Goal: Task Accomplishment & Management: Use online tool/utility

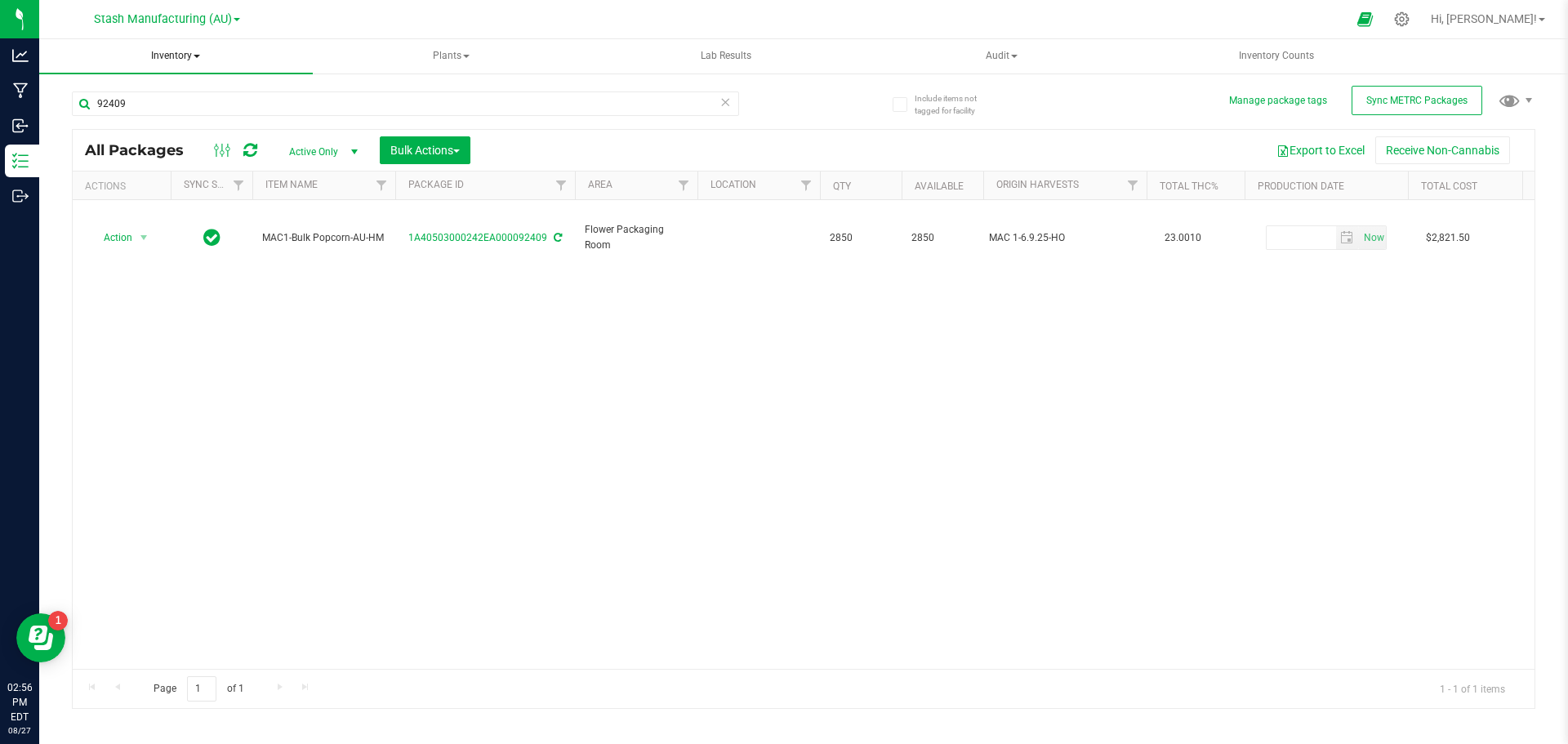
click at [189, 55] on span "Inventory" at bounding box center [176, 56] width 274 height 34
click at [183, 197] on span "From bill of materials" at bounding box center [135, 196] width 148 height 14
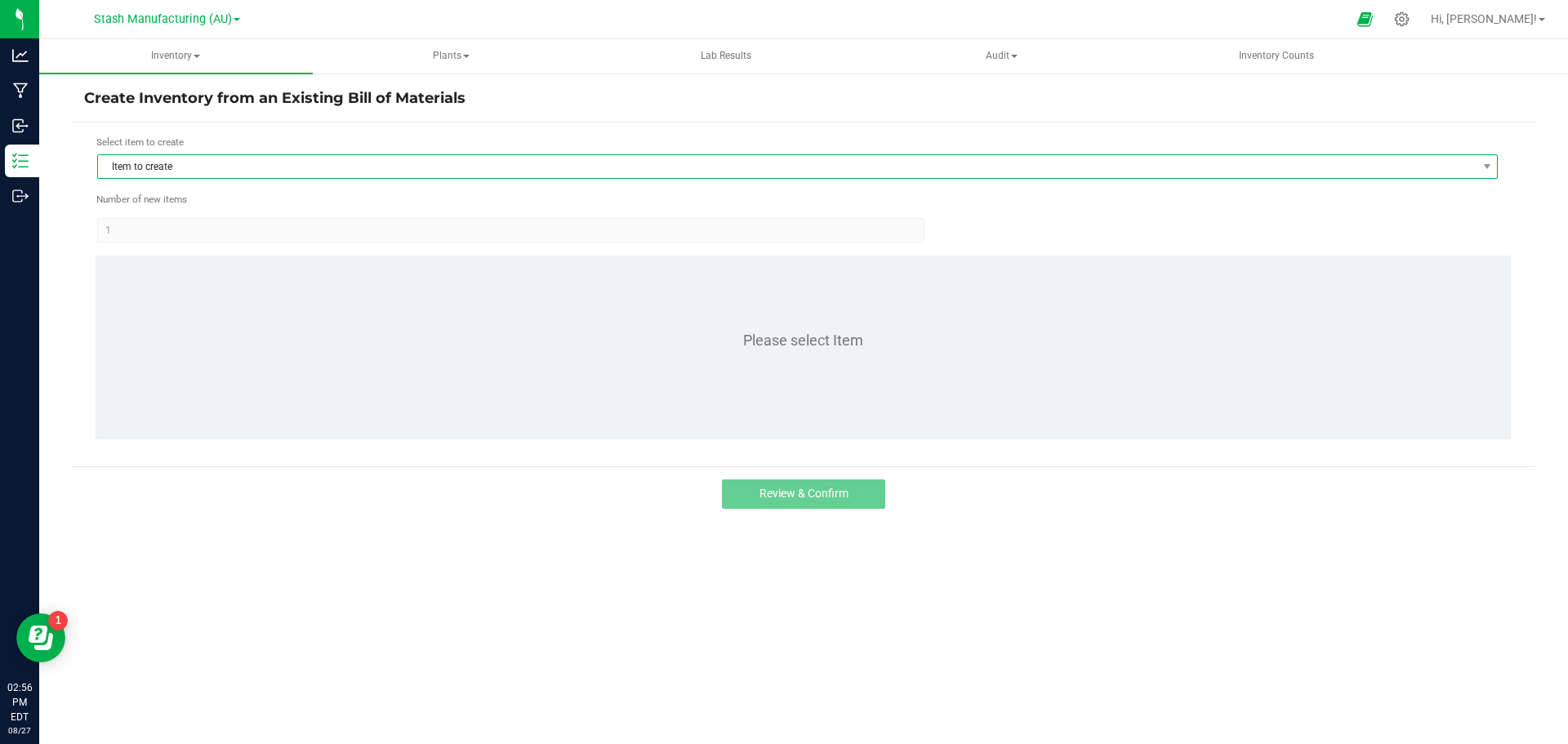
click at [210, 164] on span "Item to create" at bounding box center [787, 166] width 1379 height 23
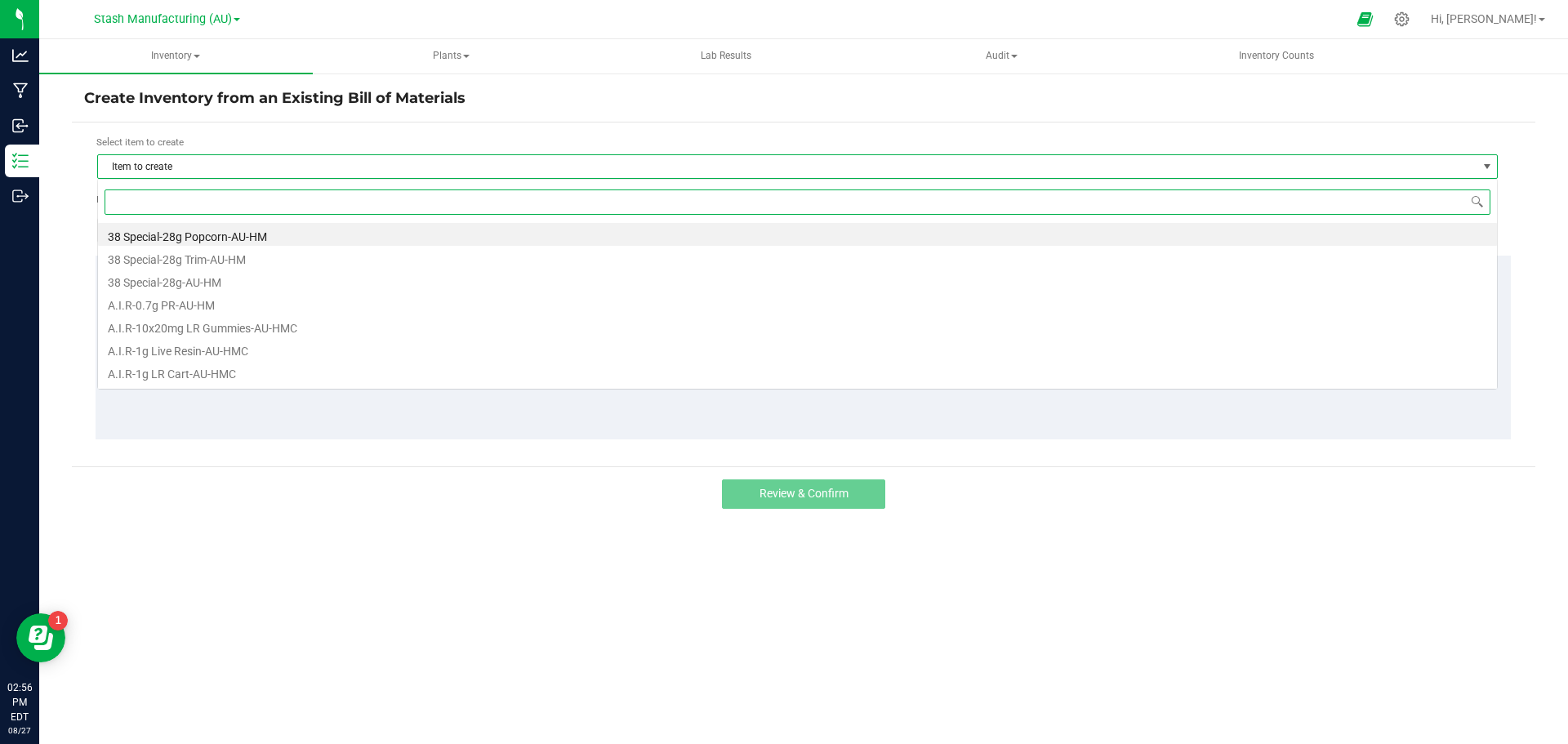
scroll to position [24, 1401]
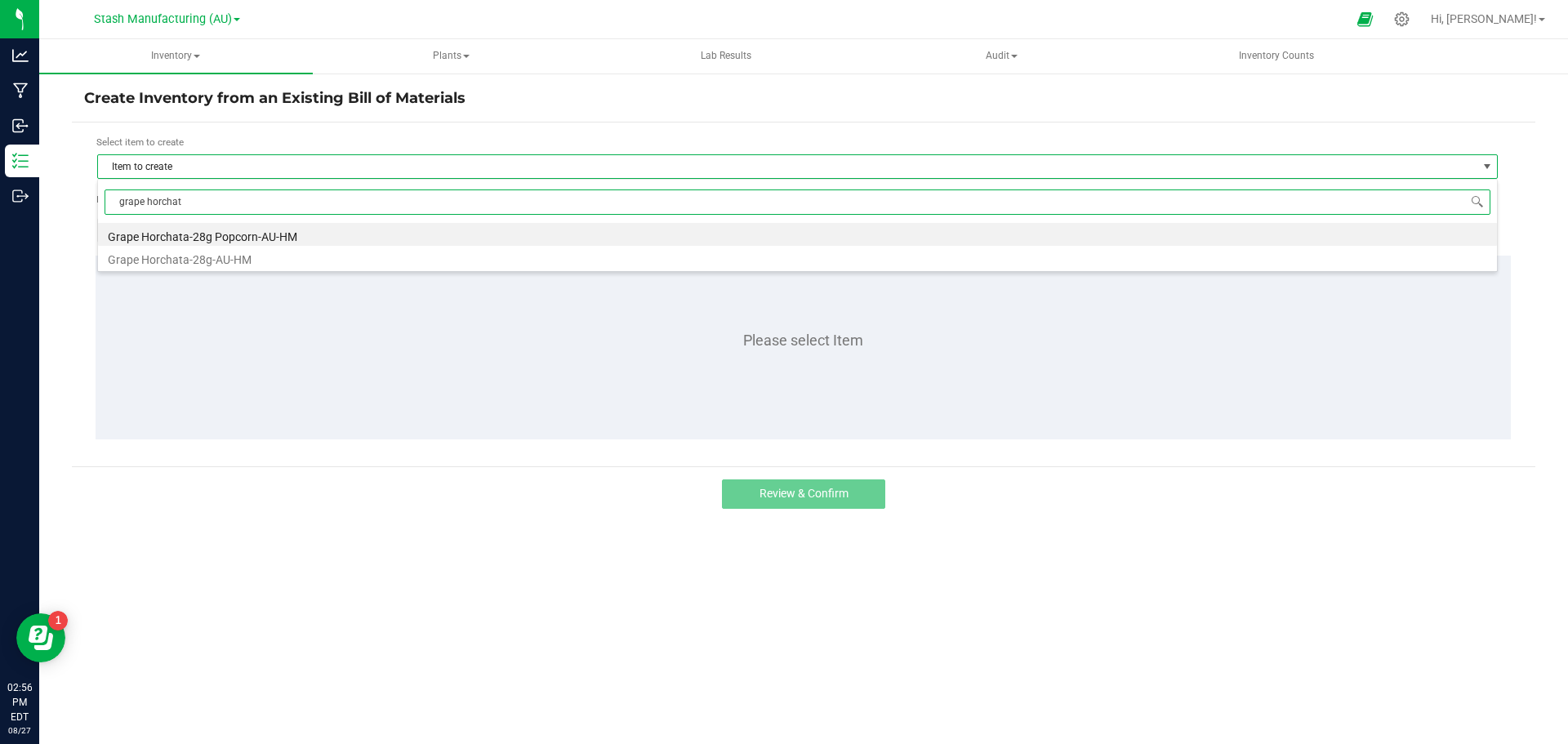
type input "grape horchata"
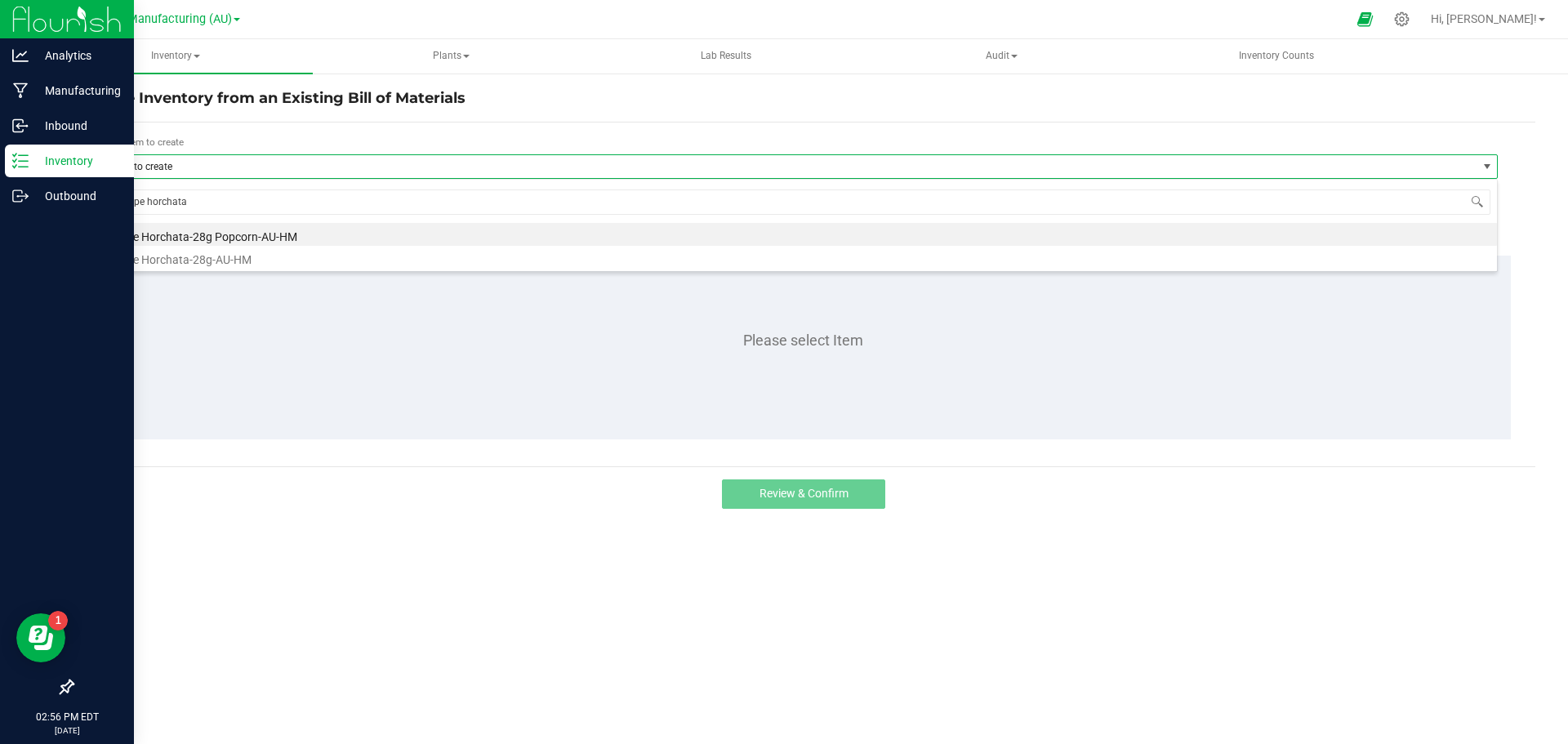
click at [90, 163] on p "Inventory" at bounding box center [77, 161] width 98 height 19
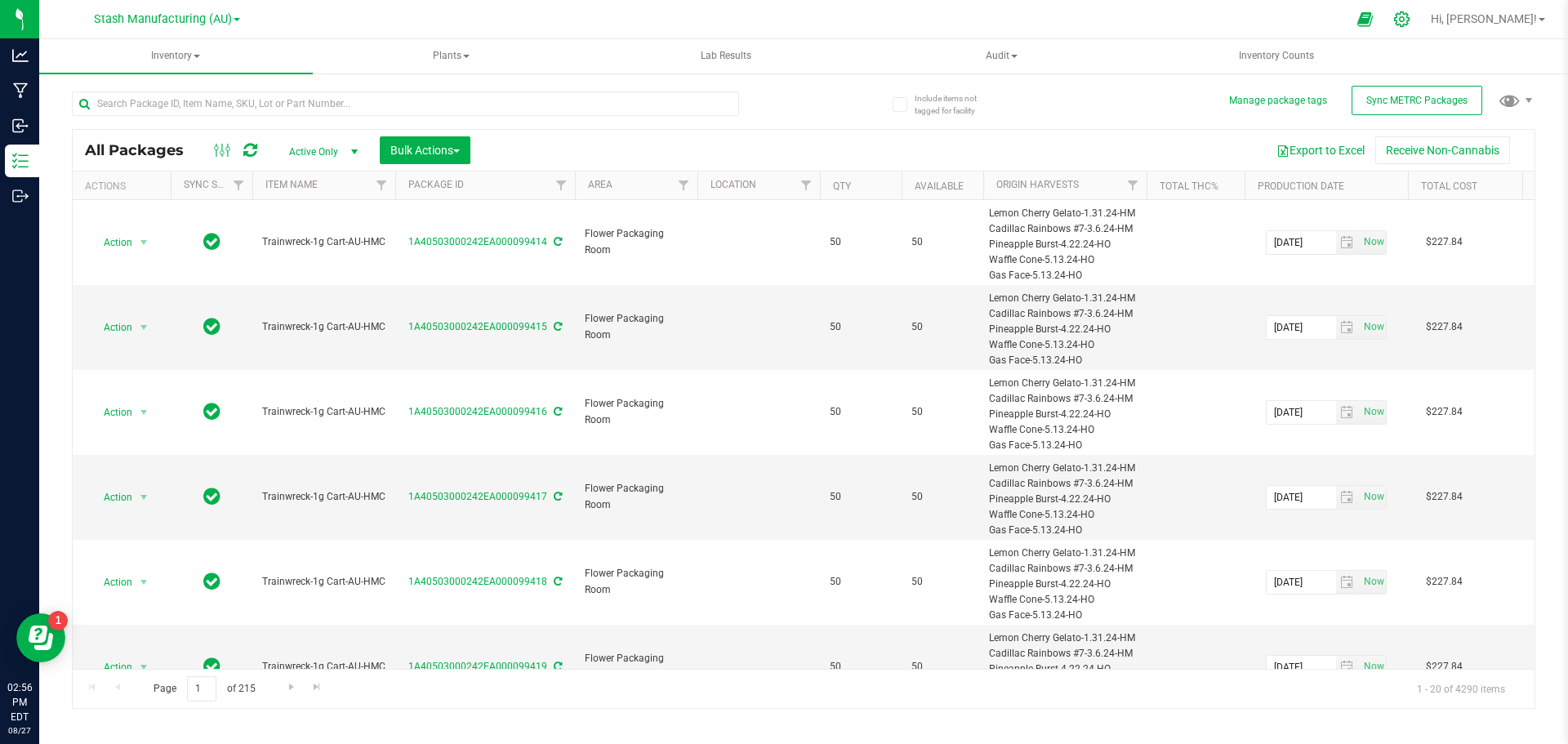
click at [1411, 23] on icon at bounding box center [1402, 19] width 18 height 18
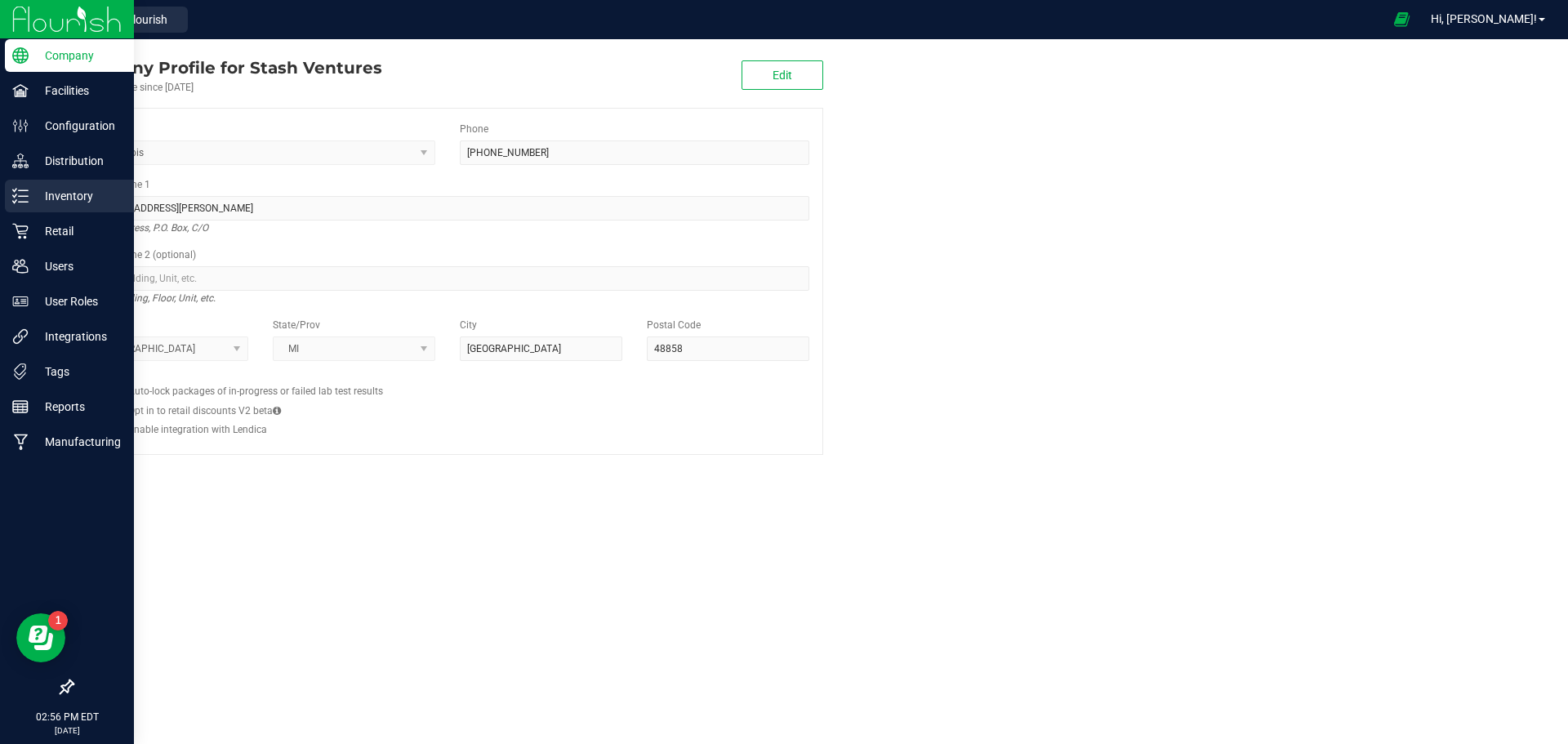
click at [85, 199] on p "Inventory" at bounding box center [77, 196] width 98 height 19
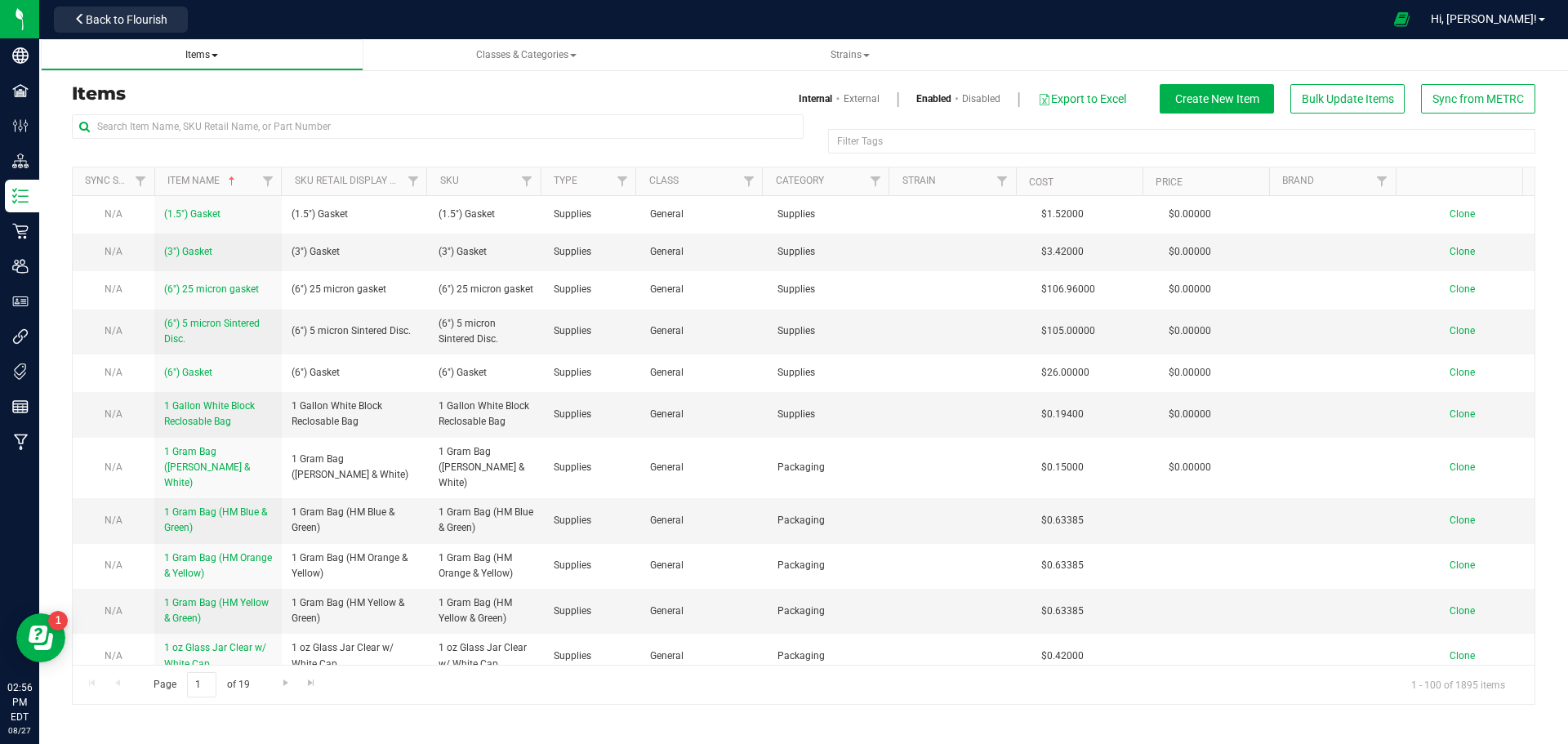
click at [201, 54] on span "Items" at bounding box center [202, 55] width 33 height 12
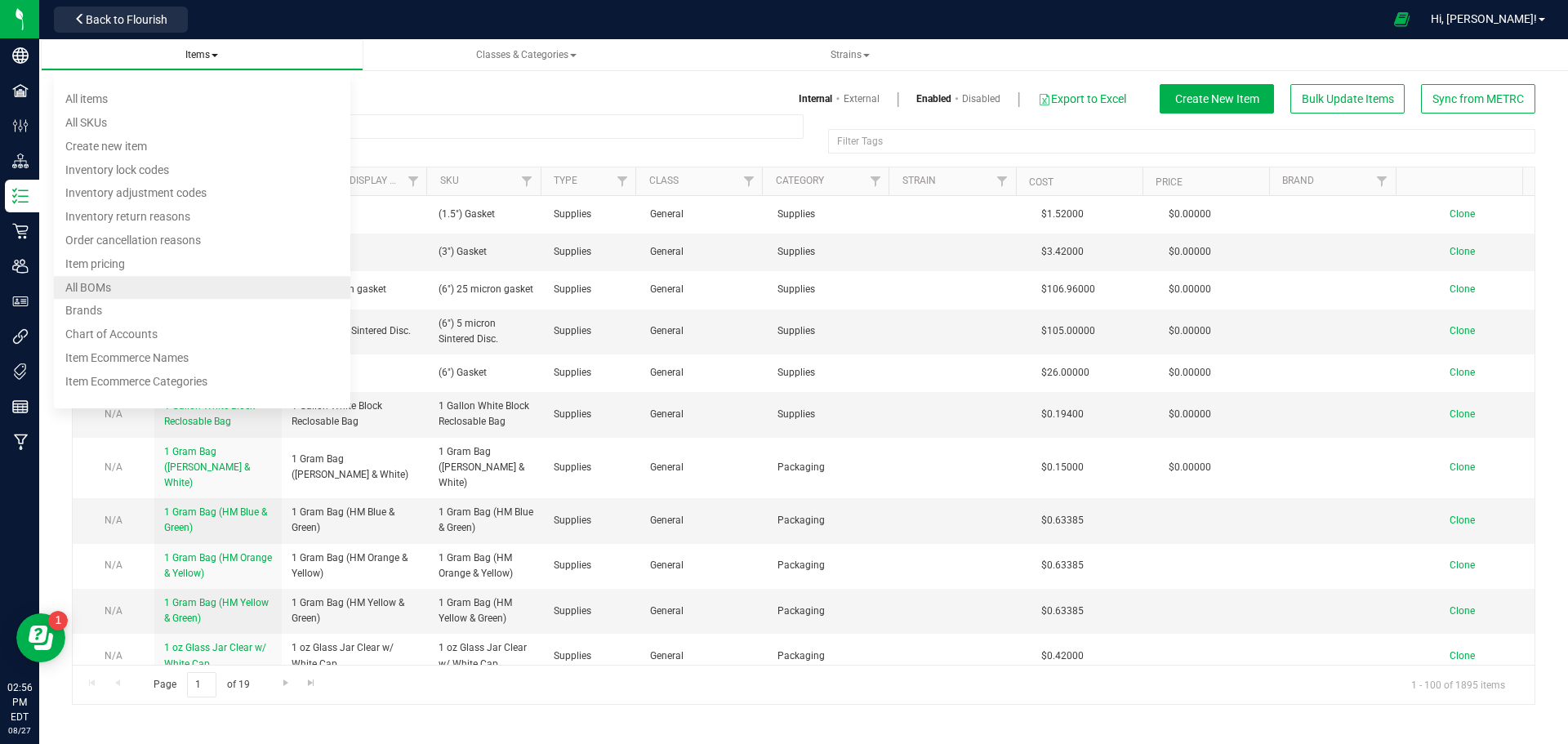
click at [113, 285] on li "All BOMs" at bounding box center [202, 288] width 296 height 23
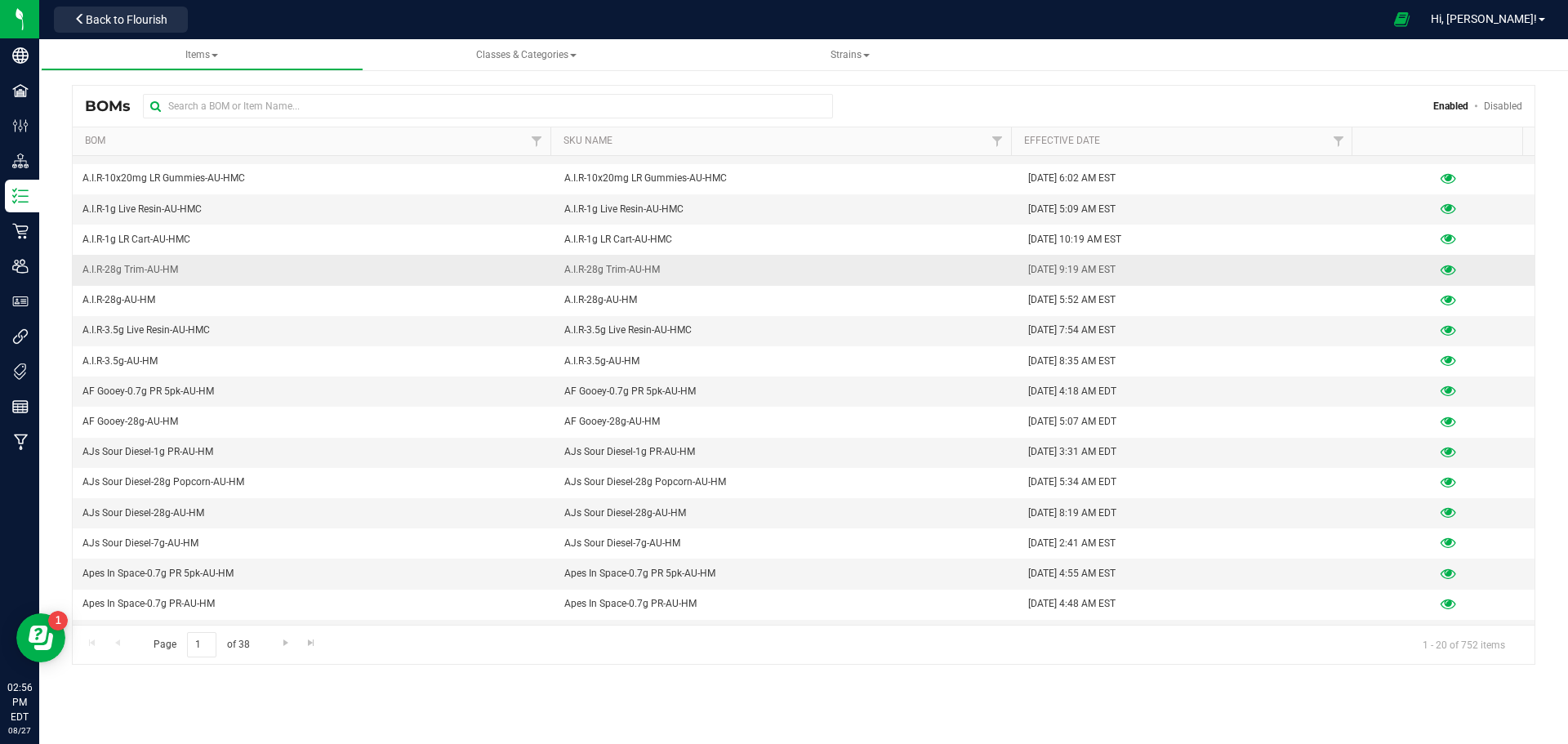
scroll to position [138, 0]
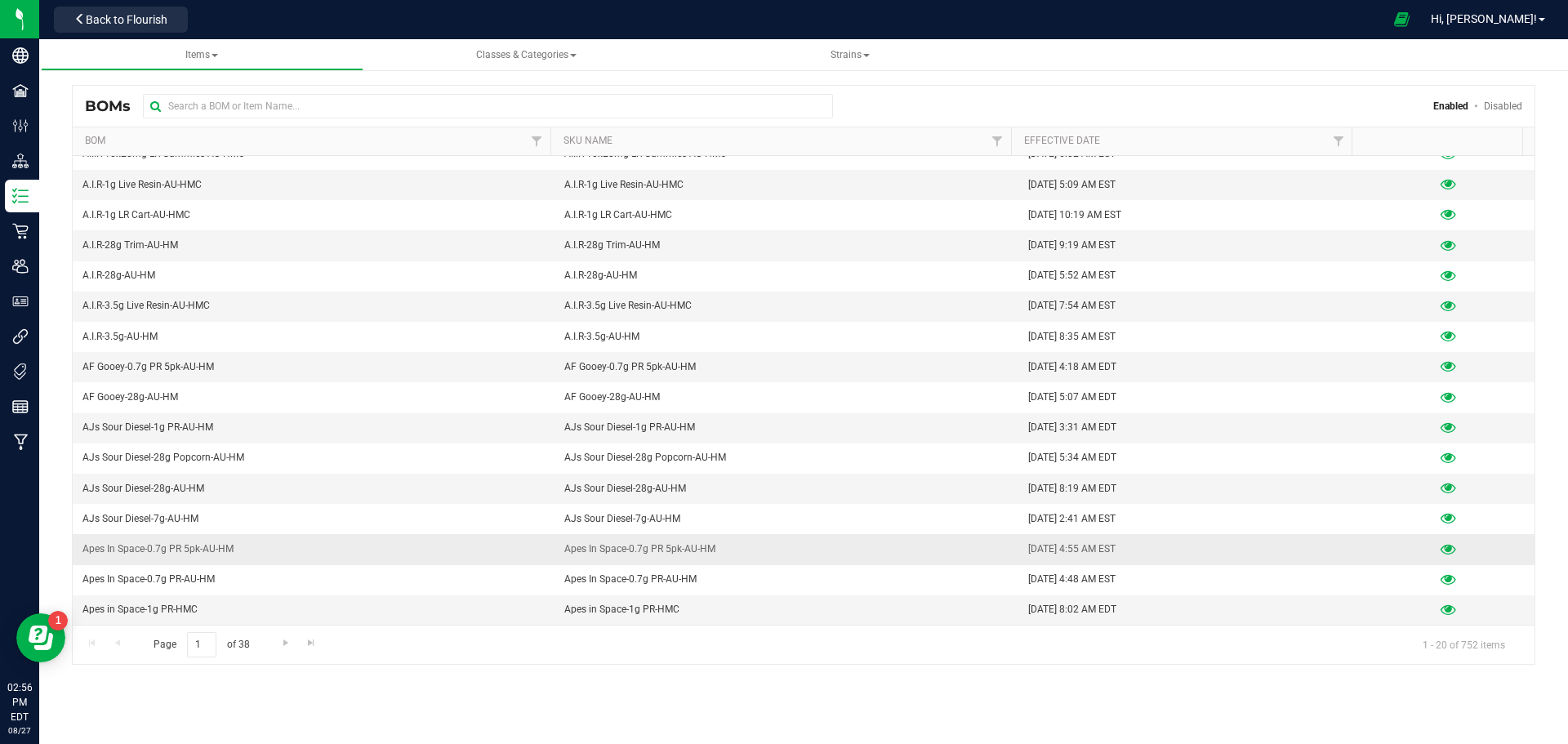
click at [1441, 547] on icon at bounding box center [1448, 550] width 16 height 12
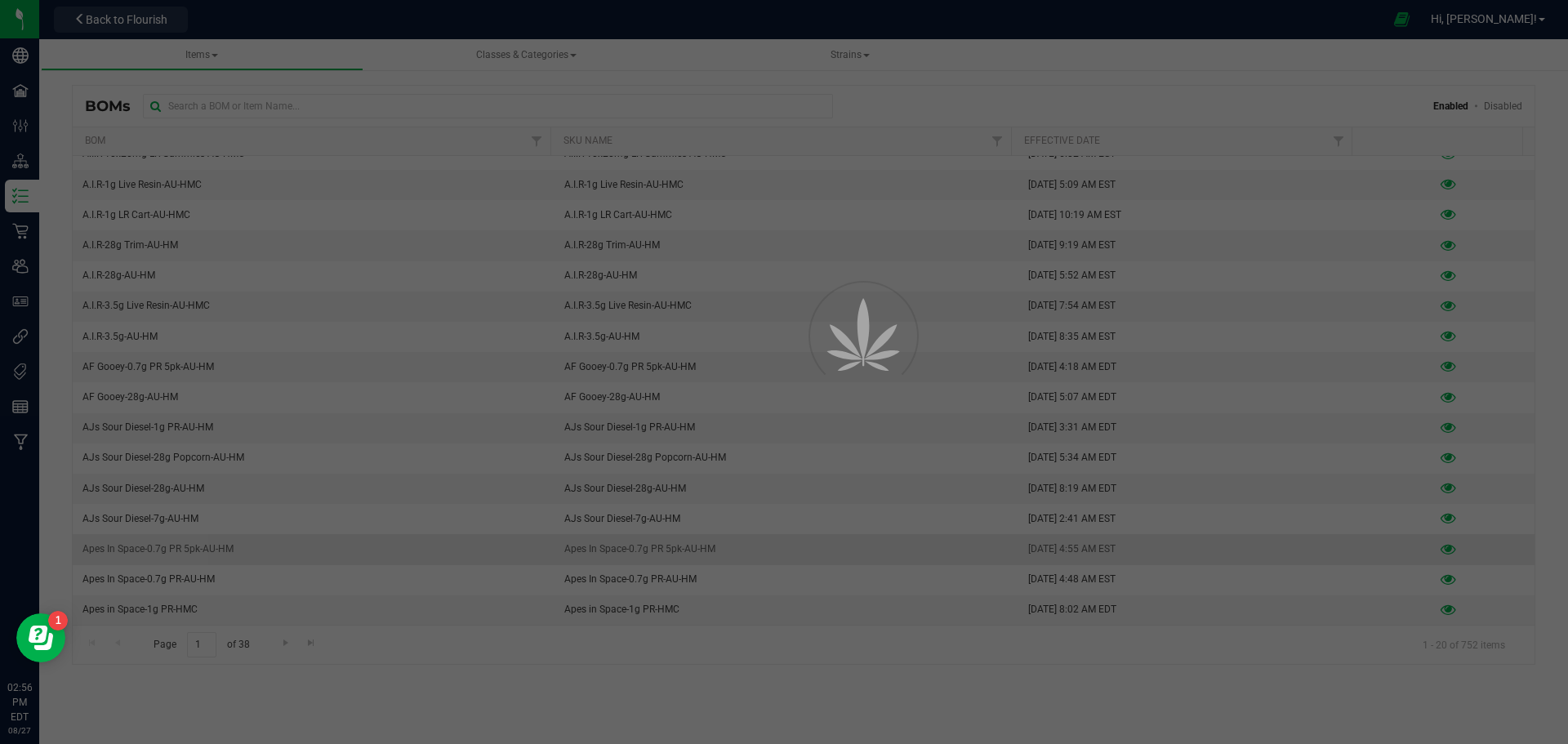
select select "133"
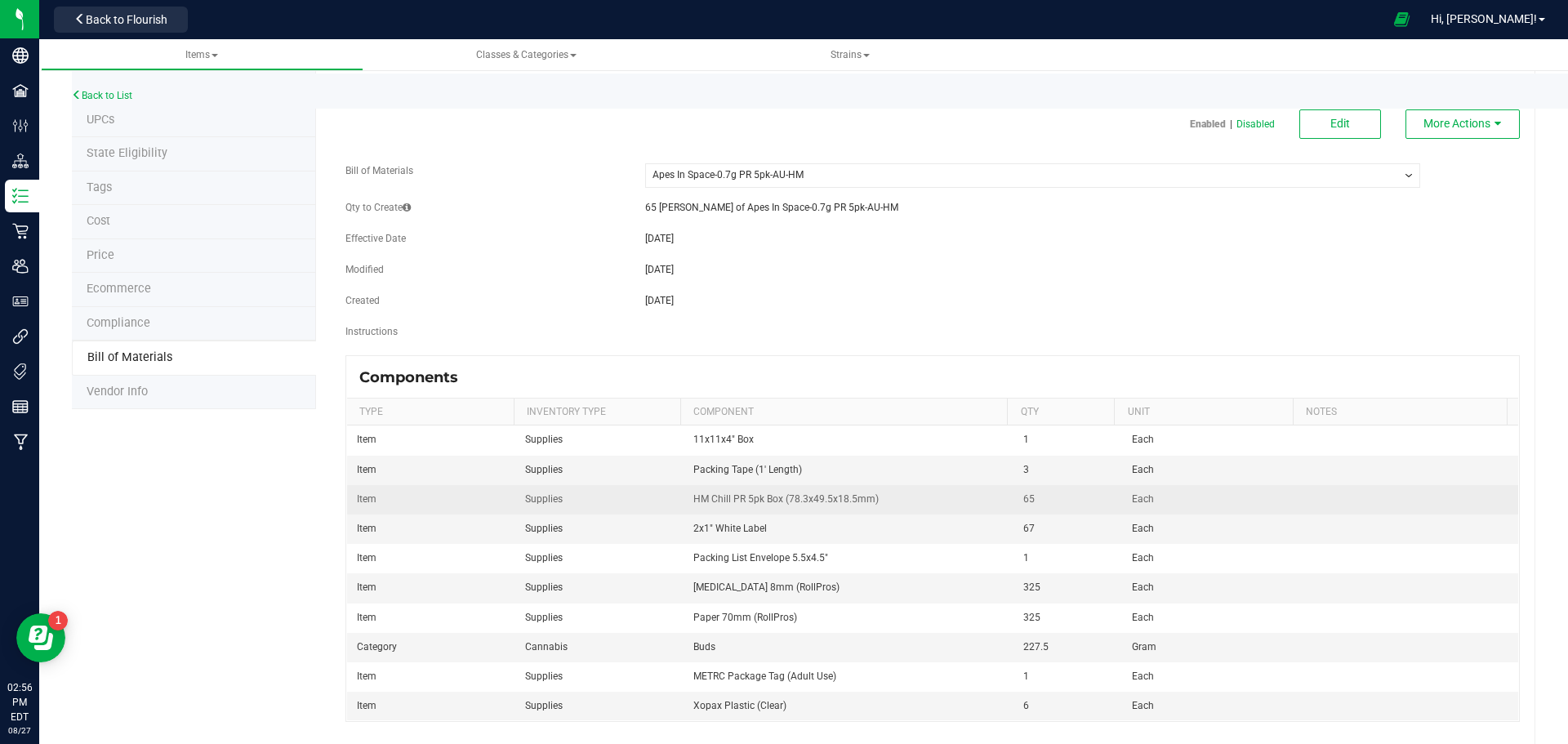
scroll to position [63, 0]
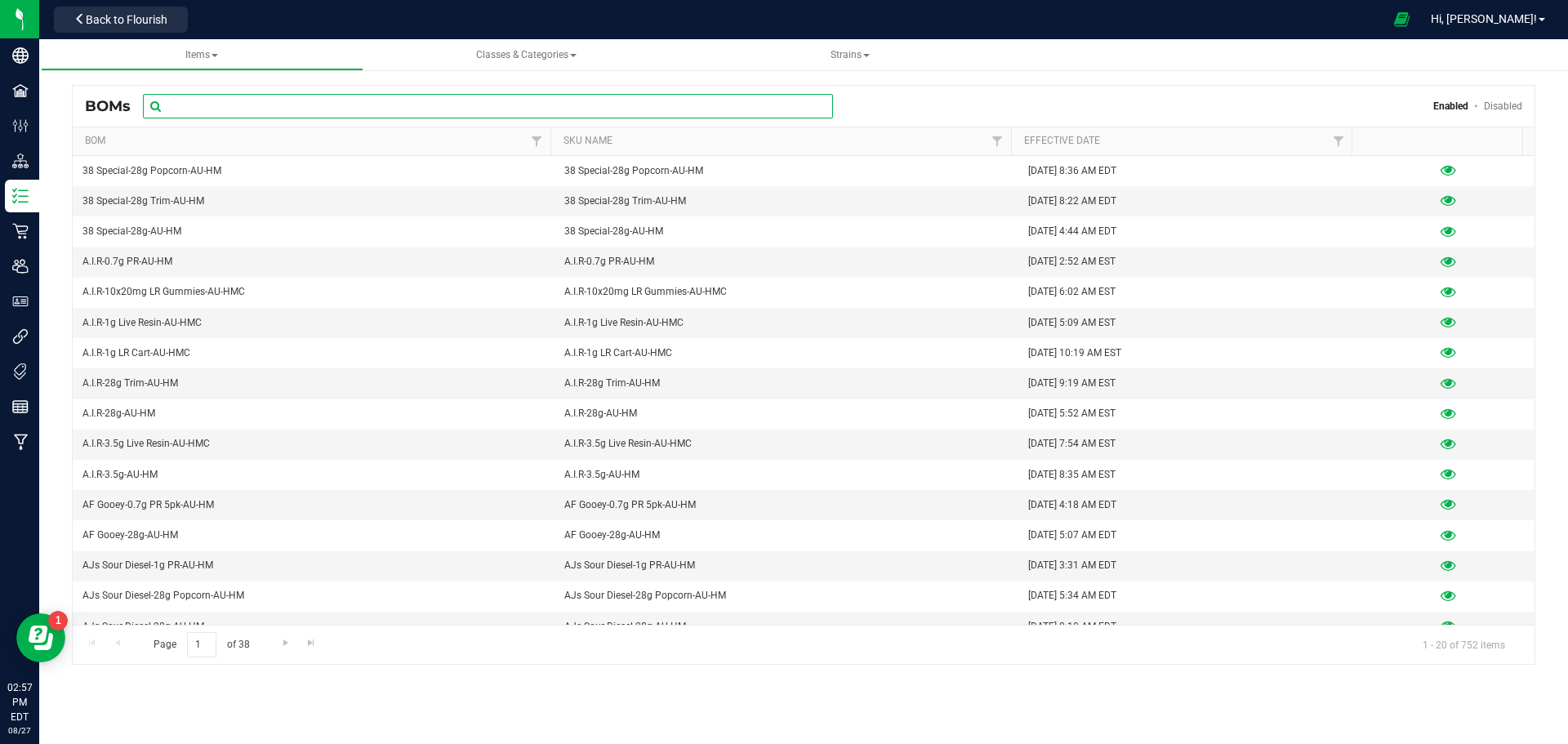
click at [247, 103] on input "text" at bounding box center [488, 105] width 690 height 24
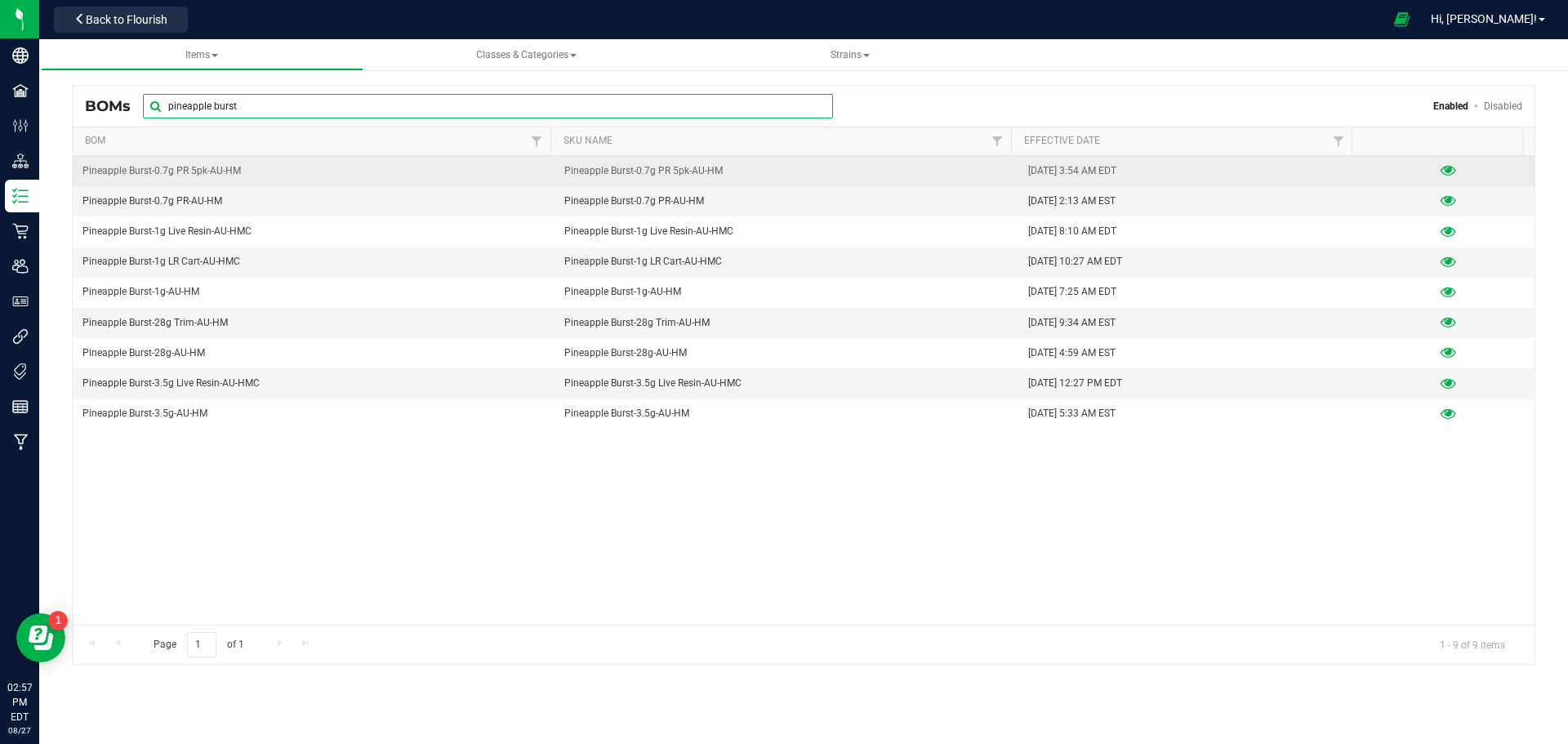
type input "pineapple burst"
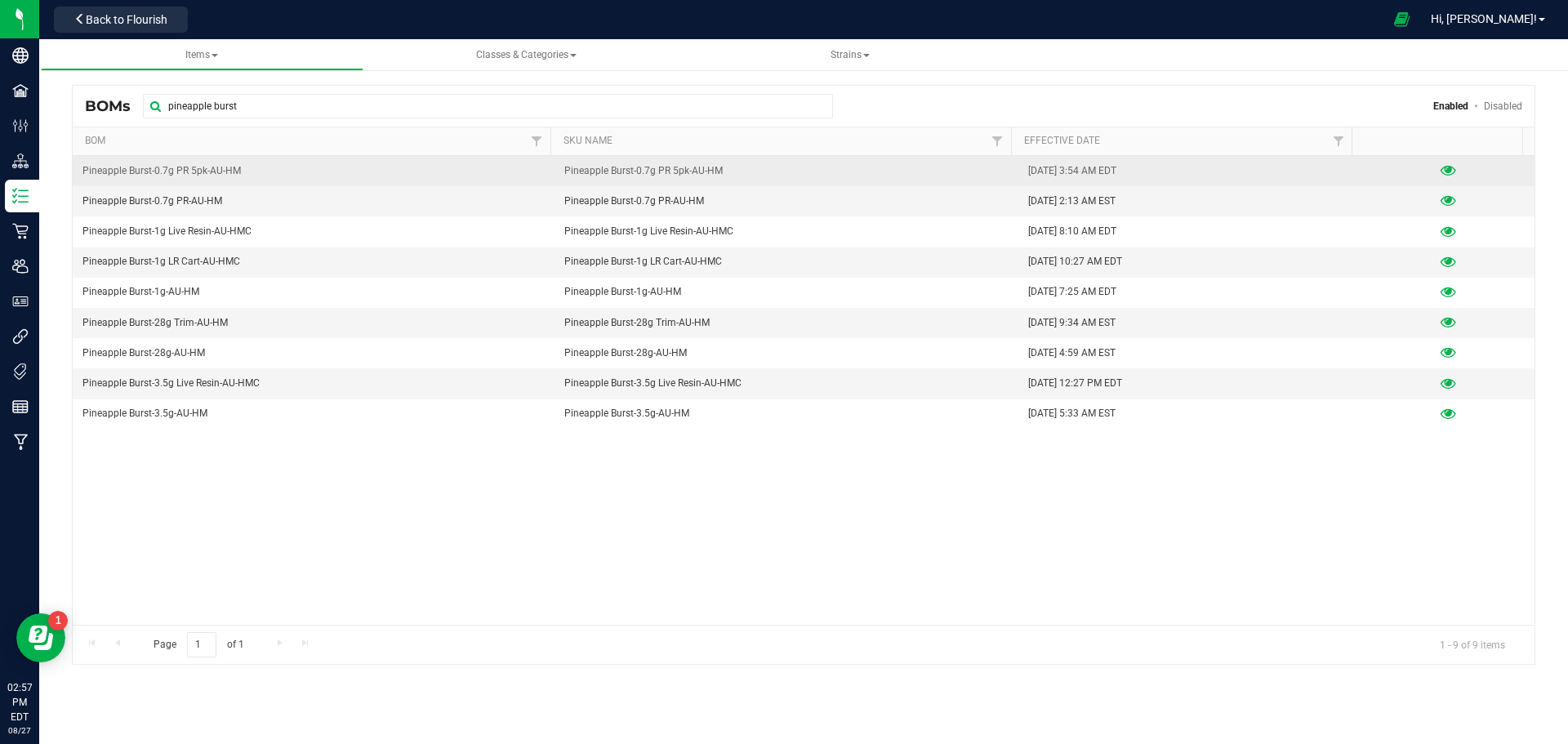
click at [1441, 167] on icon at bounding box center [1448, 171] width 16 height 12
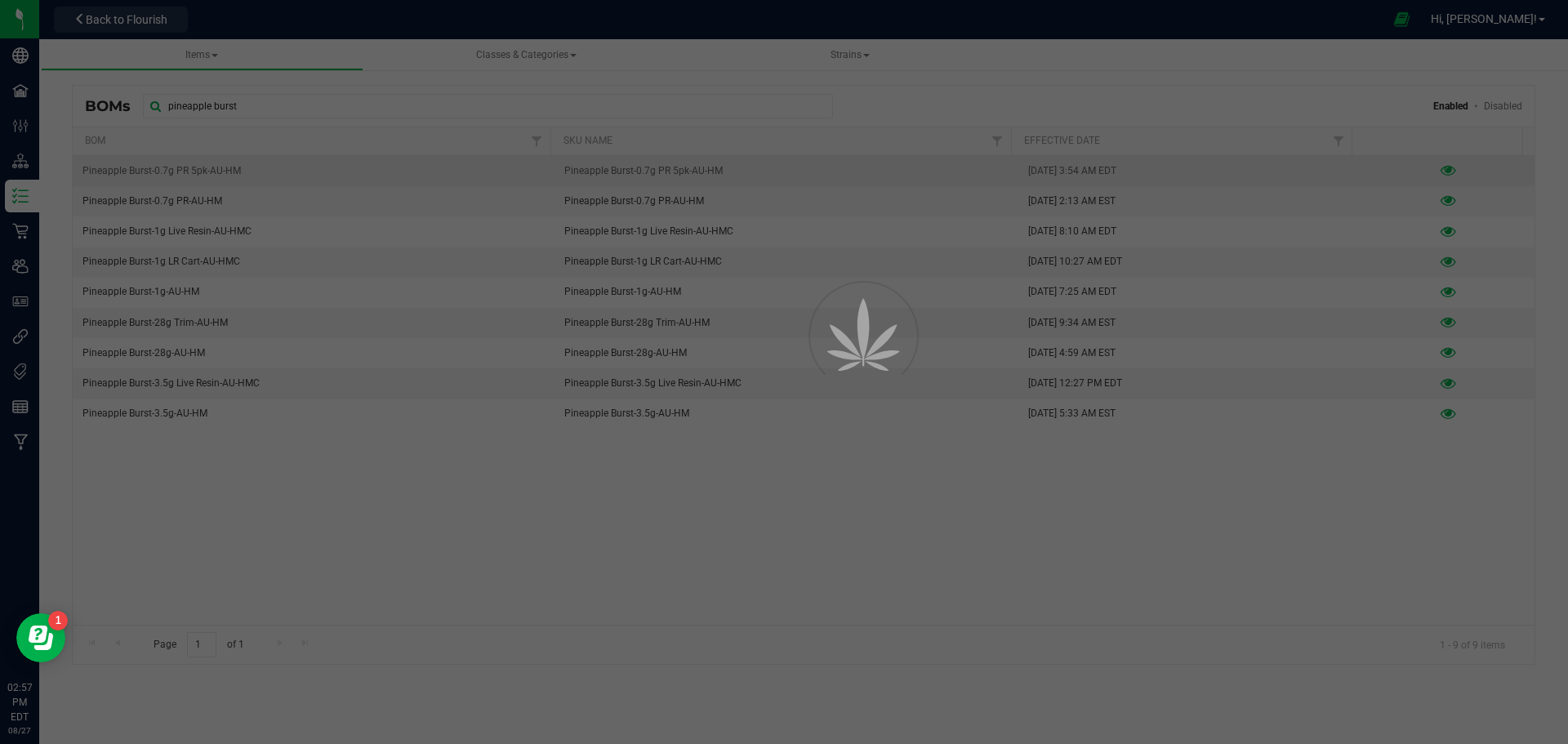
select select "801"
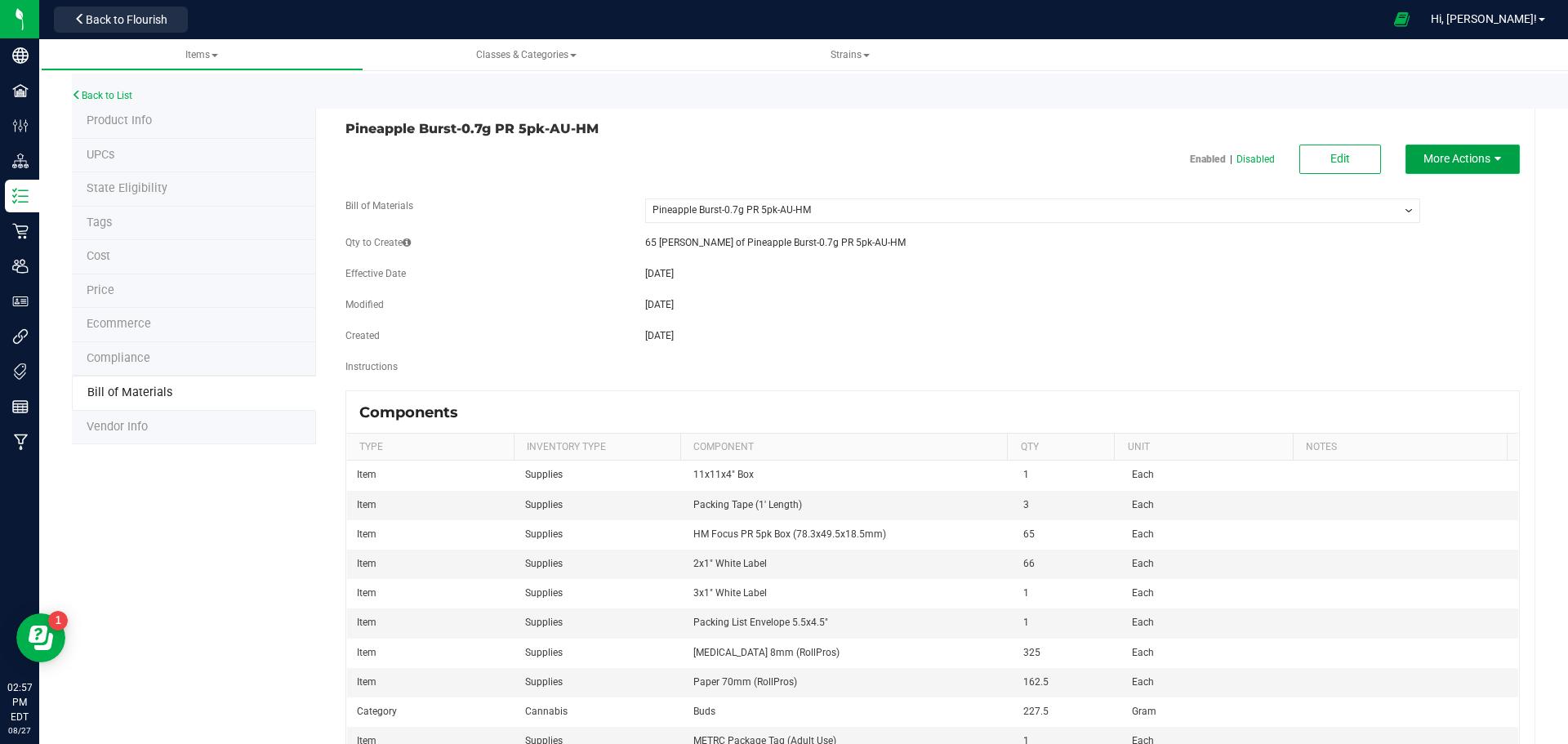
click at [1478, 152] on span "More Actions" at bounding box center [1458, 159] width 67 height 13
click at [1442, 247] on span "Clone this BOM" at bounding box center [1454, 246] width 67 height 12
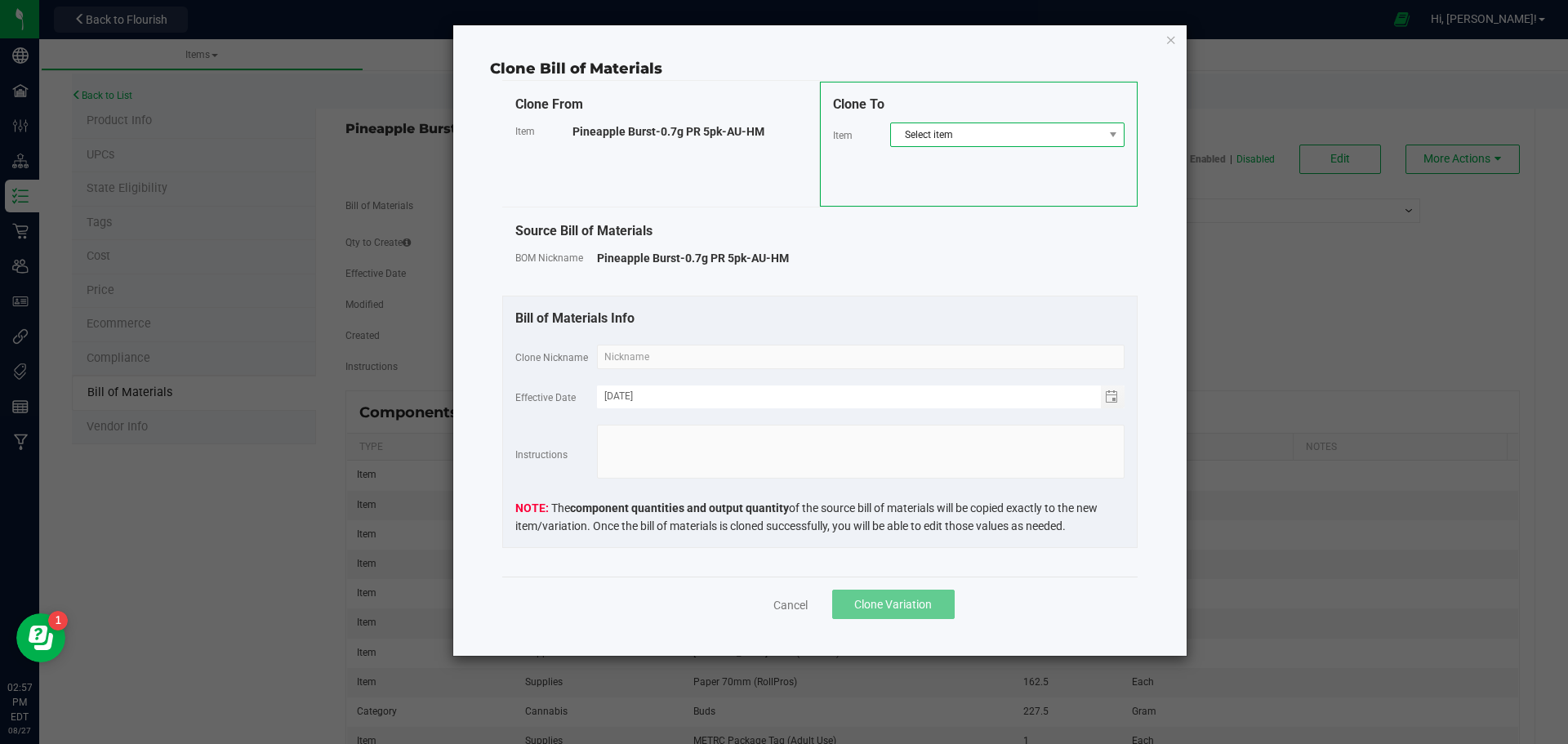
click at [976, 134] on span "Select item" at bounding box center [997, 134] width 213 height 23
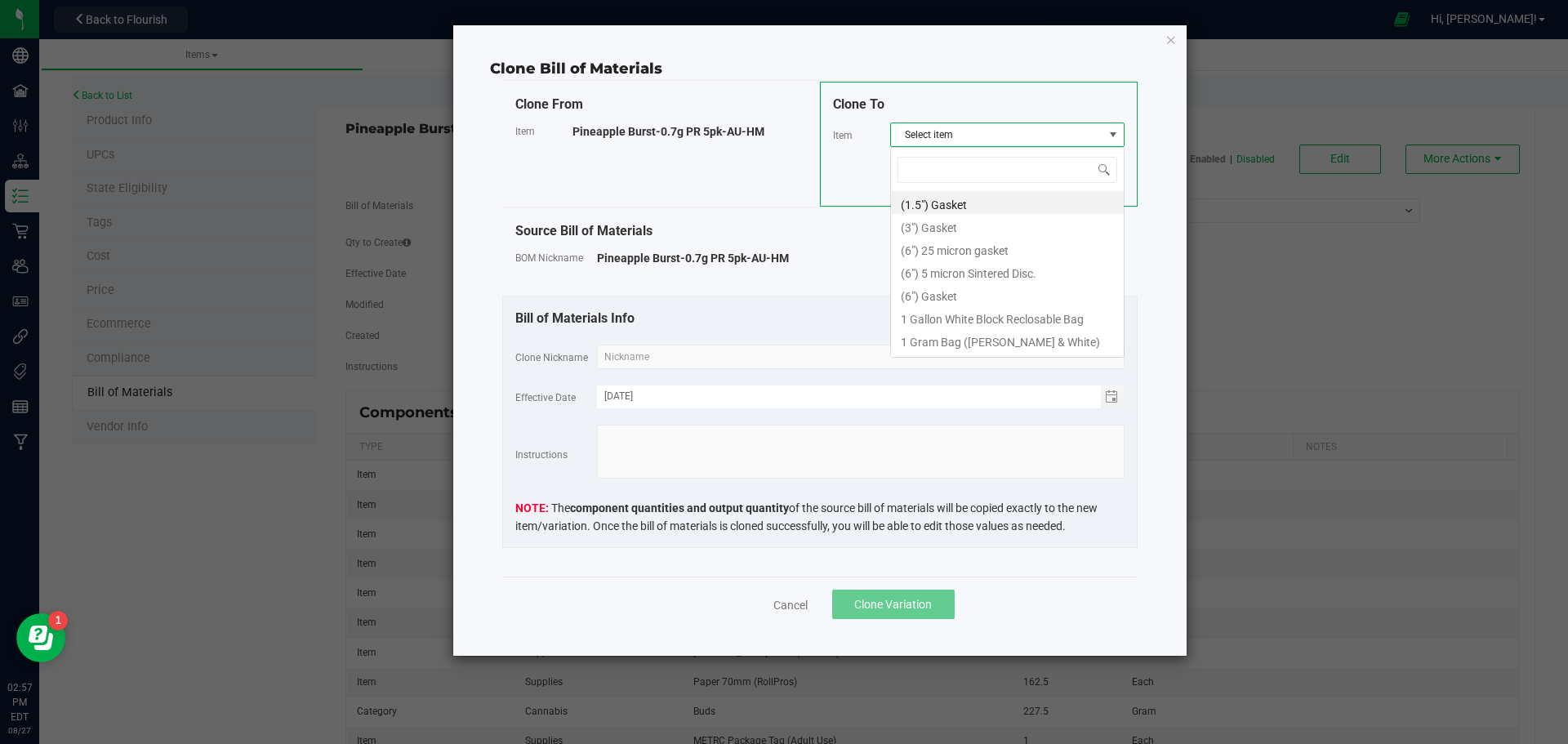
scroll to position [24, 234]
type input "grape horchata"
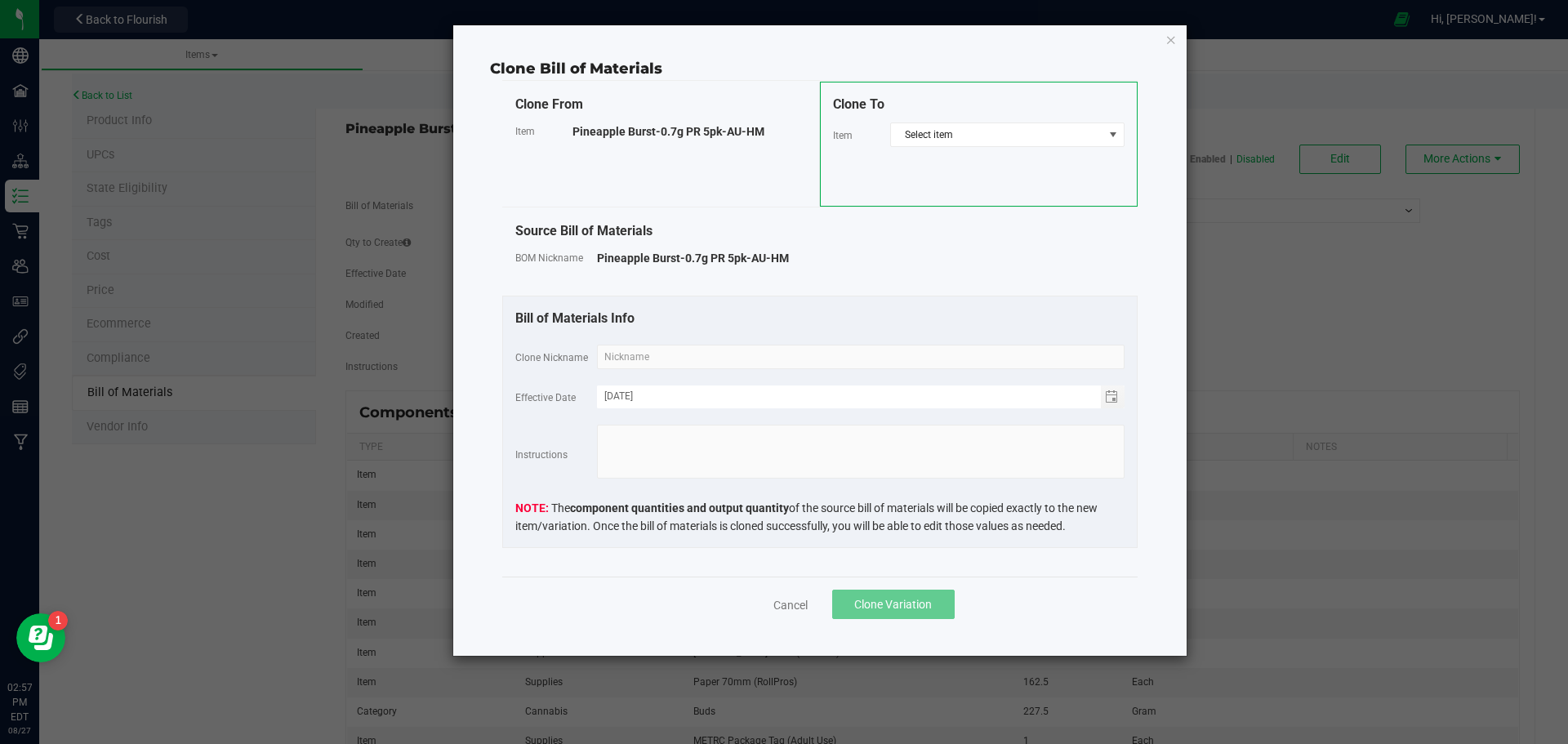
click at [931, 35] on div "Clone Bill of Materials Clone From Item Pineapple Burst-0.7g PR 5pk-AU-HM Clone…" at bounding box center [820, 341] width 734 height 631
click at [1176, 43] on icon "button" at bounding box center [1171, 38] width 12 height 19
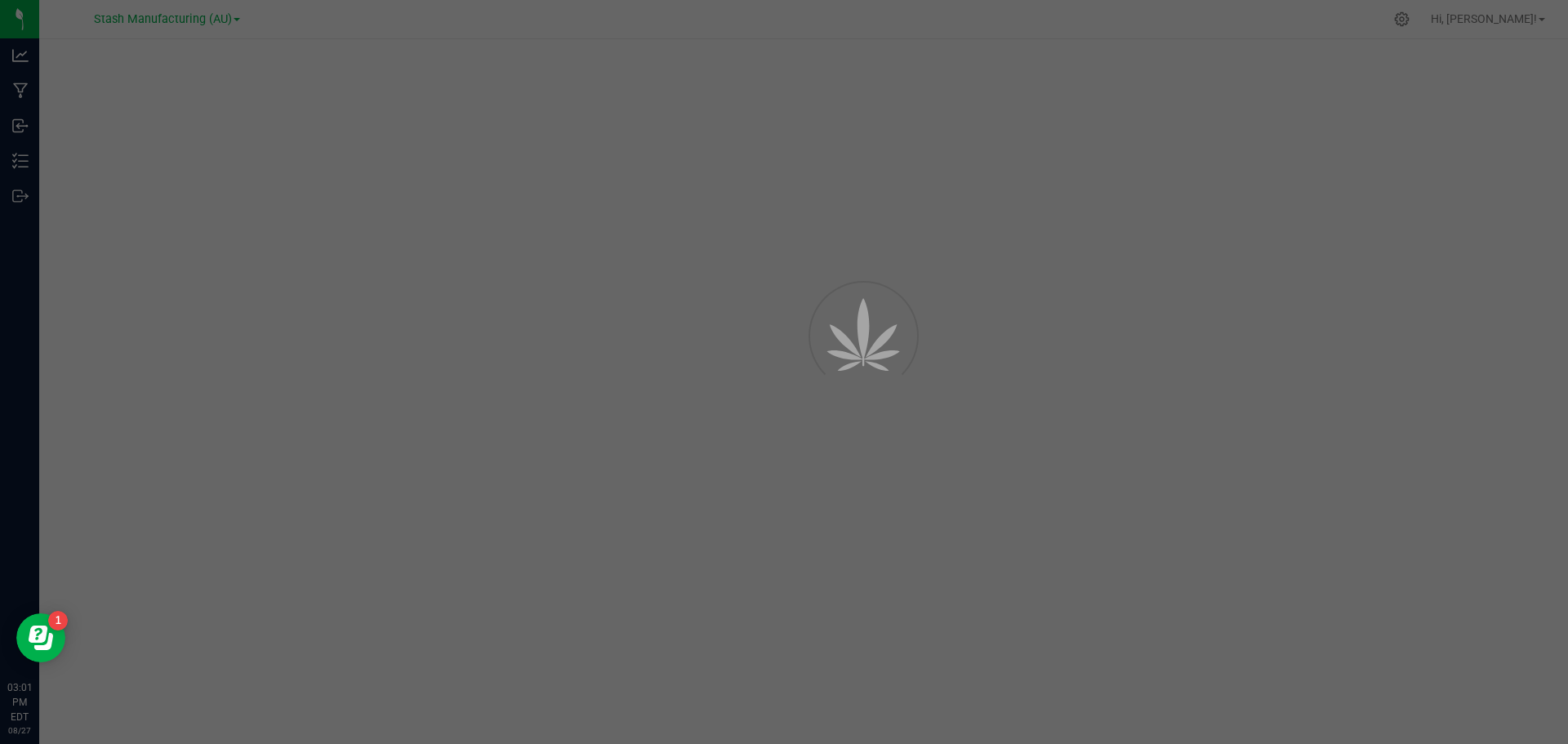
select select "801"
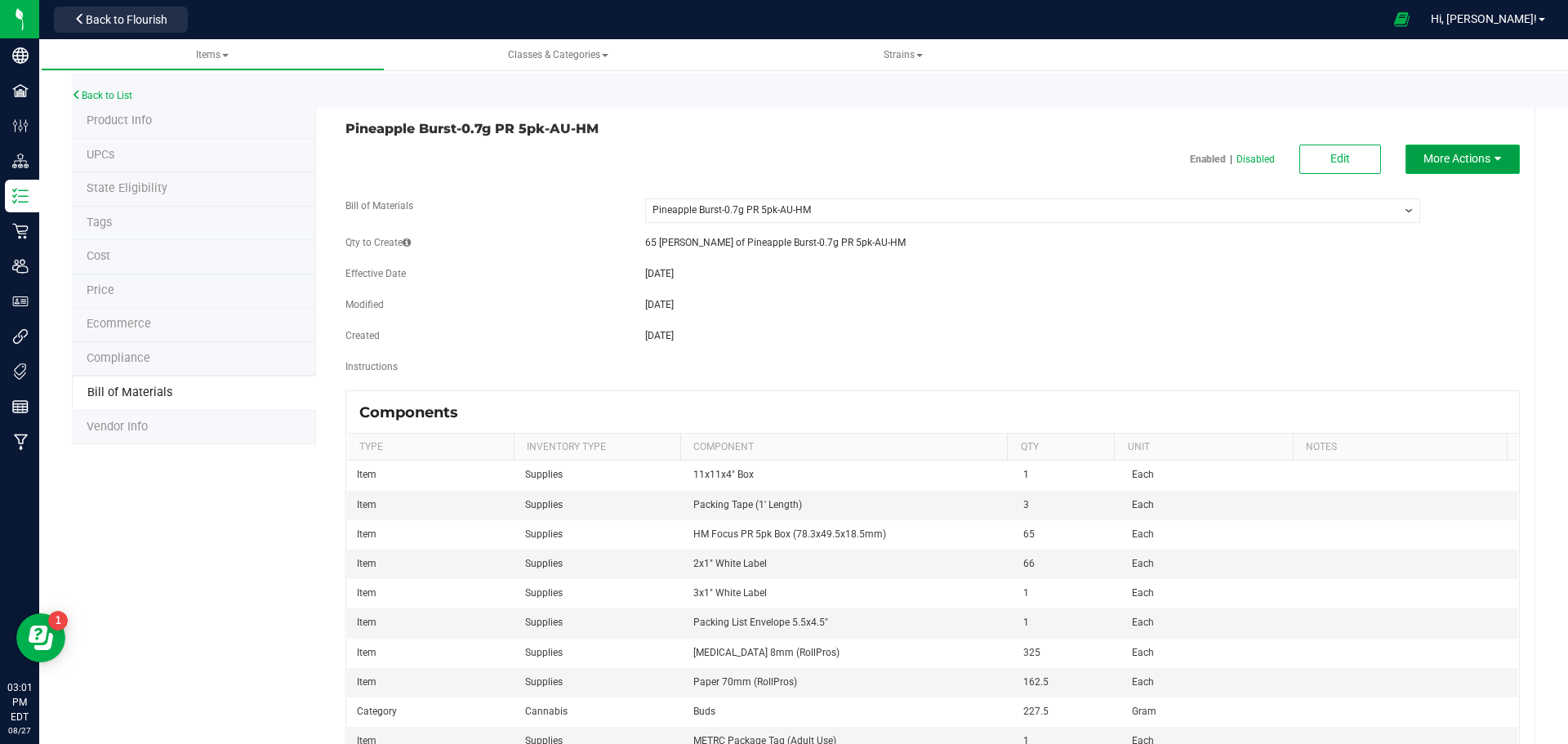
click at [1459, 155] on span "More Actions" at bounding box center [1458, 159] width 67 height 13
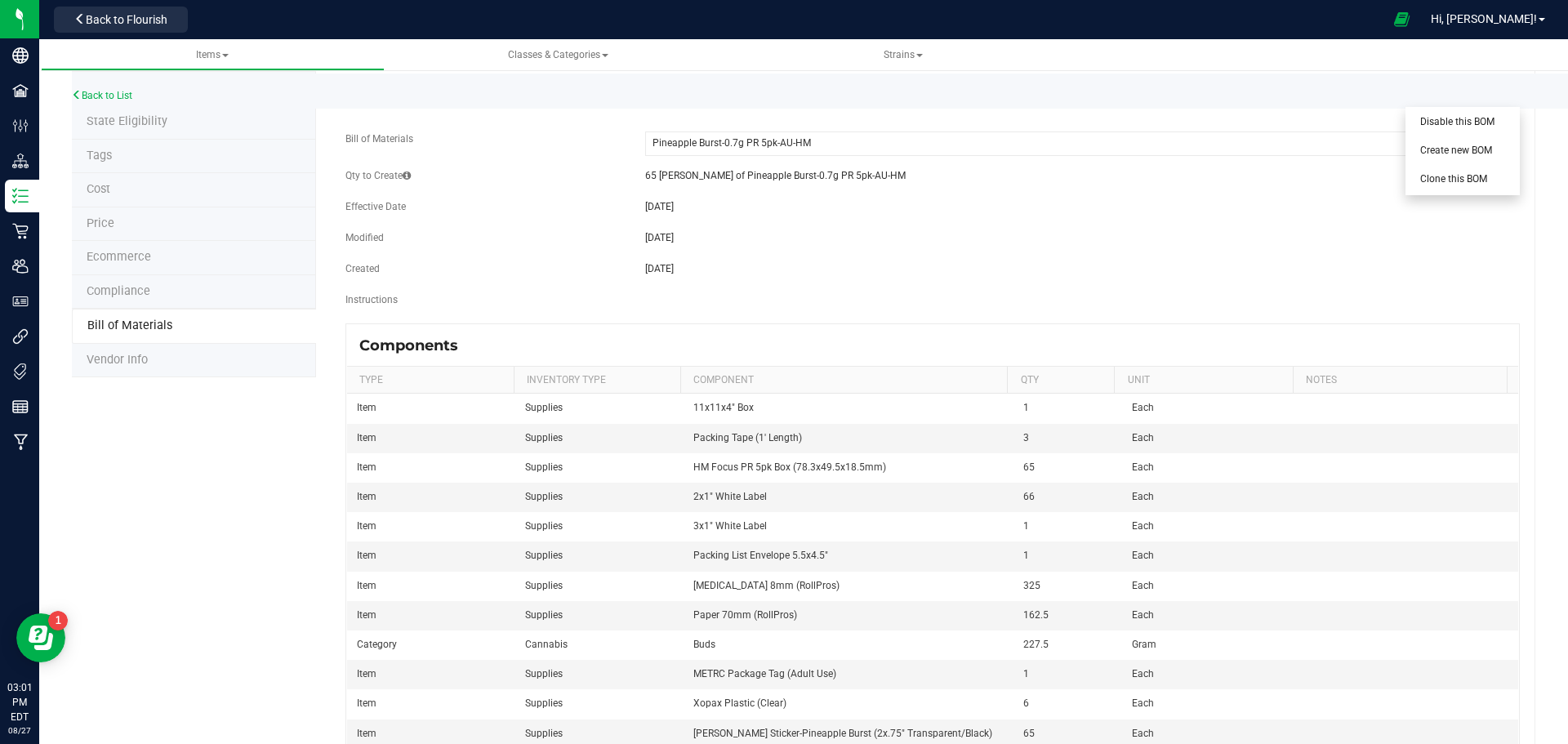
scroll to position [152, 0]
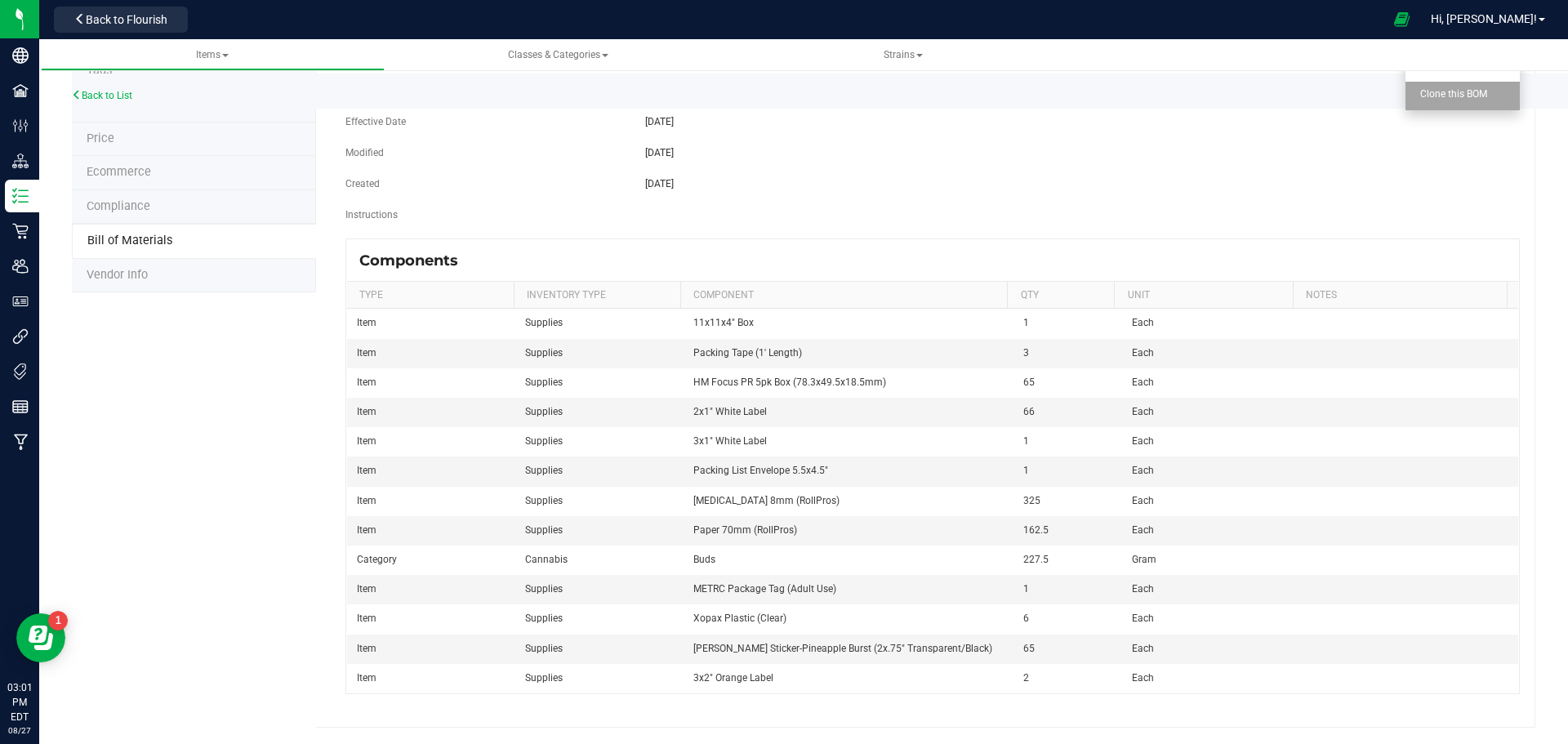
click at [1431, 94] on span "Clone this BOM" at bounding box center [1454, 94] width 67 height 12
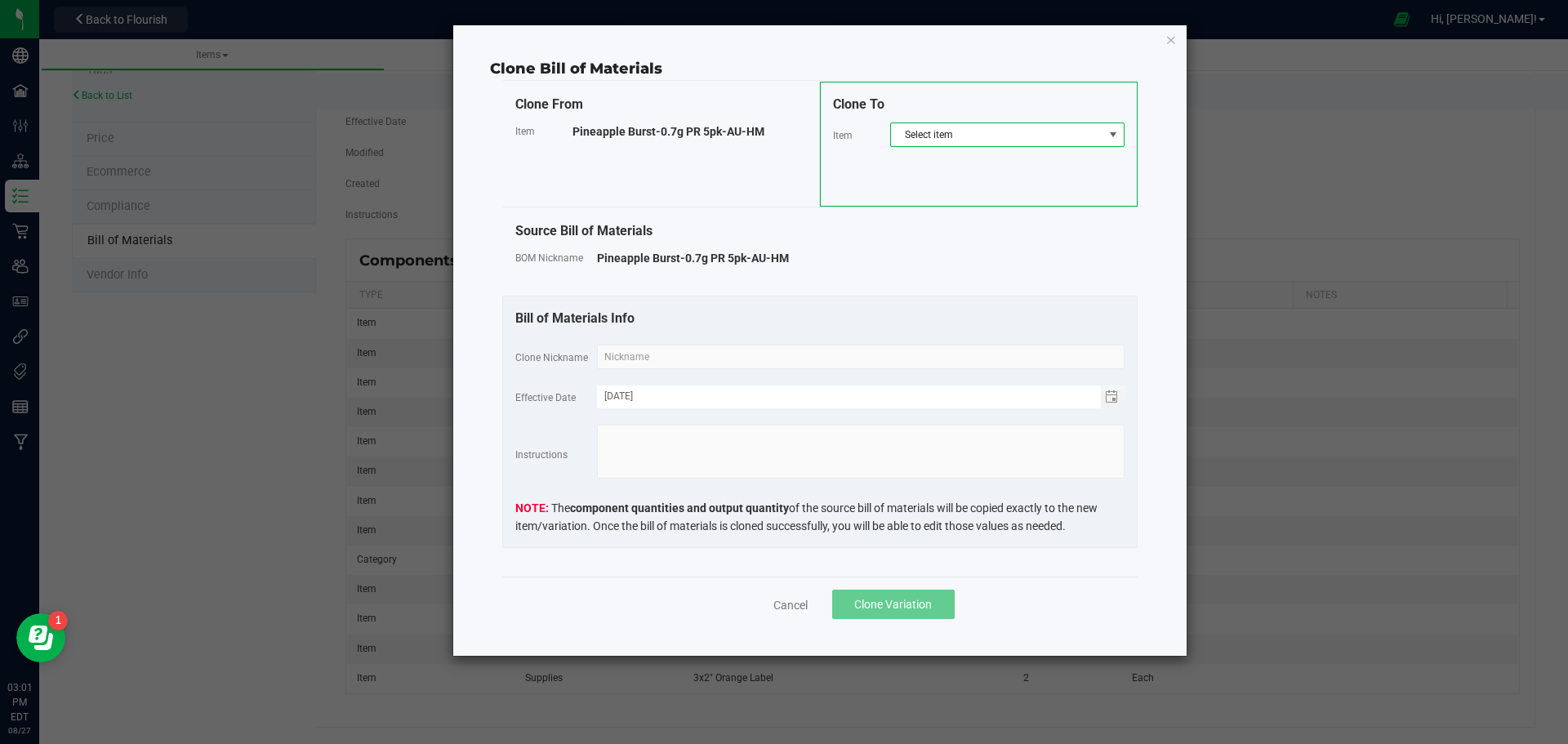
click at [1115, 132] on span at bounding box center [1114, 135] width 13 height 13
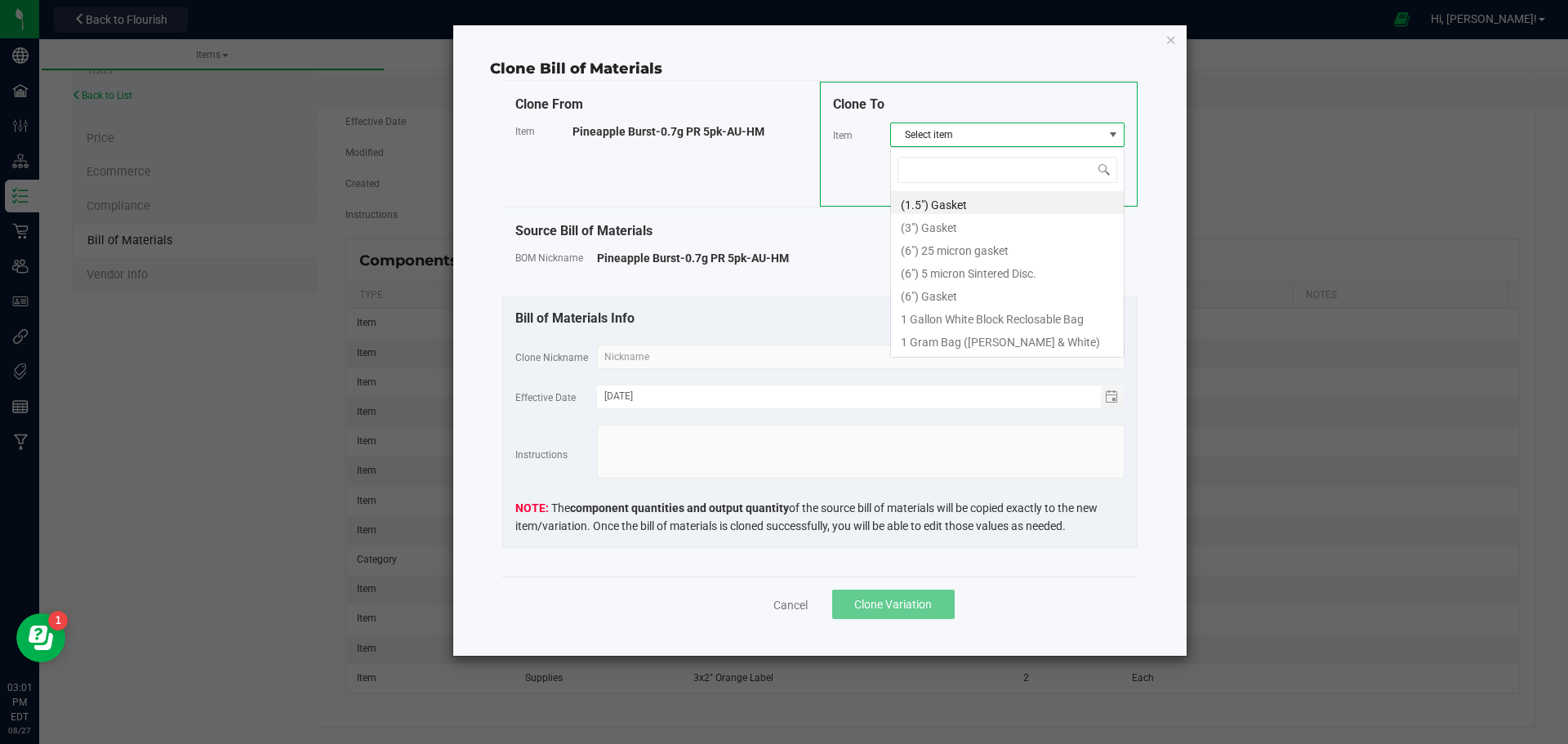
scroll to position [24, 234]
type input "grape horchata"
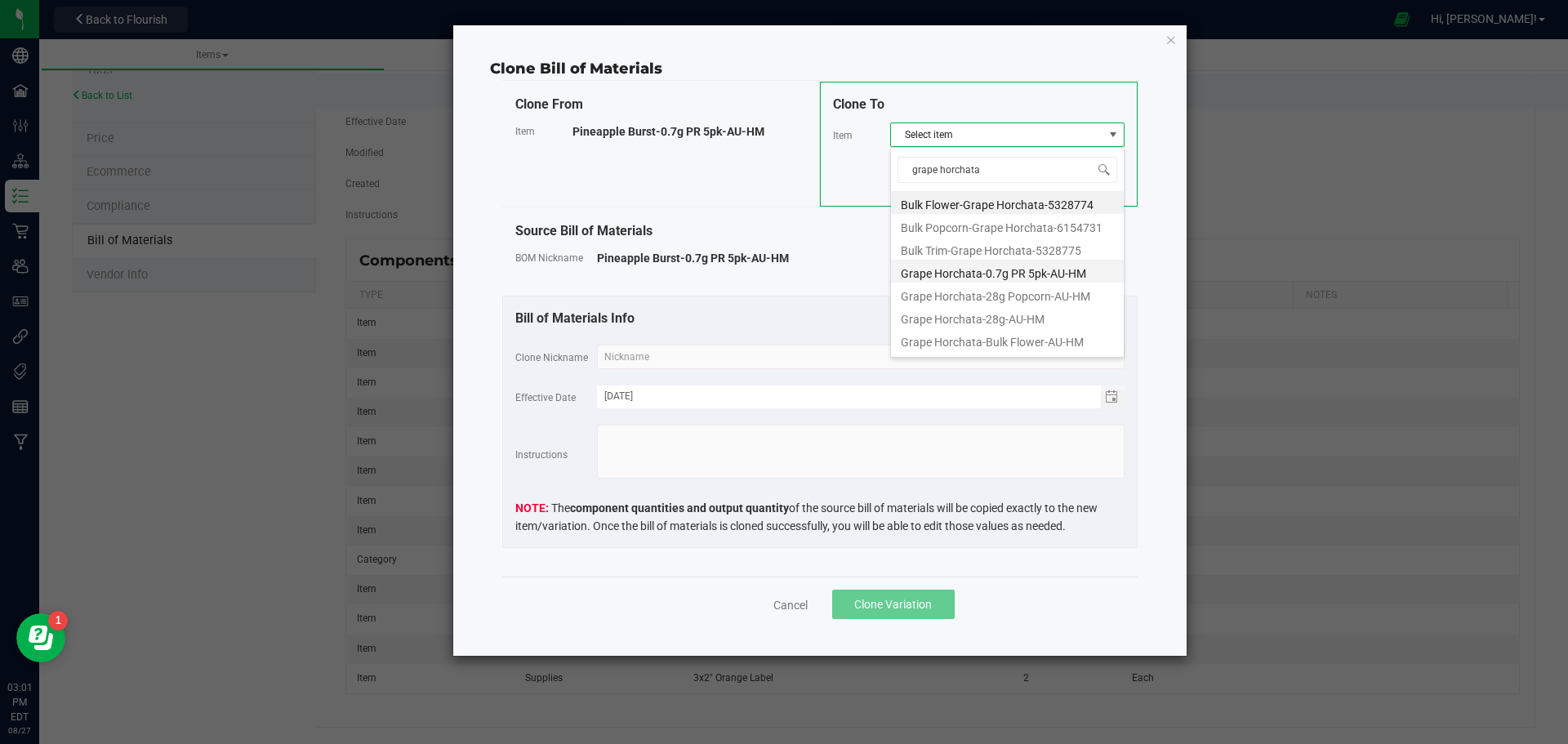
click at [997, 267] on li "Grape Horchata-0.7g PR 5pk-AU-HM" at bounding box center [1007, 270] width 233 height 23
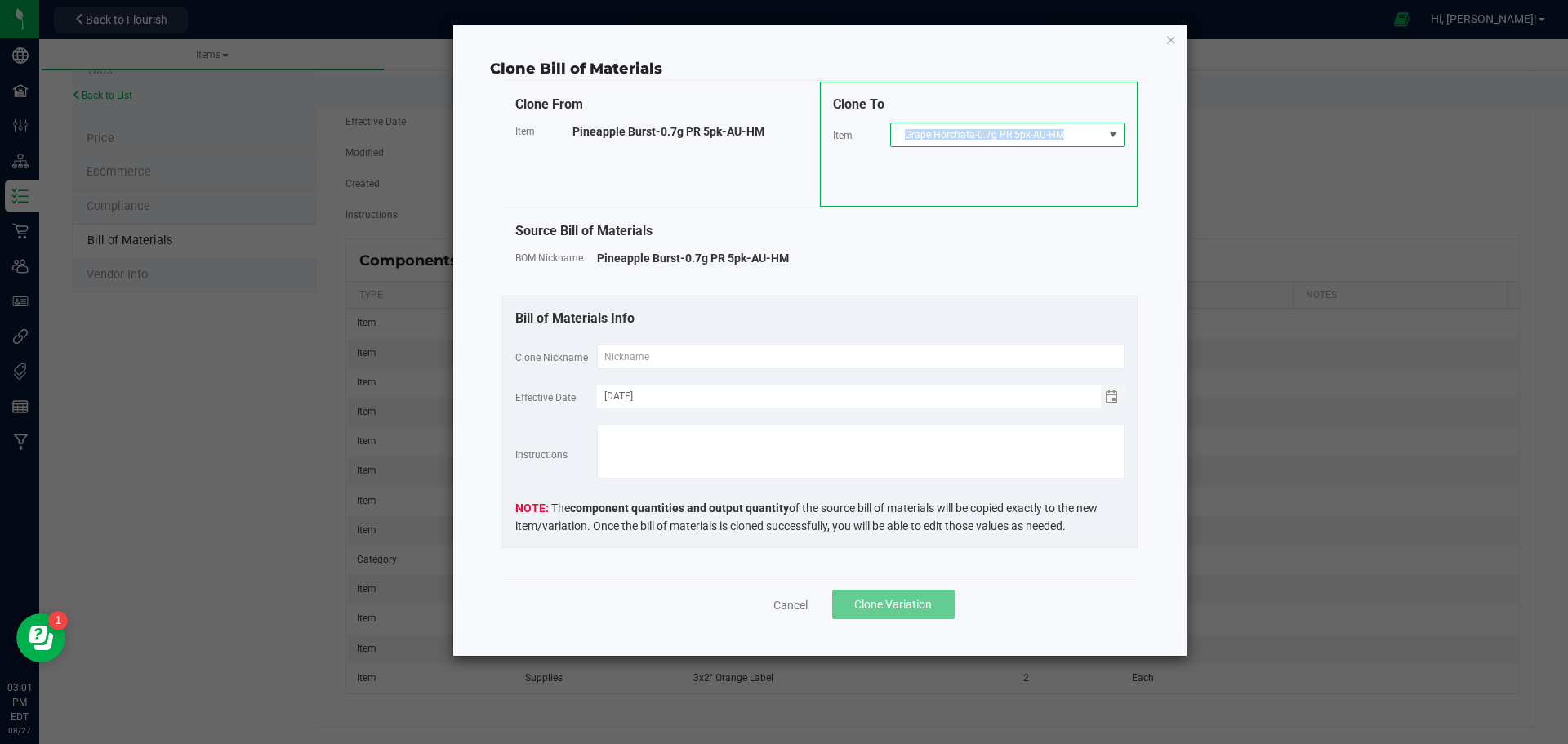
drag, startPoint x: 1066, startPoint y: 133, endPoint x: 907, endPoint y: 136, distance: 159.0
click at [907, 136] on span "Grape Horchata-0.7g PR 5pk-AU-HM" at bounding box center [997, 134] width 213 height 23
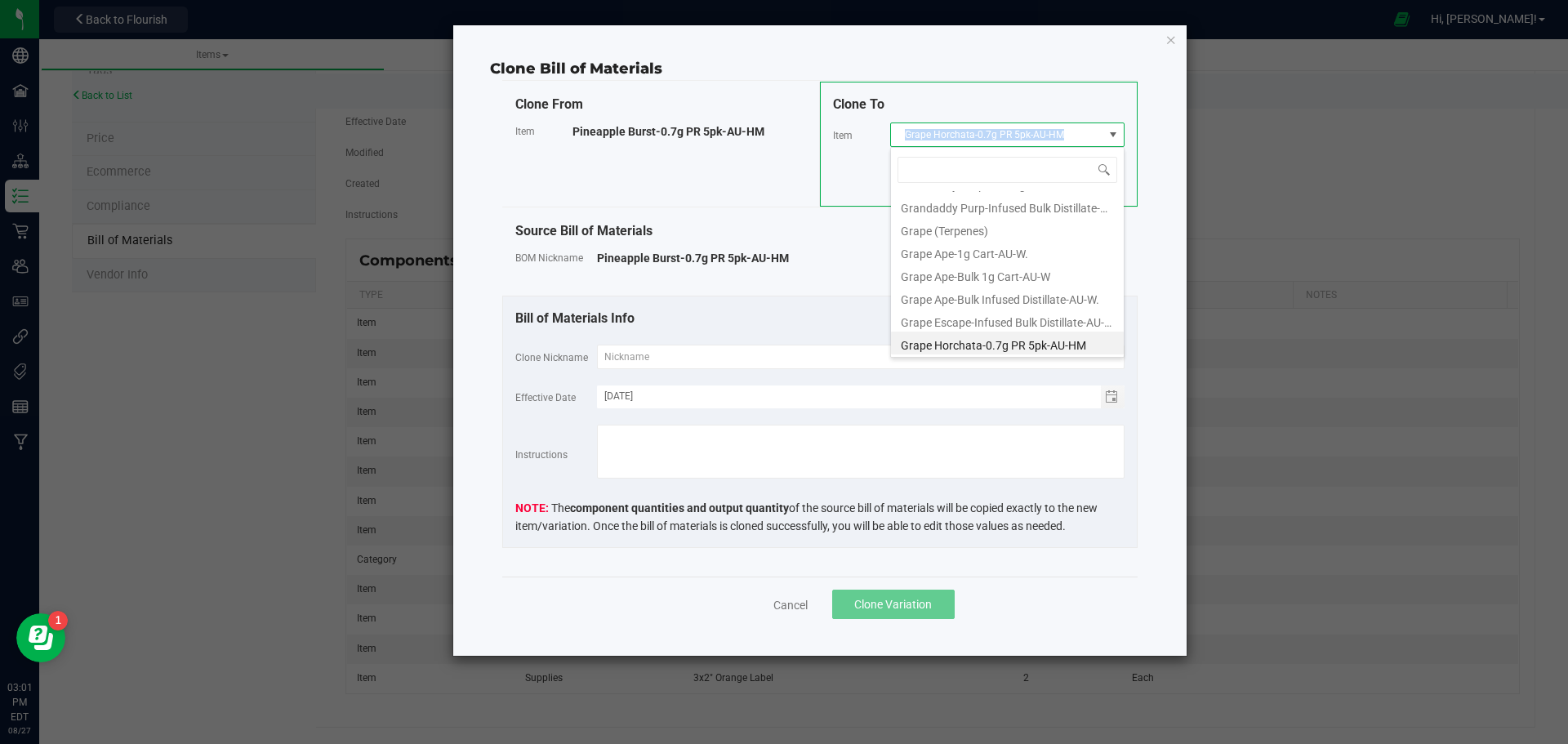
drag, startPoint x: 905, startPoint y: 136, endPoint x: 1059, endPoint y: 134, distance: 154.0
click at [1059, 134] on span "Grape Horchata-0.7g PR 5pk-AU-HM" at bounding box center [997, 134] width 213 height 23
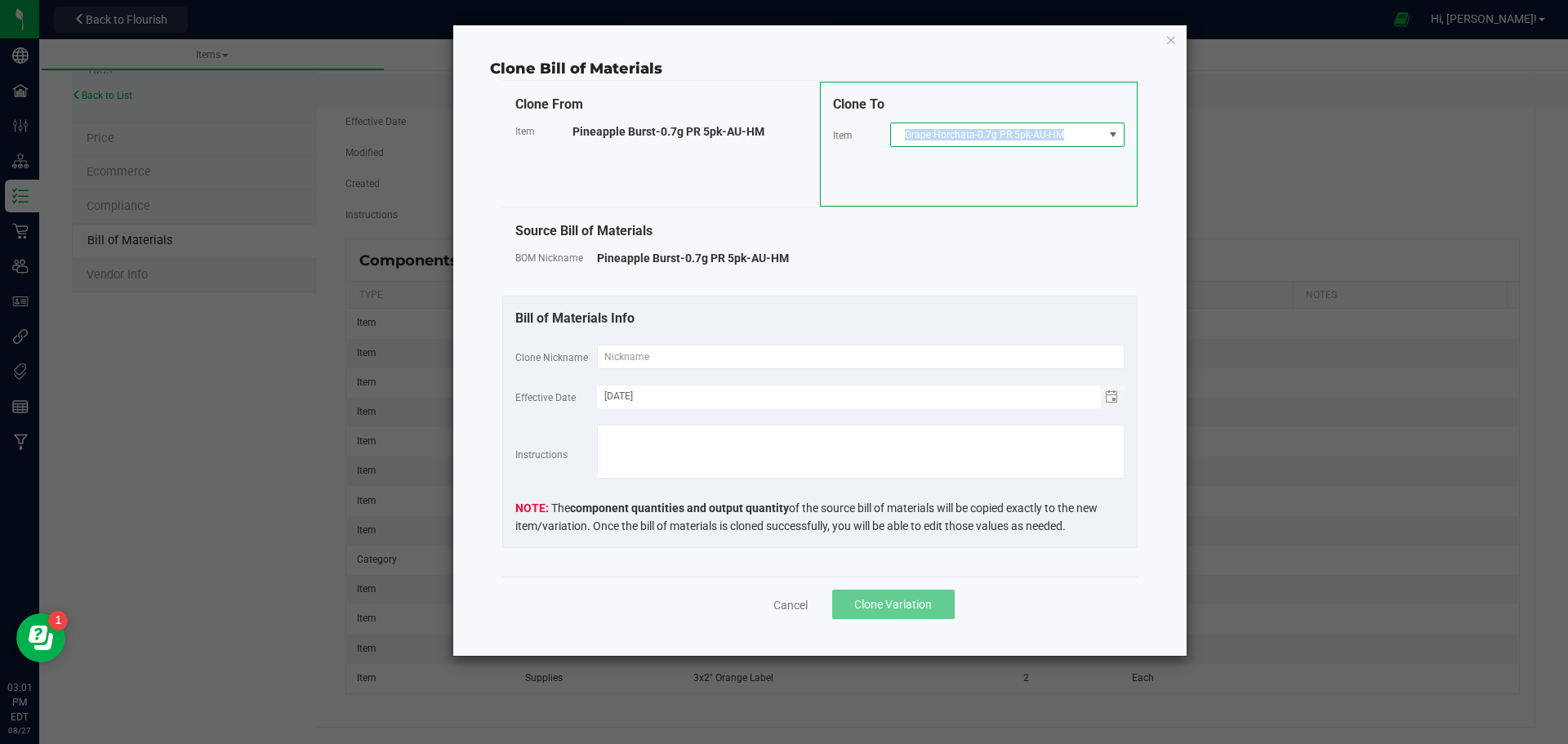
copy span "Grape Horchata-0.7g PR 5pk-AU-HM"
click at [632, 364] on input "text" at bounding box center [861, 357] width 528 height 24
paste input "Grape Horchata-0.7g PR 5pk-AU-HM"
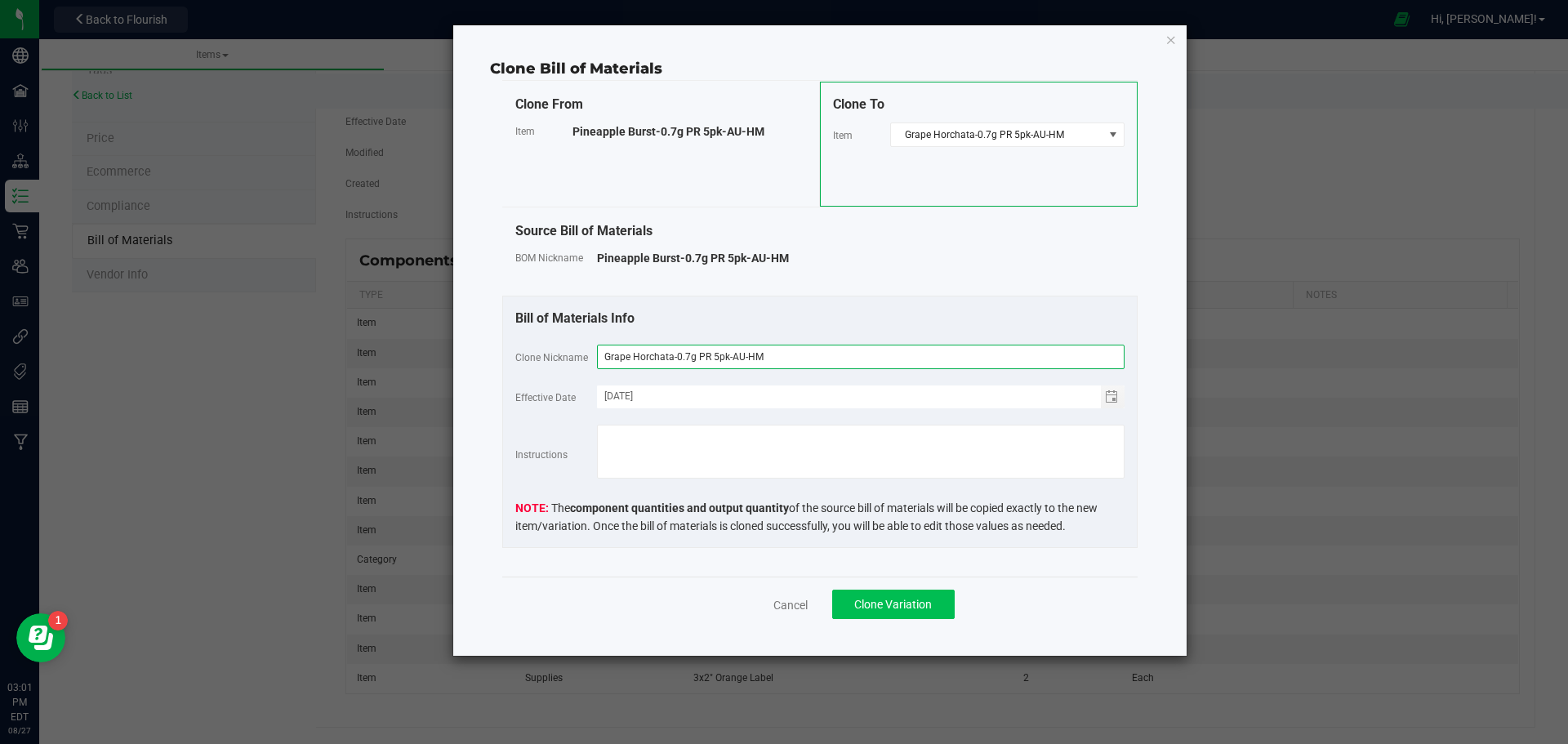
type input "Grape Horchata-0.7g PR 5pk-AU-HM"
click at [917, 598] on span "Clone Variation" at bounding box center [893, 605] width 78 height 13
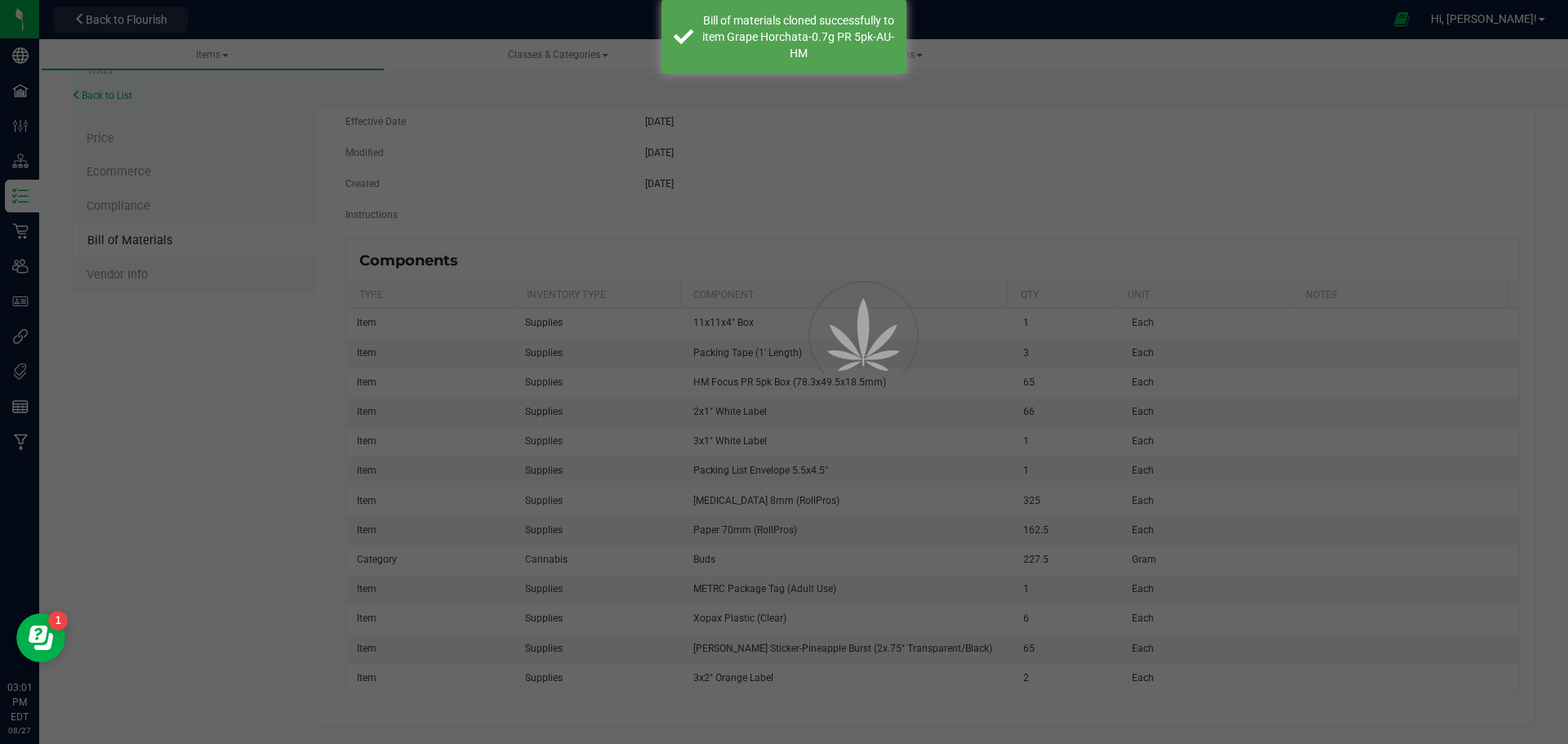
select select "801"
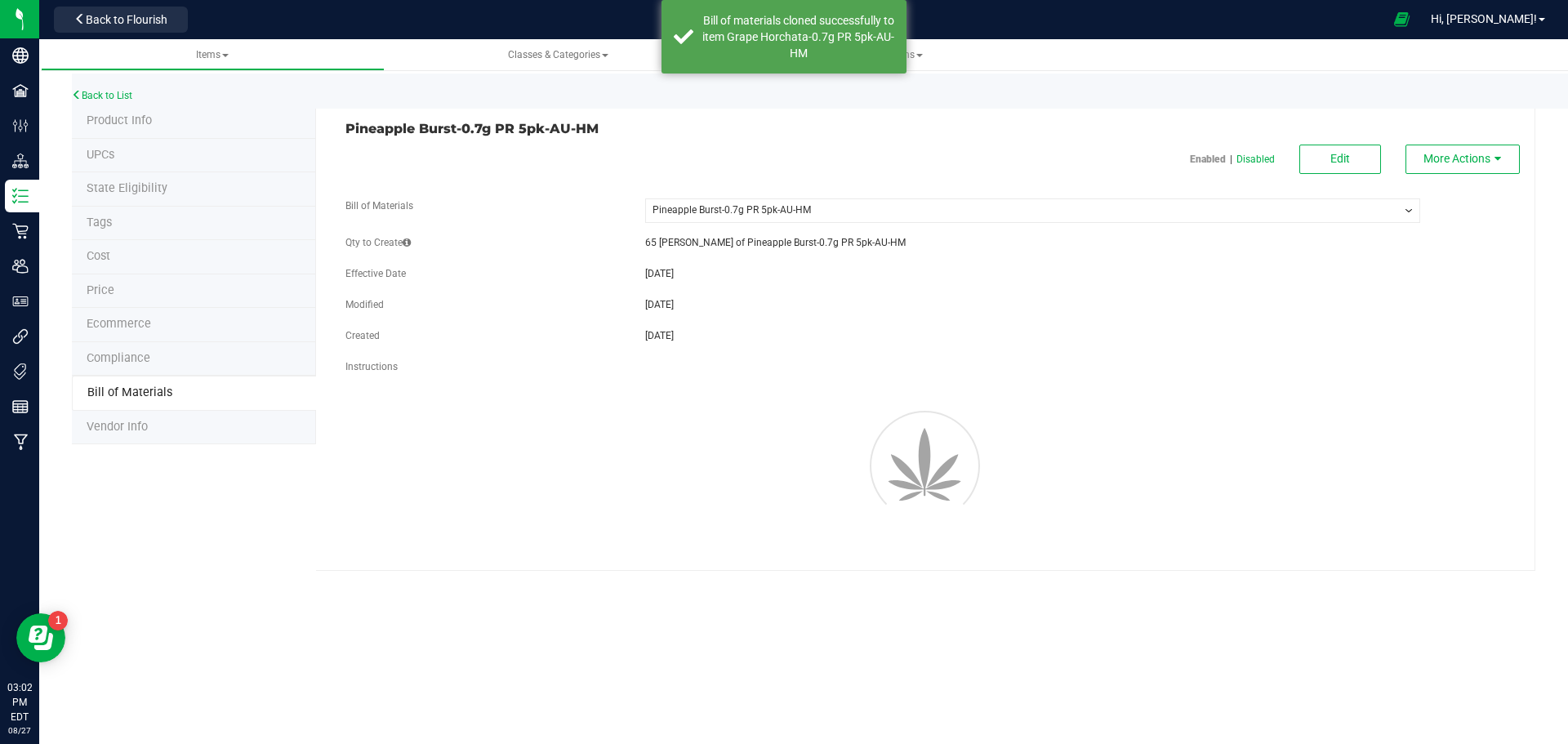
scroll to position [0, 0]
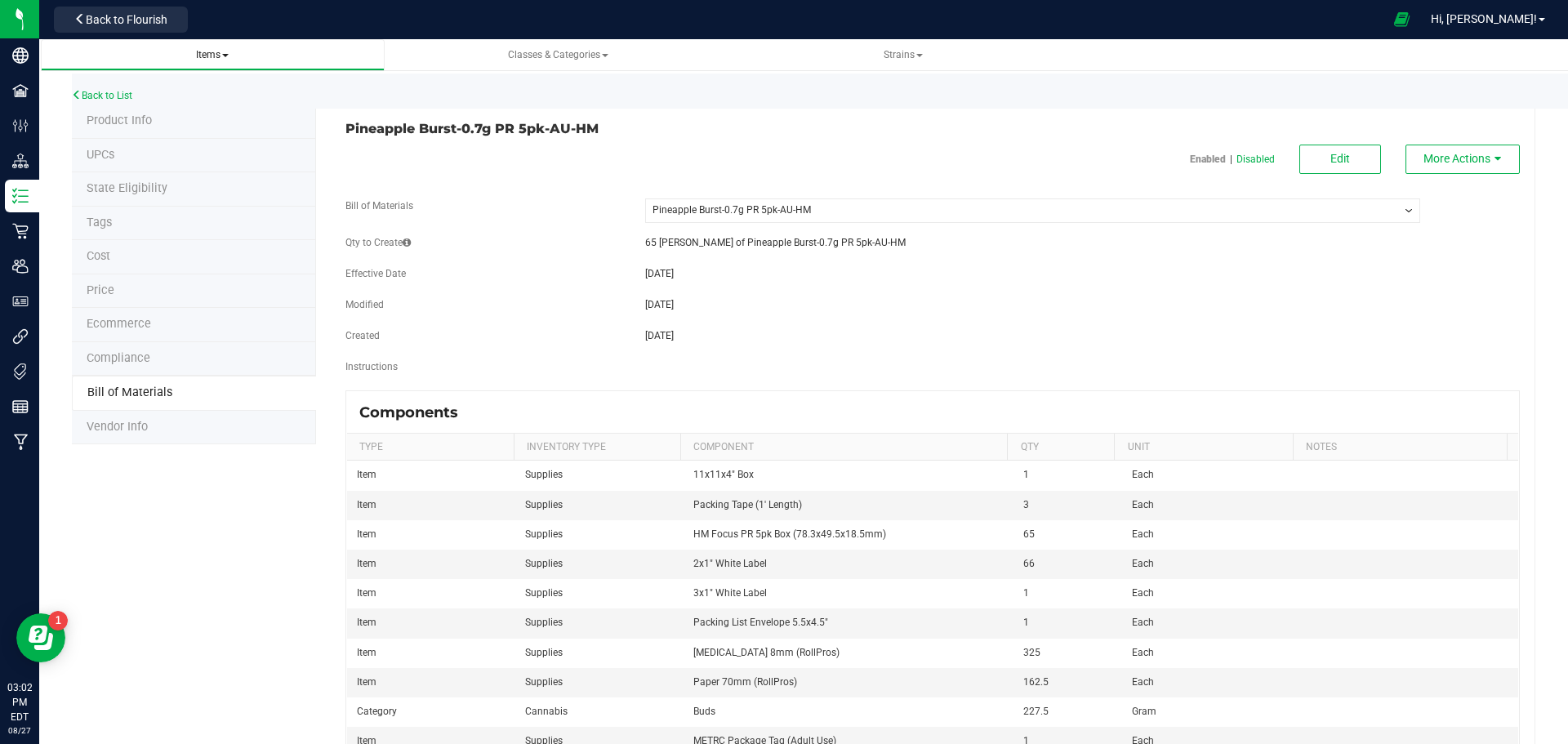
click at [223, 54] on span "Items" at bounding box center [212, 55] width 33 height 12
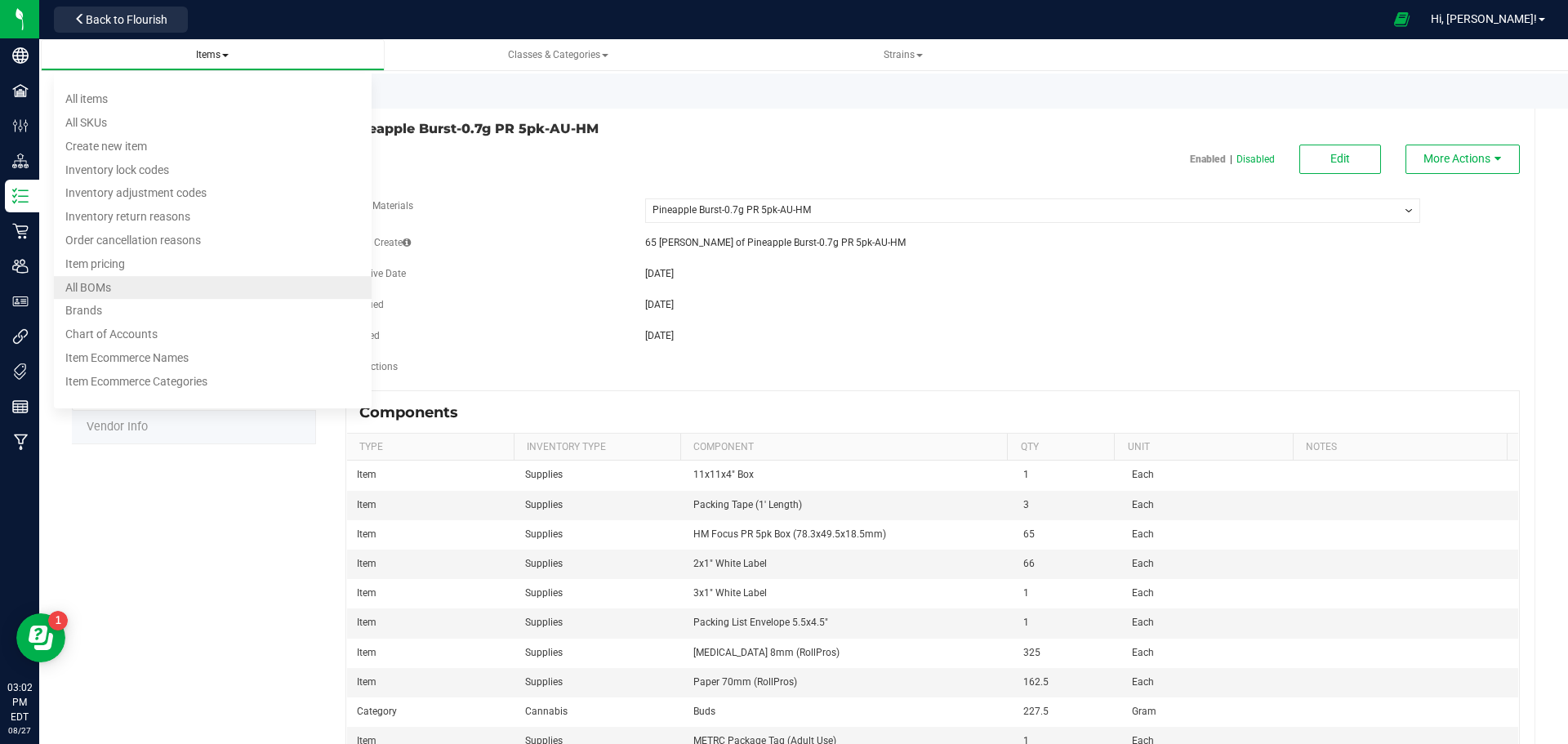
click at [144, 285] on li "All BOMs" at bounding box center [213, 288] width 318 height 23
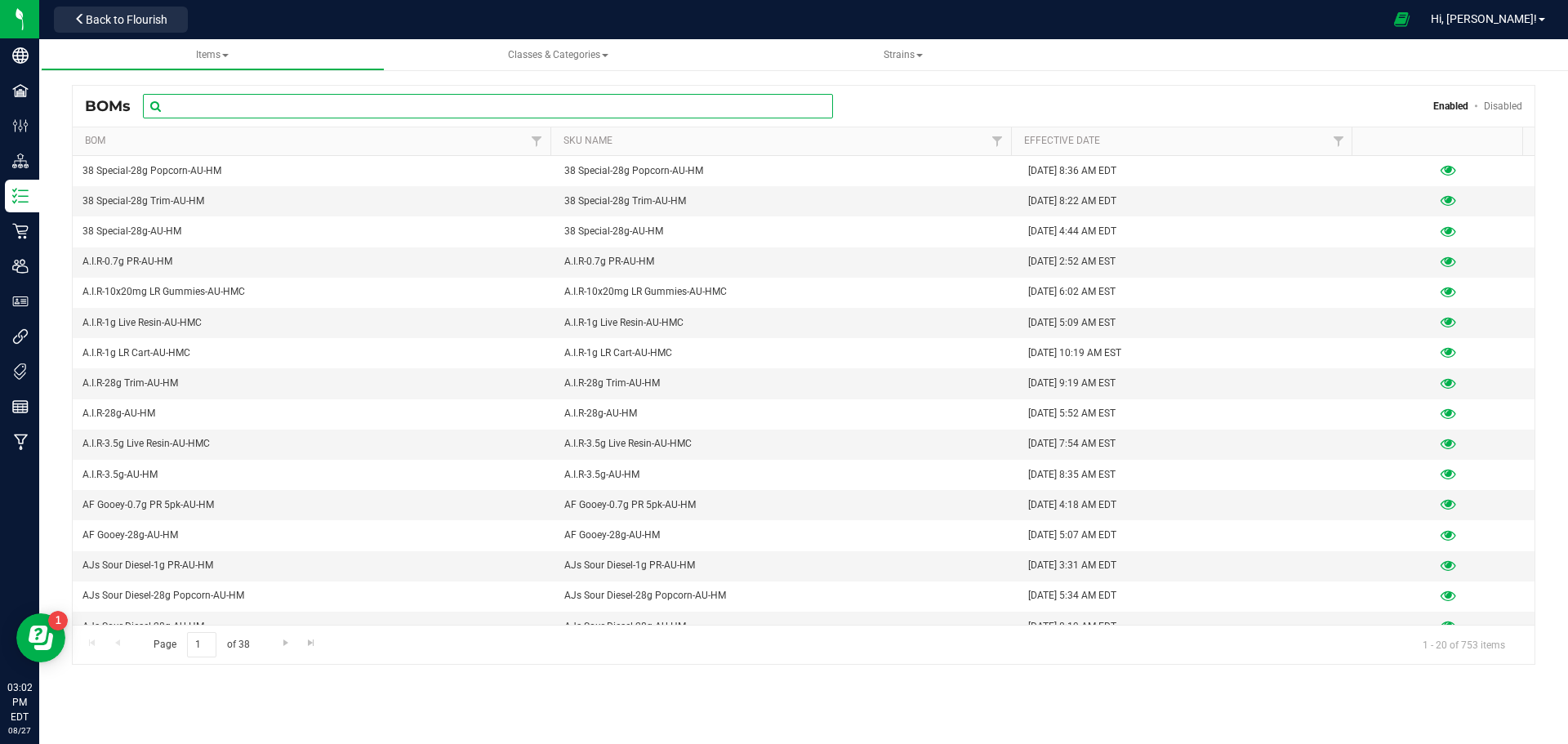
click at [234, 112] on input "text" at bounding box center [488, 105] width 690 height 24
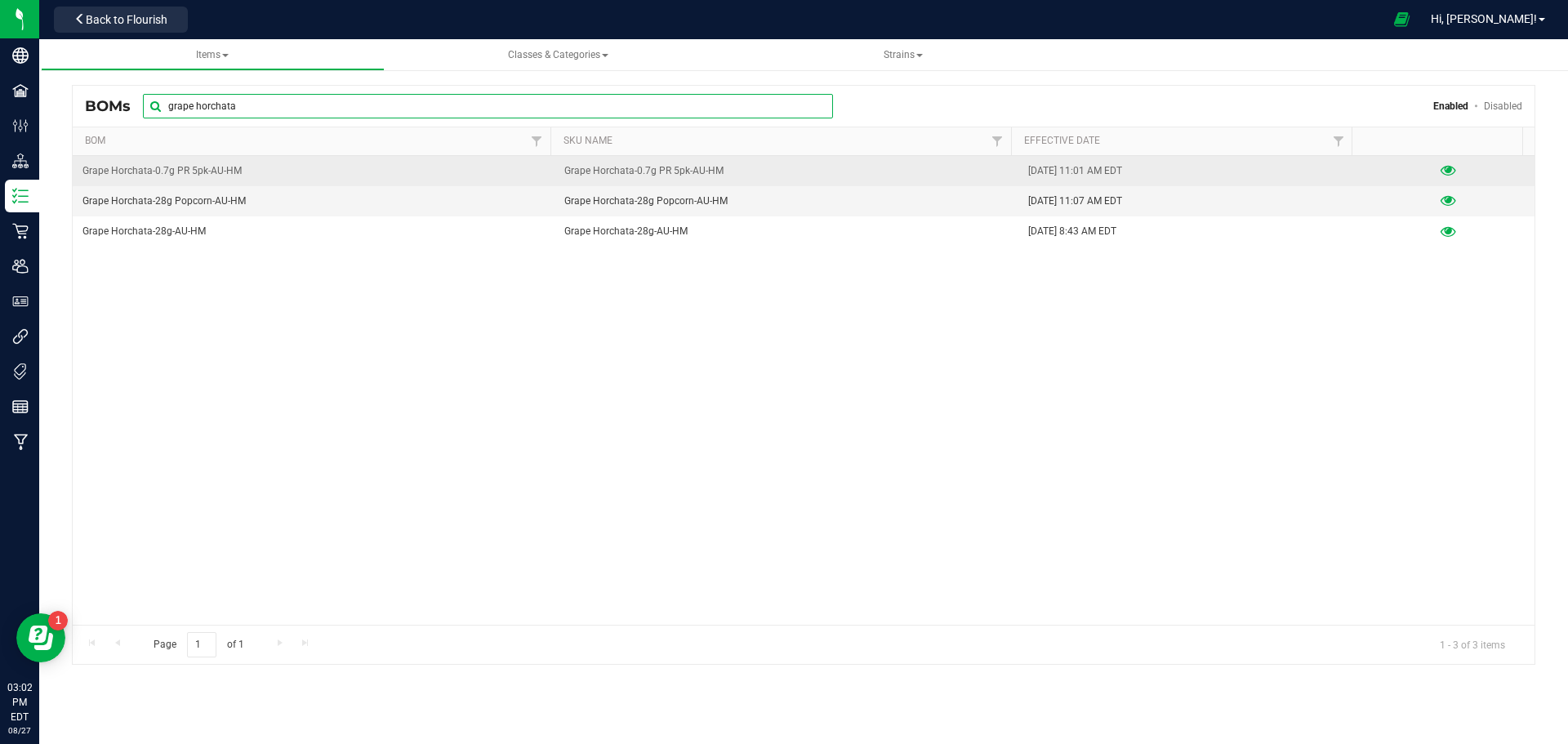
type input "grape horchata"
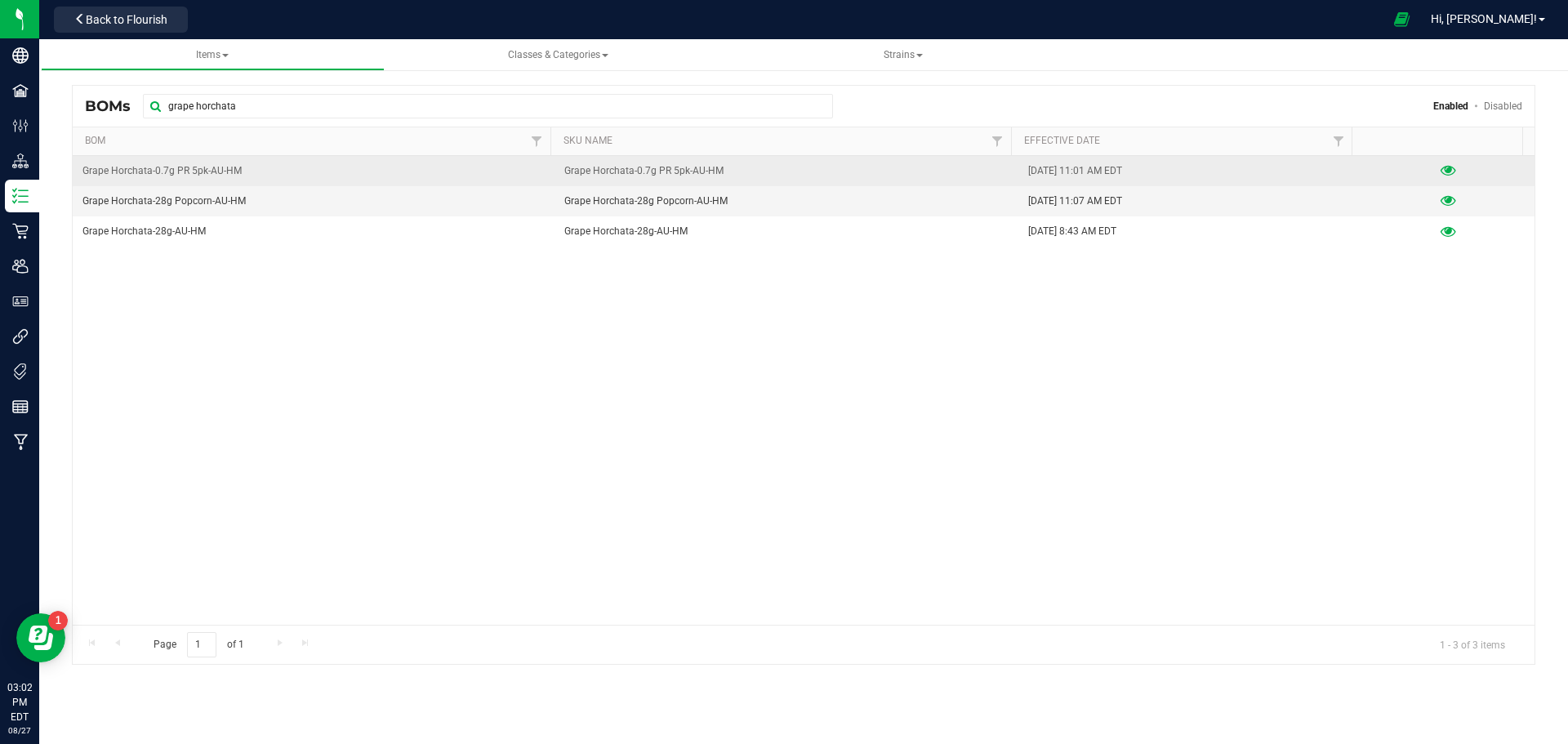
click at [1441, 168] on icon at bounding box center [1448, 171] width 16 height 12
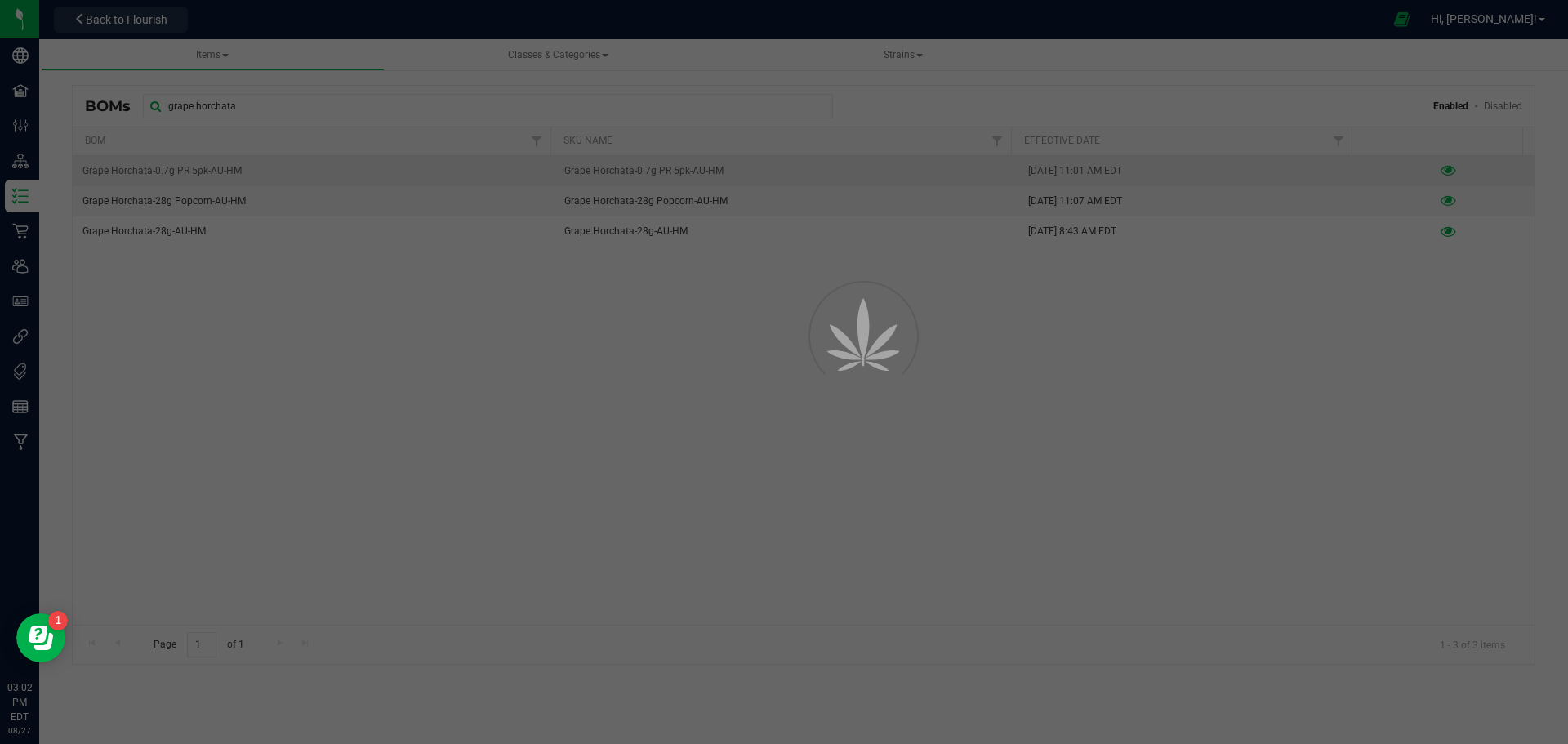
select select "913"
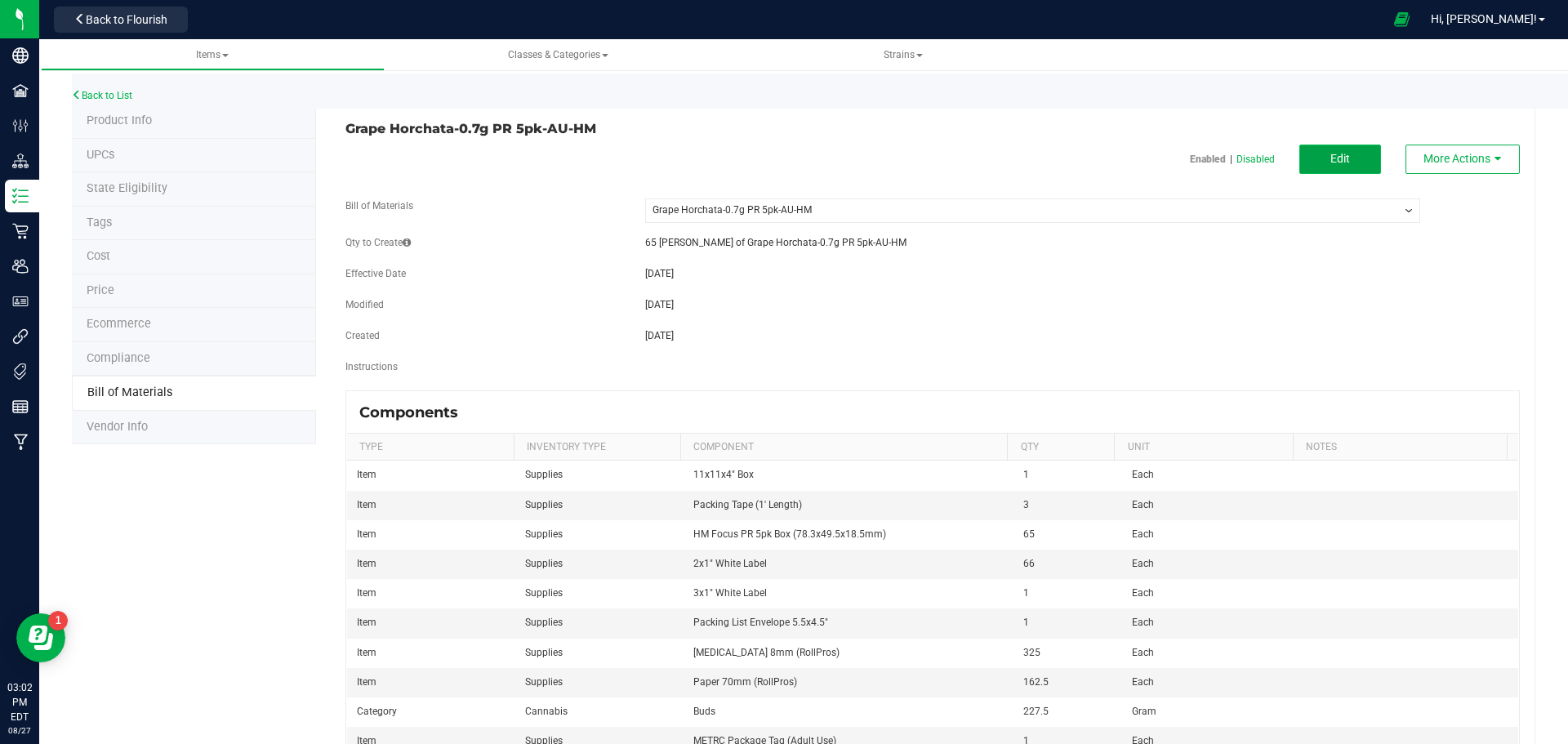
click at [1340, 154] on button "Edit" at bounding box center [1340, 159] width 82 height 29
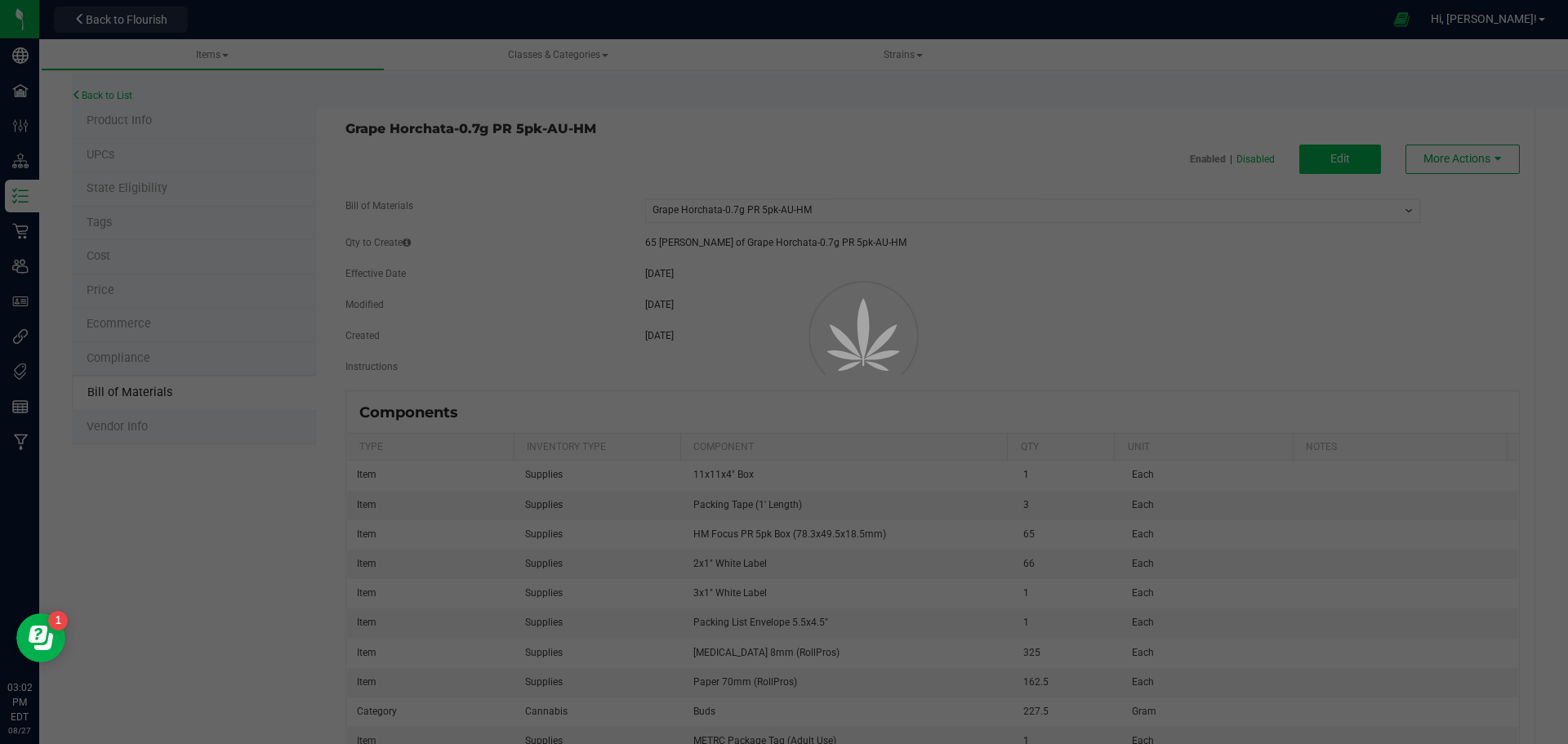
select select "913"
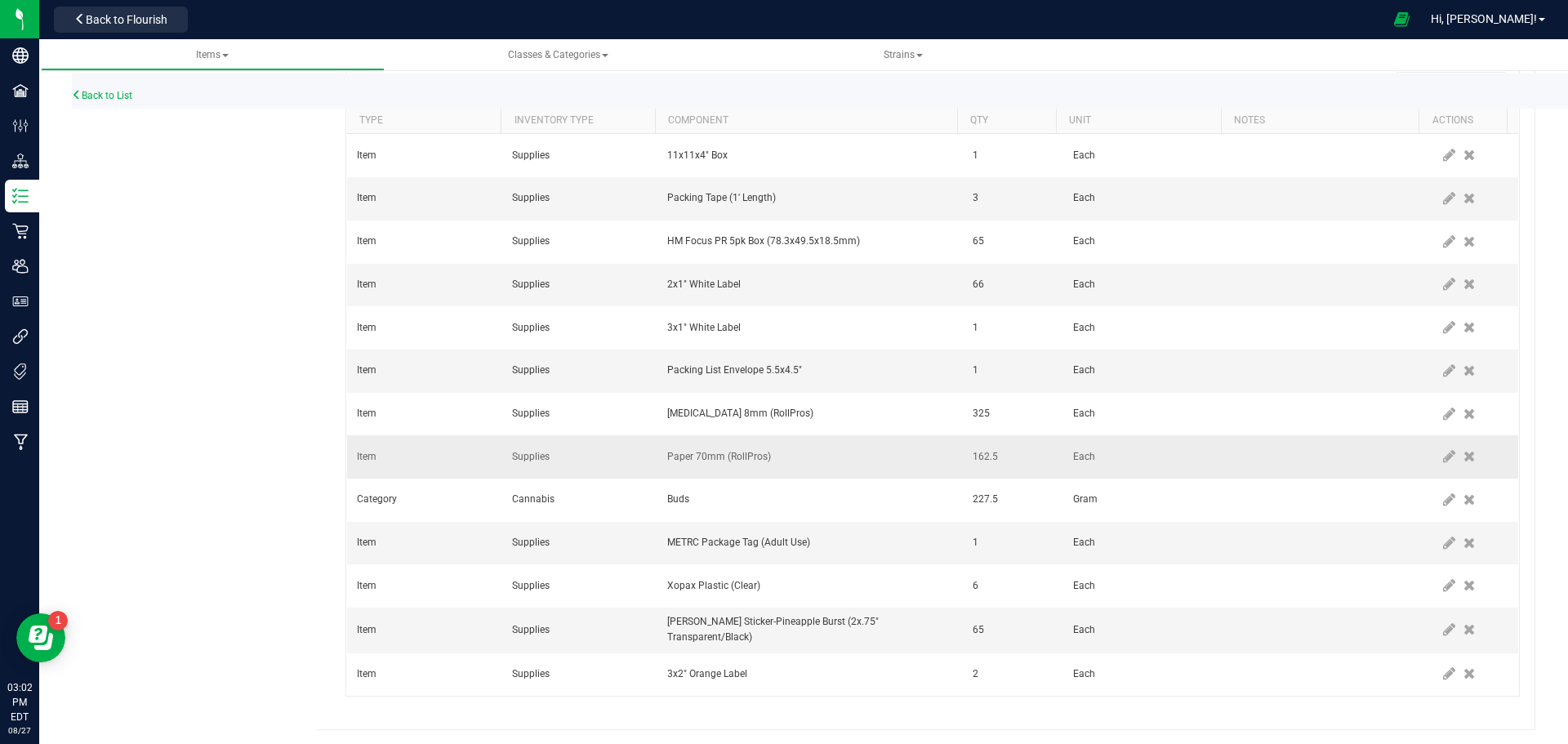
scroll to position [413, 0]
click at [1463, 628] on icon at bounding box center [1469, 629] width 12 height 15
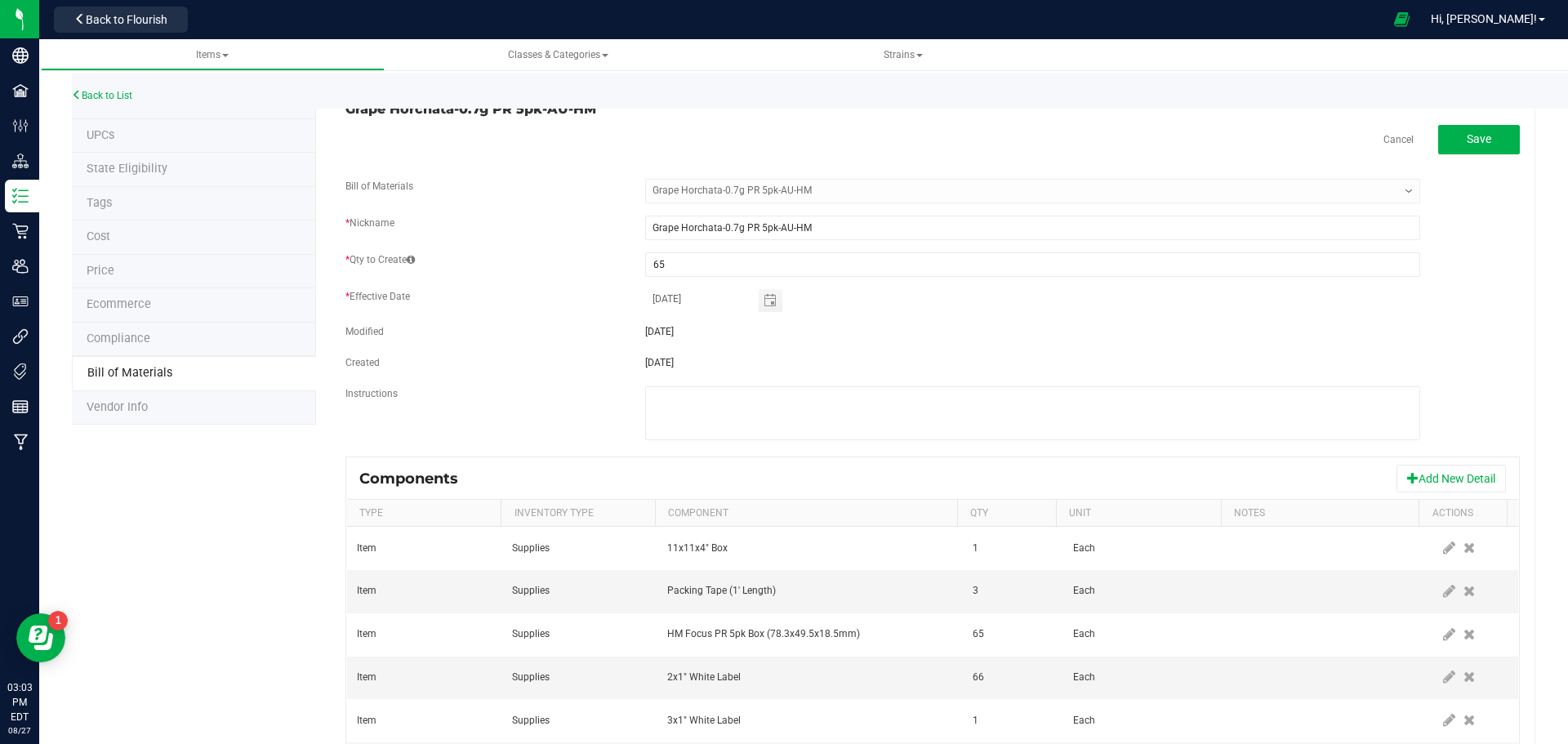
scroll to position [0, 0]
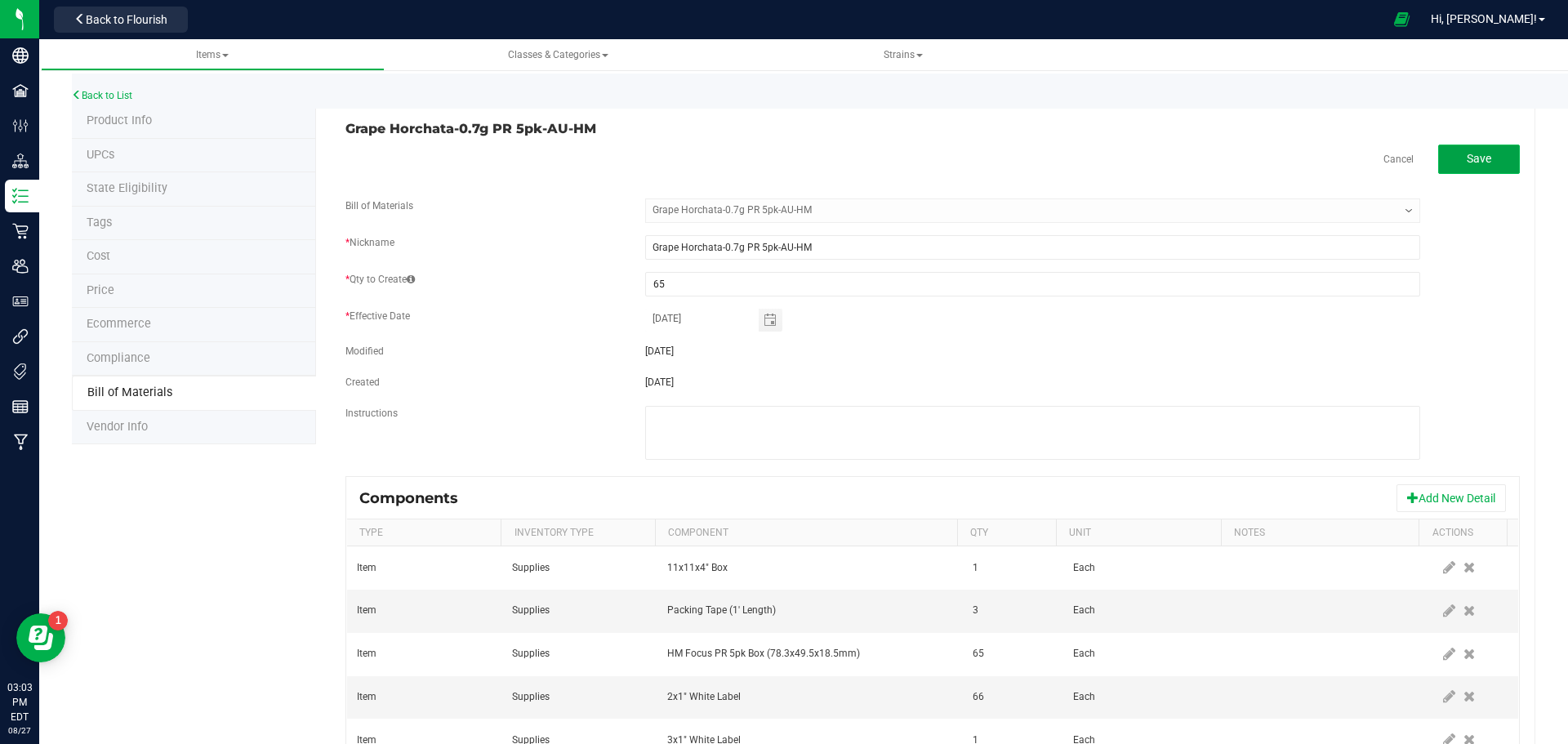
click at [1471, 167] on button "Save" at bounding box center [1479, 159] width 82 height 29
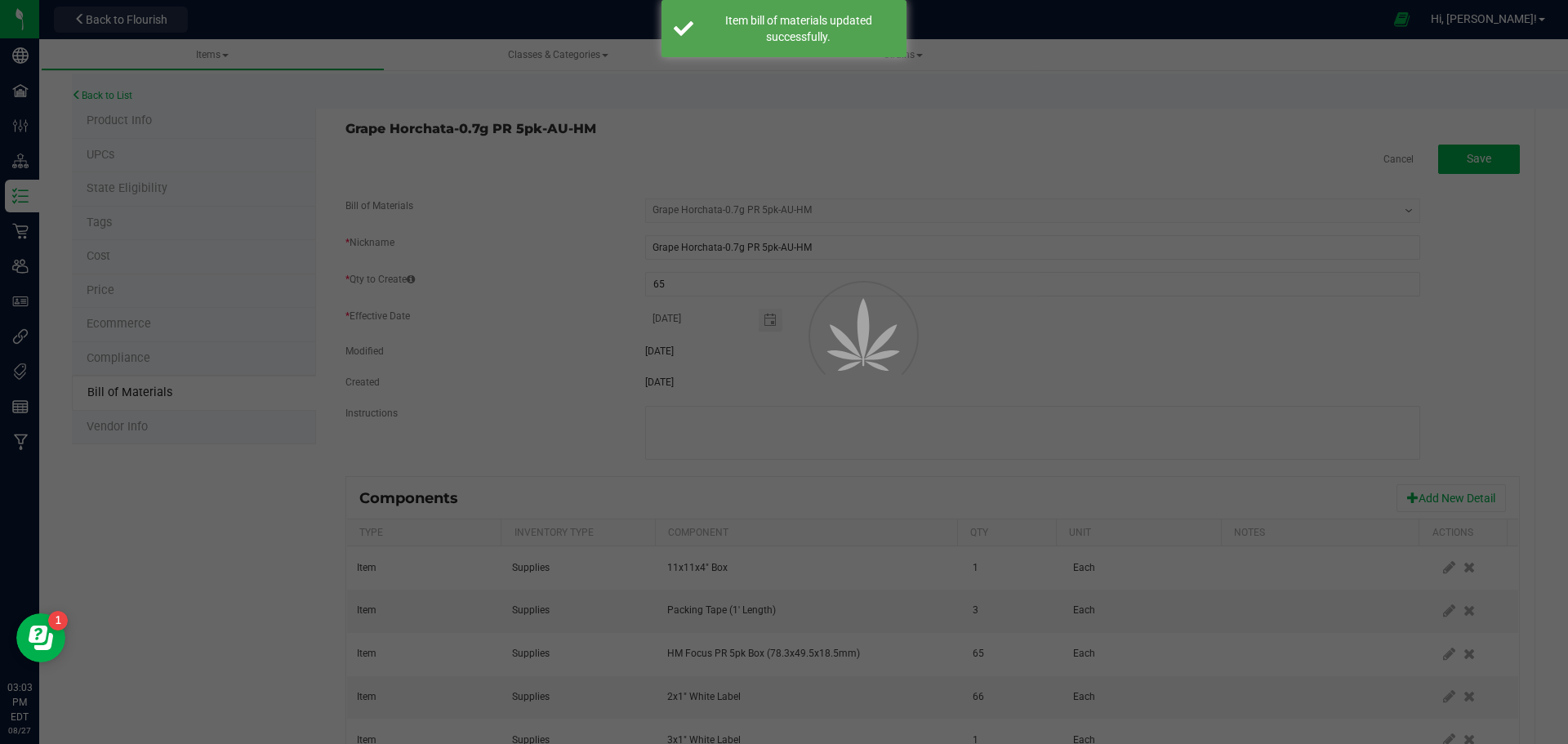
select select "913"
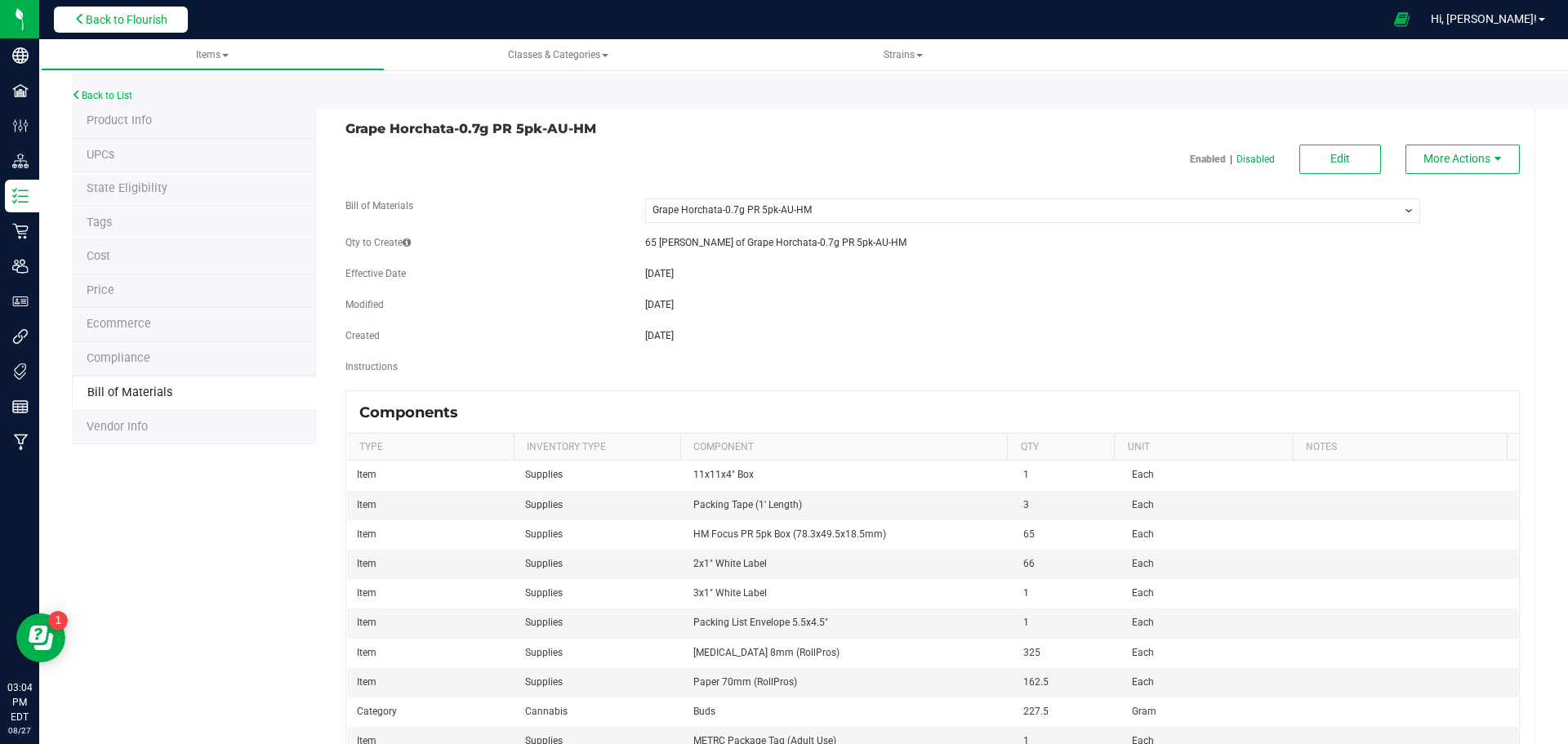
click at [102, 24] on span "Back to Flourish" at bounding box center [127, 20] width 82 height 13
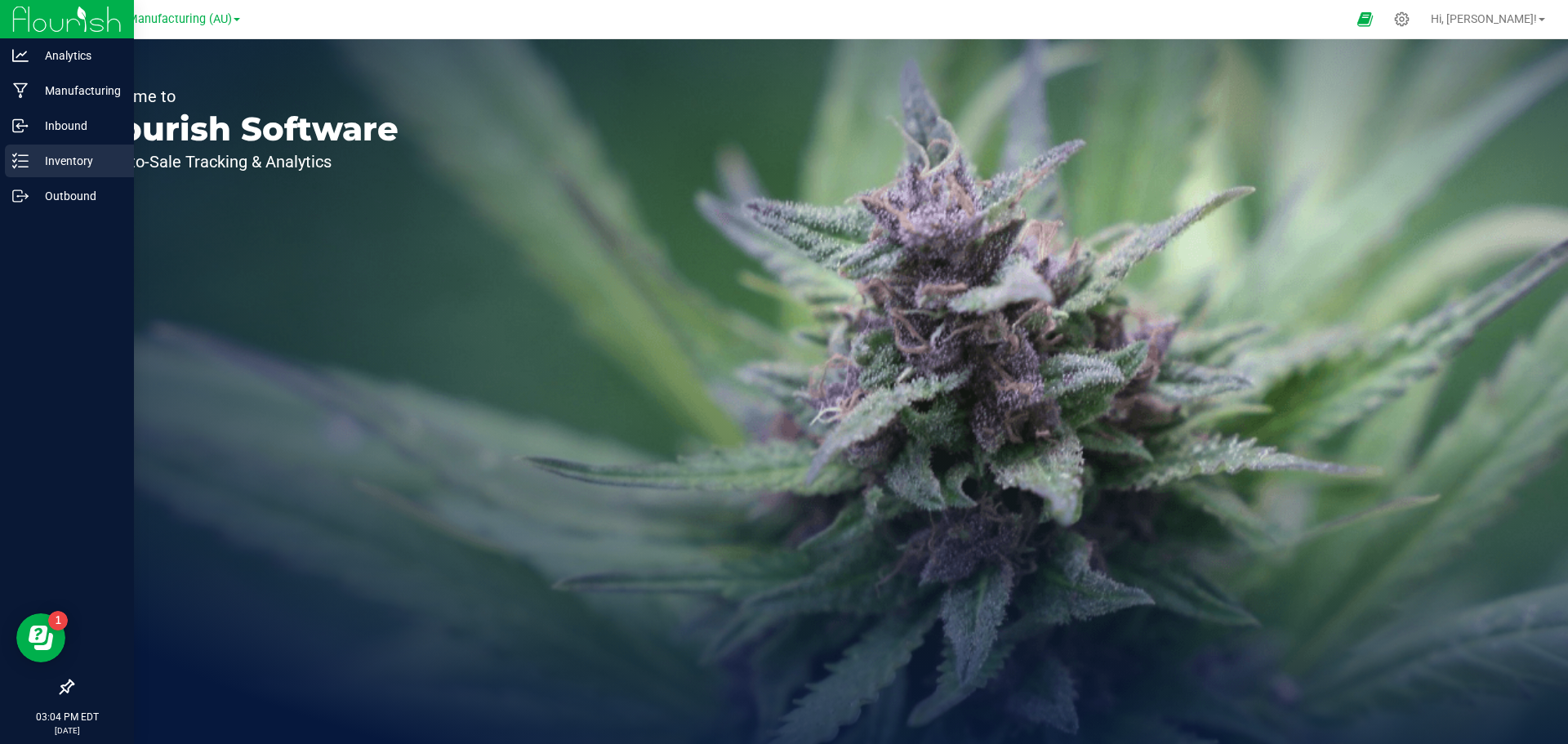
click at [18, 154] on icon at bounding box center [21, 162] width 17 height 17
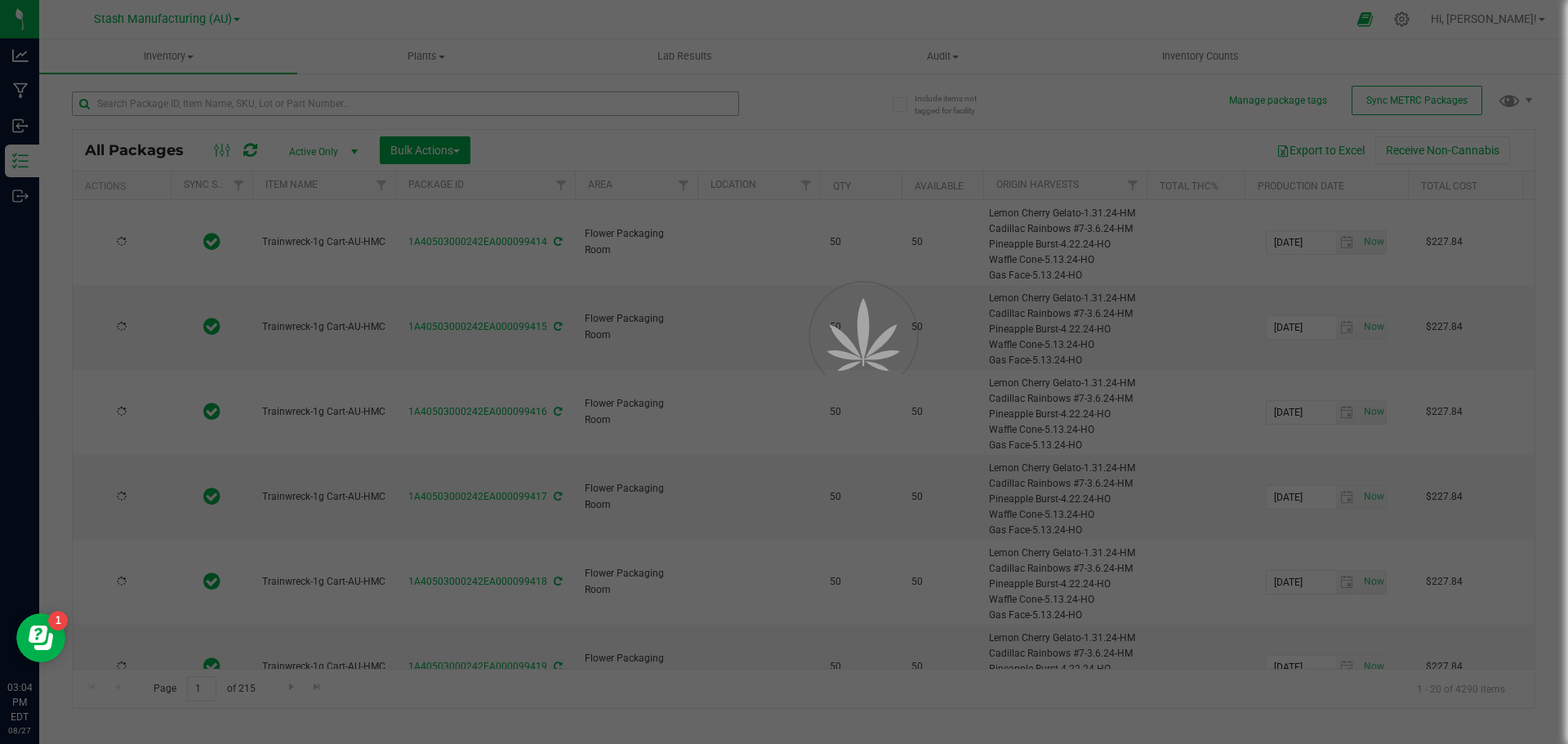
click at [219, 106] on div at bounding box center [784, 372] width 1568 height 744
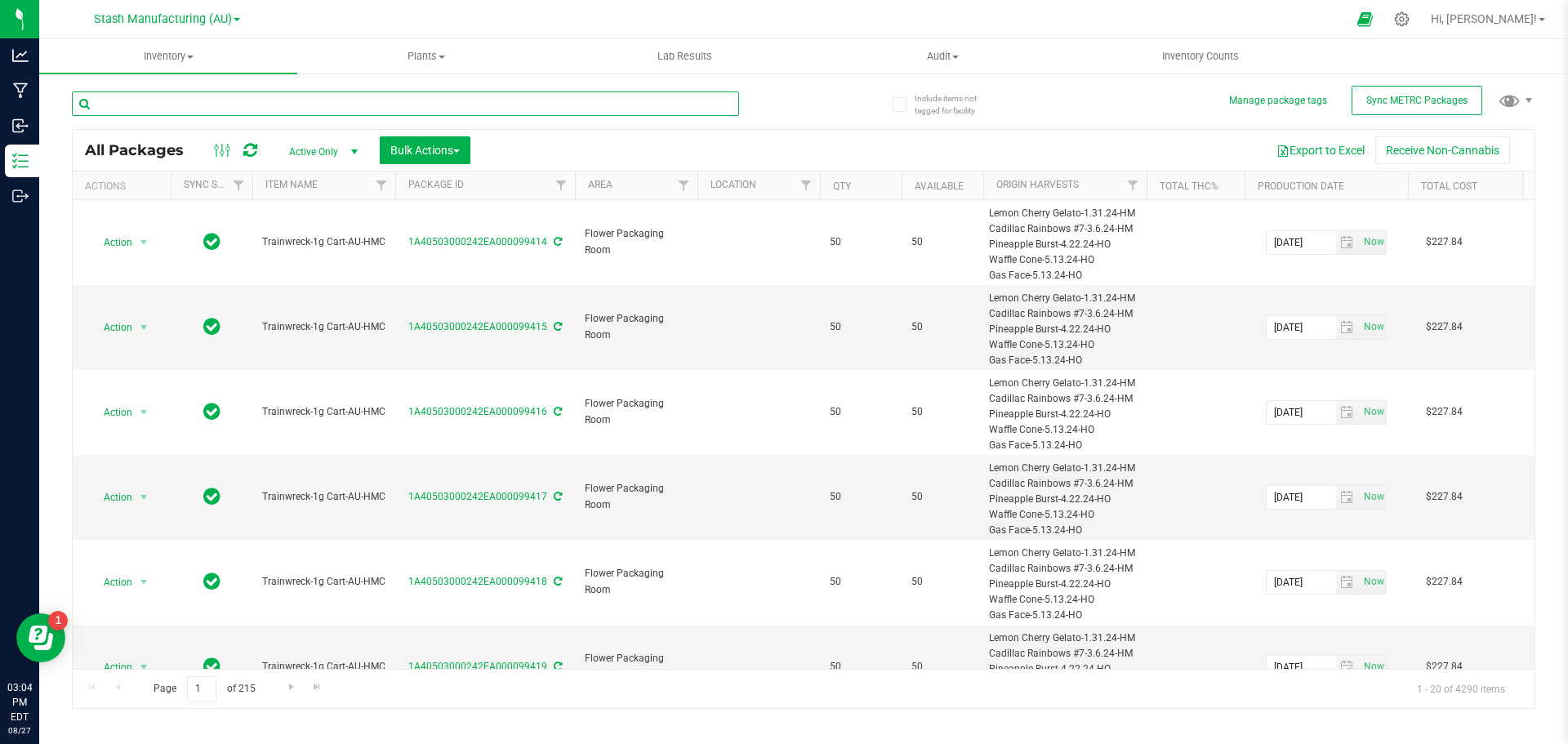
click at [220, 105] on input "text" at bounding box center [406, 103] width 668 height 24
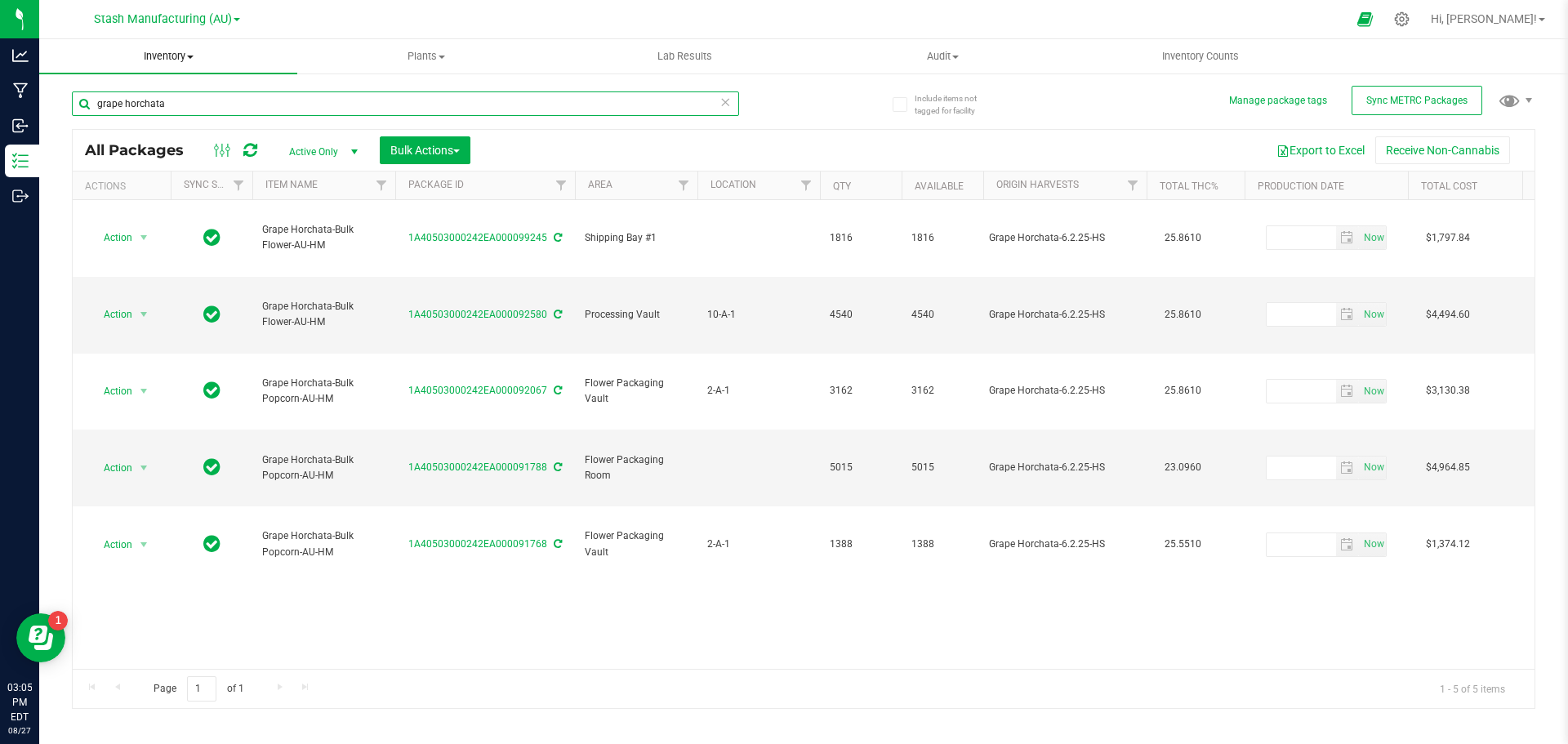
type input "grape horchata"
click at [176, 49] on span "Inventory" at bounding box center [168, 57] width 259 height 15
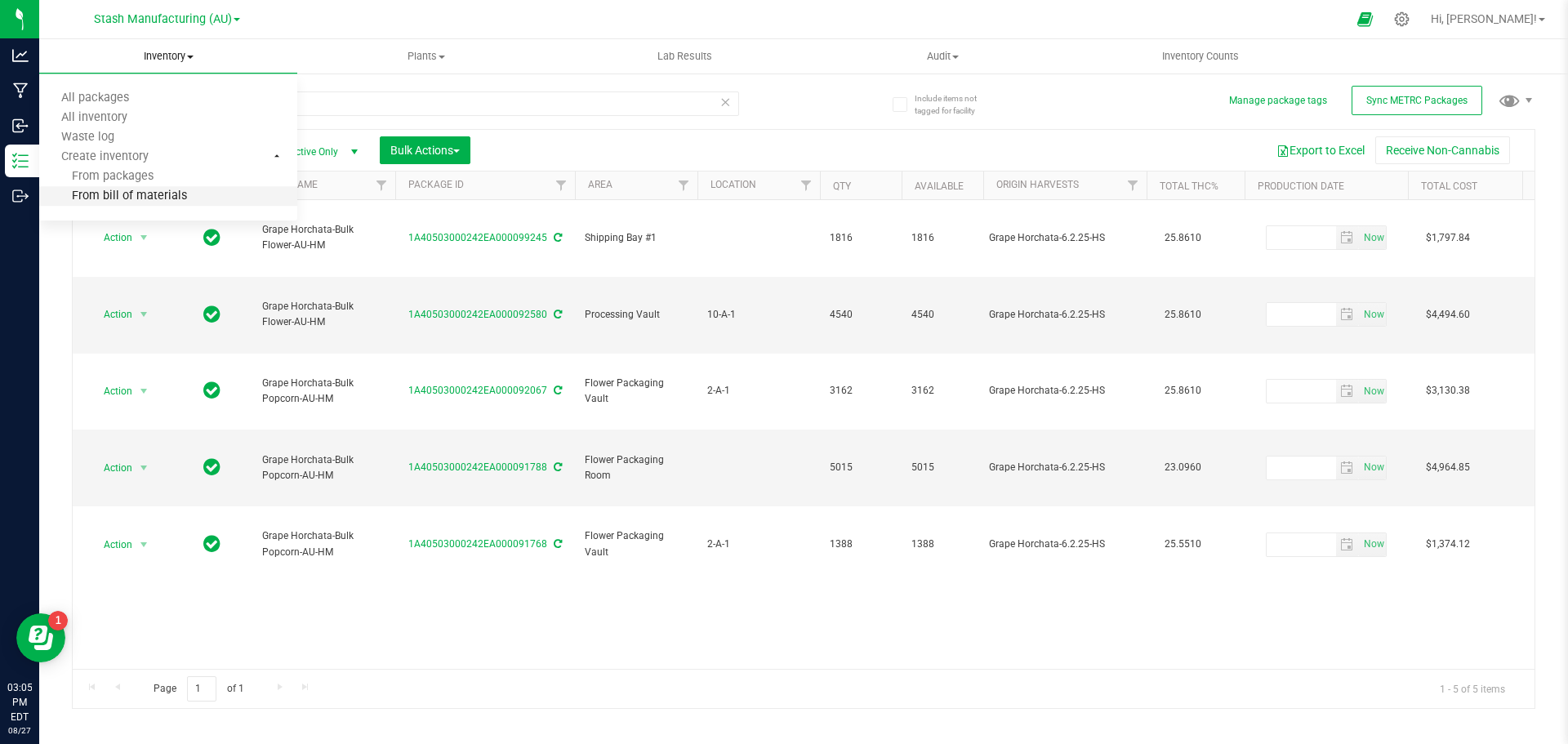
click at [158, 195] on span "From bill of materials" at bounding box center [113, 196] width 148 height 14
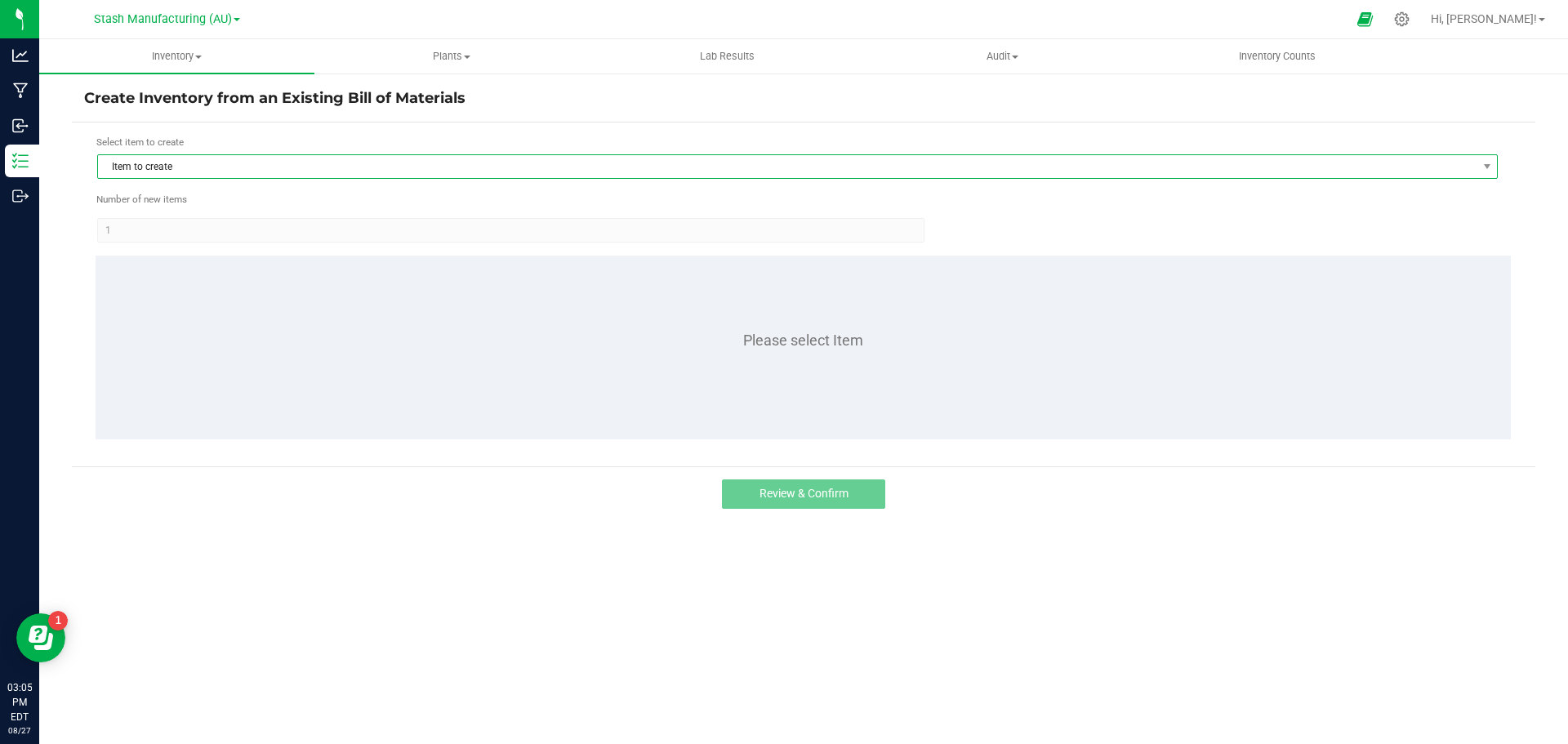
click at [171, 168] on span "Item to create" at bounding box center [787, 166] width 1379 height 23
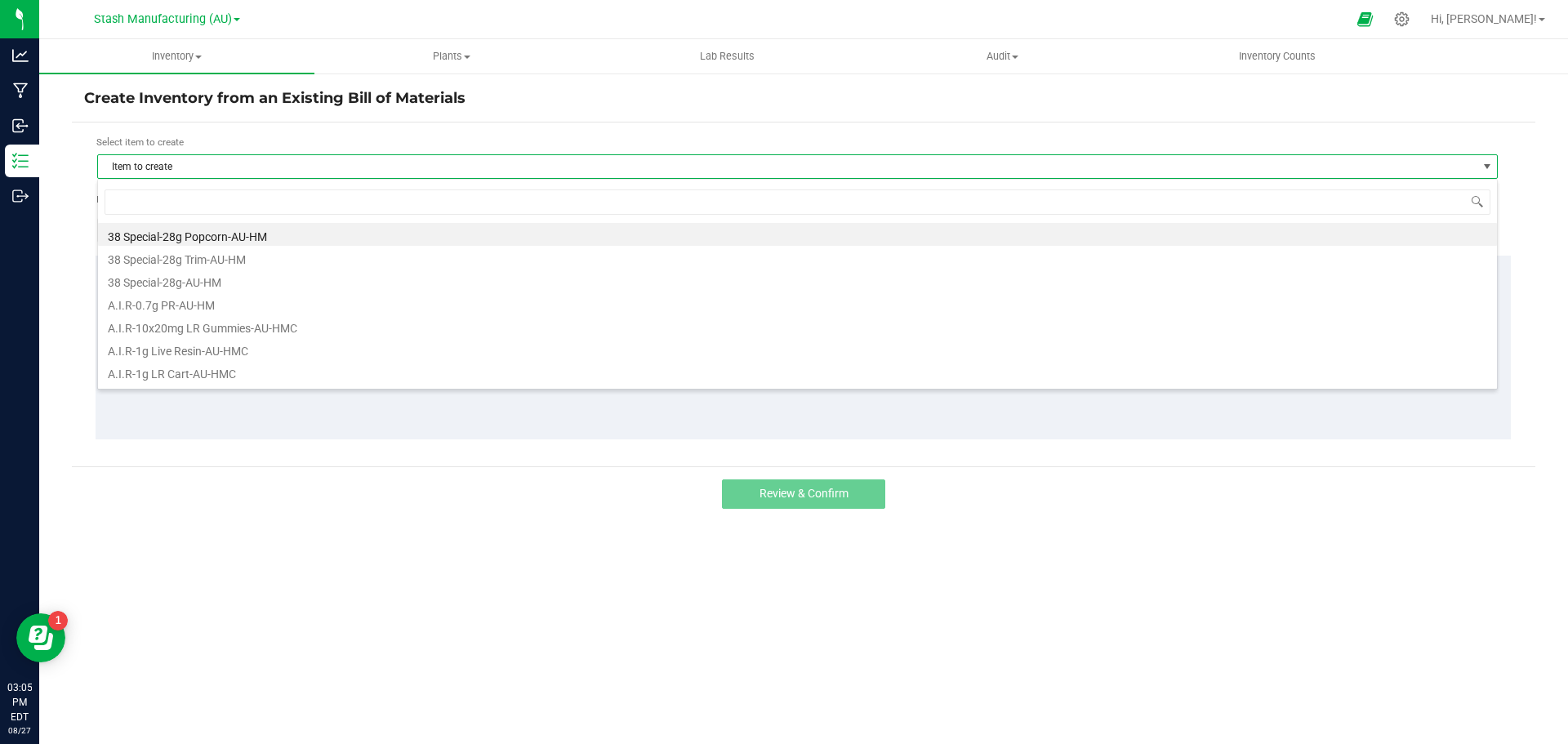
scroll to position [24, 1401]
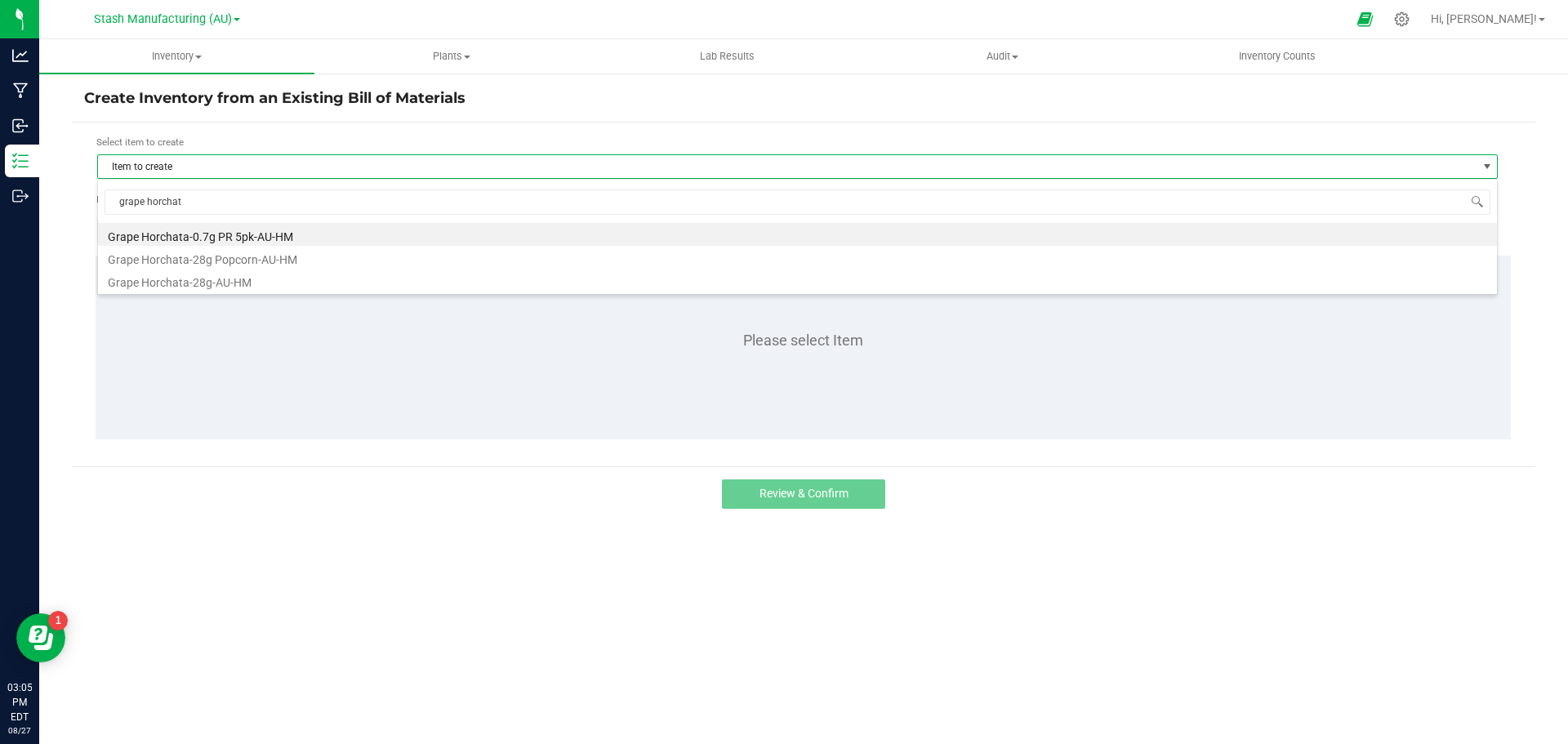
type input "grape horchata"
click at [217, 234] on li "Grape Horchata-0.7g PR 5pk-AU-HM" at bounding box center [797, 234] width 1399 height 23
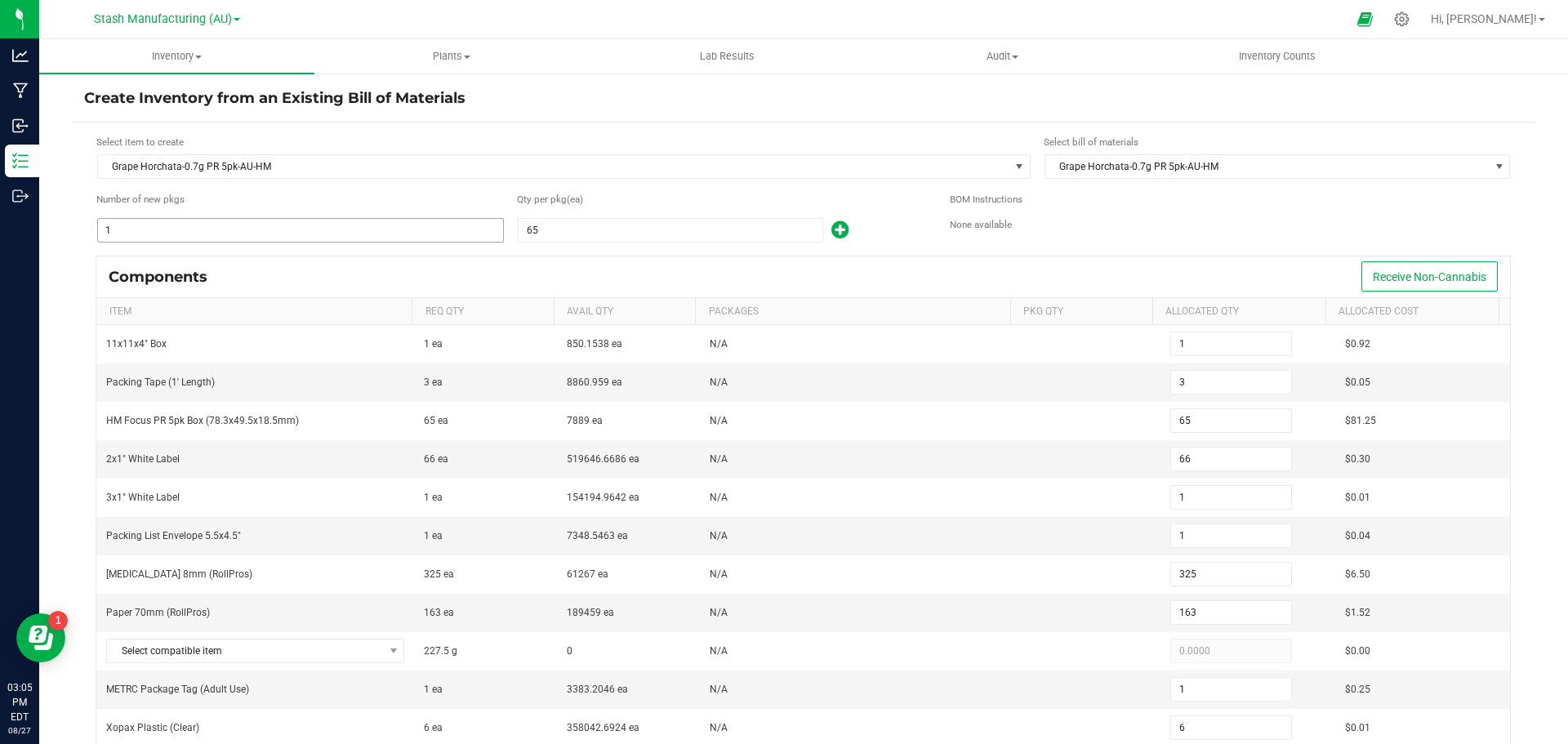
click at [180, 227] on input "1" at bounding box center [300, 230] width 405 height 23
type input "12"
type input "36"
type input "780"
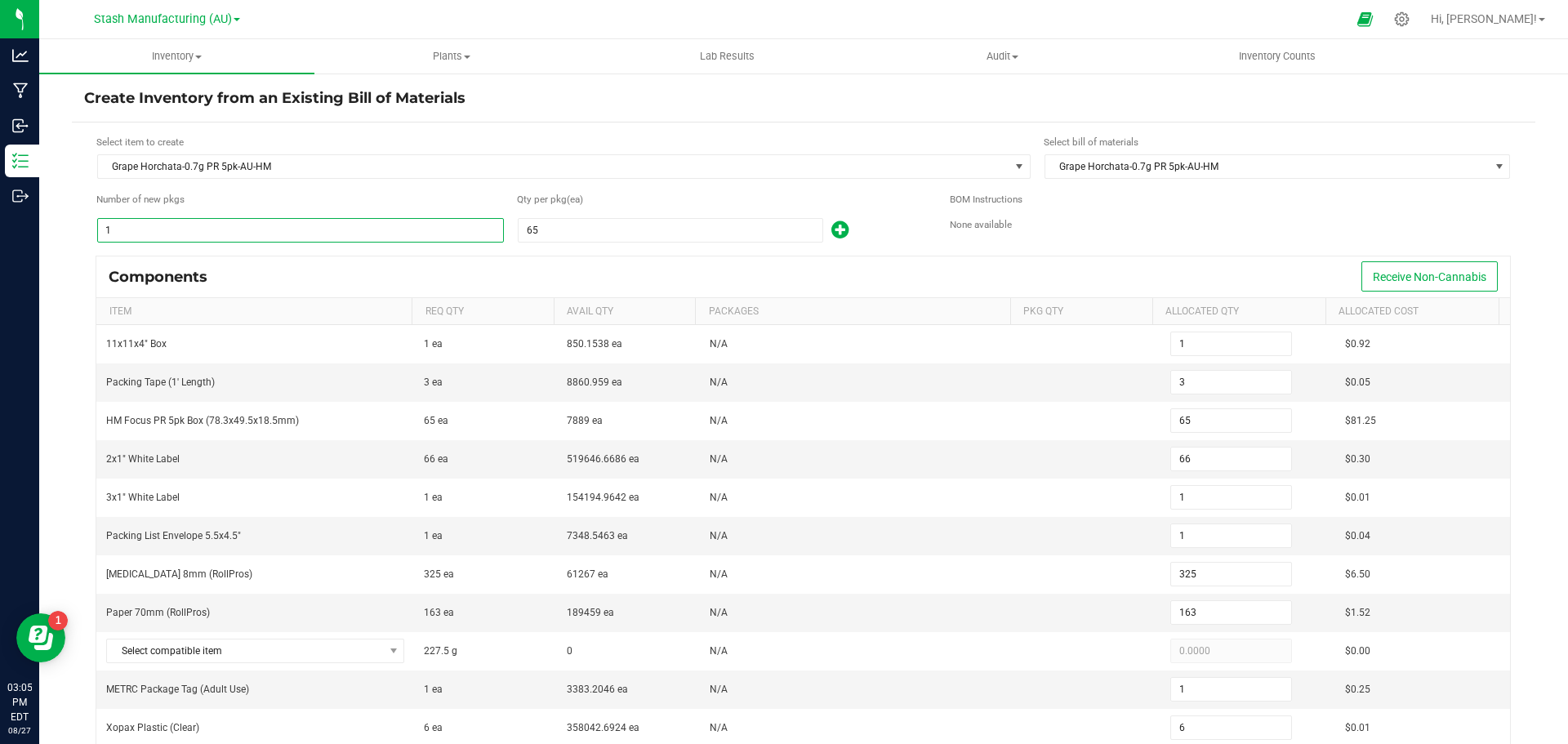
type input "792"
type input "12"
type input "3,900"
type input "1,950"
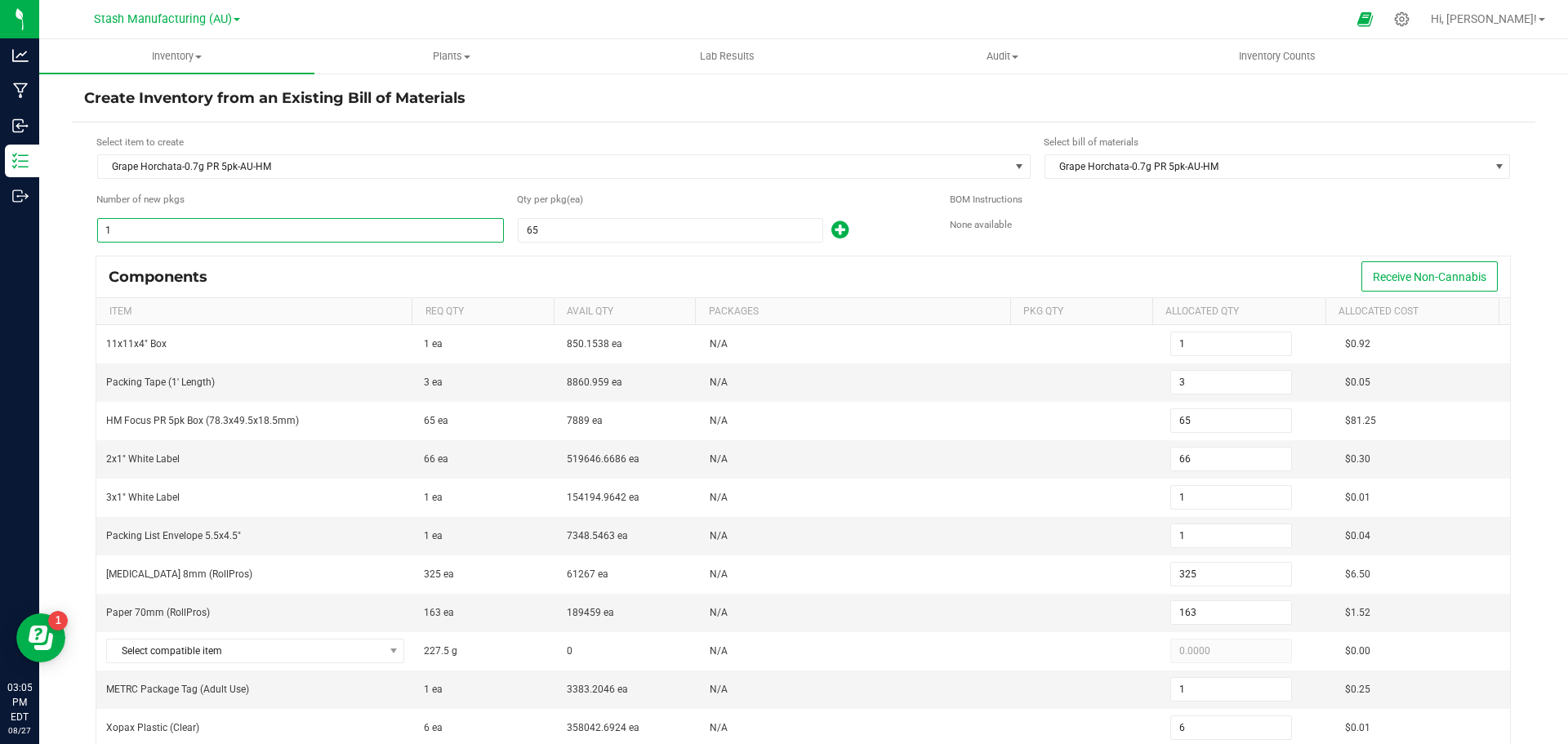
type input "12"
type input "72"
type input "24"
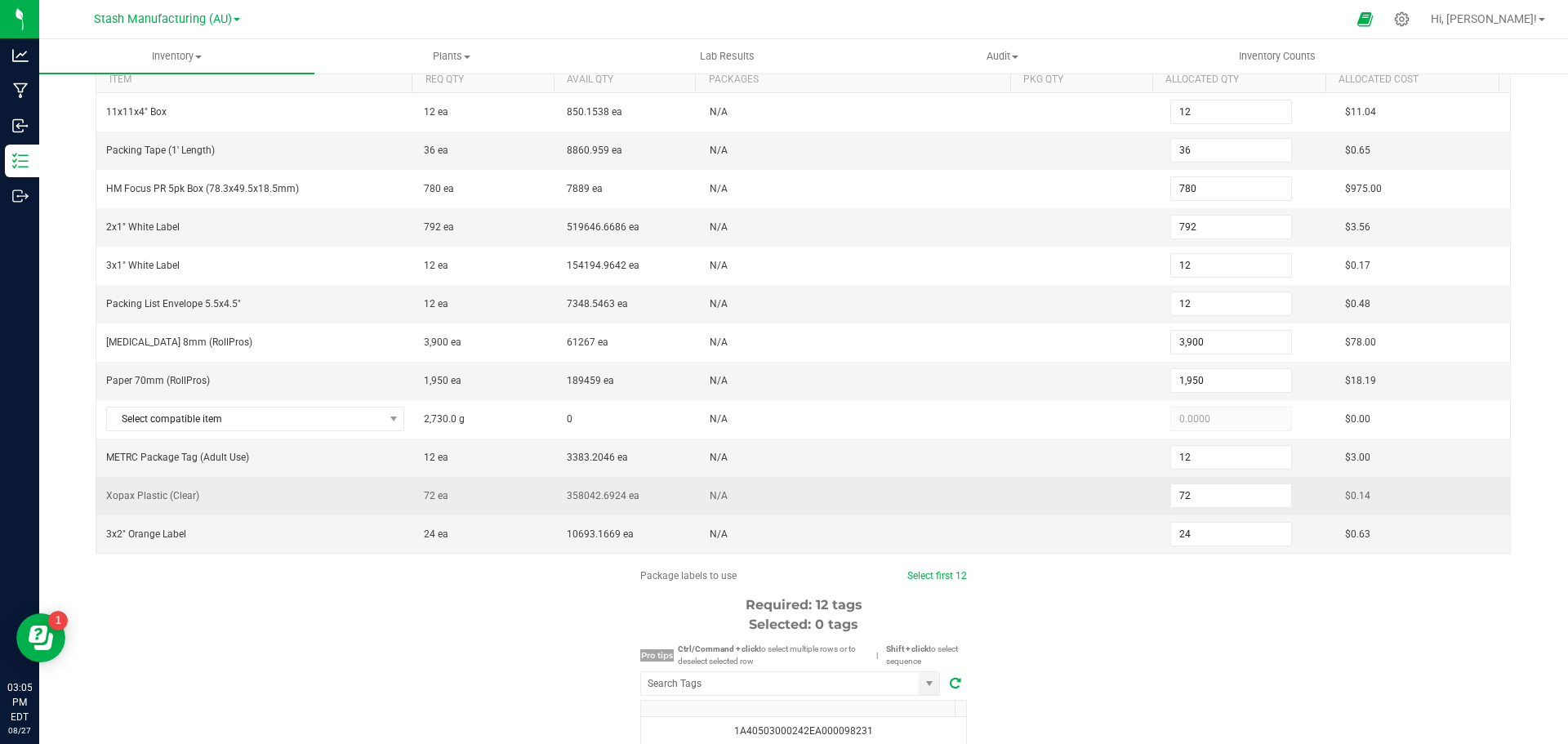
scroll to position [327, 0]
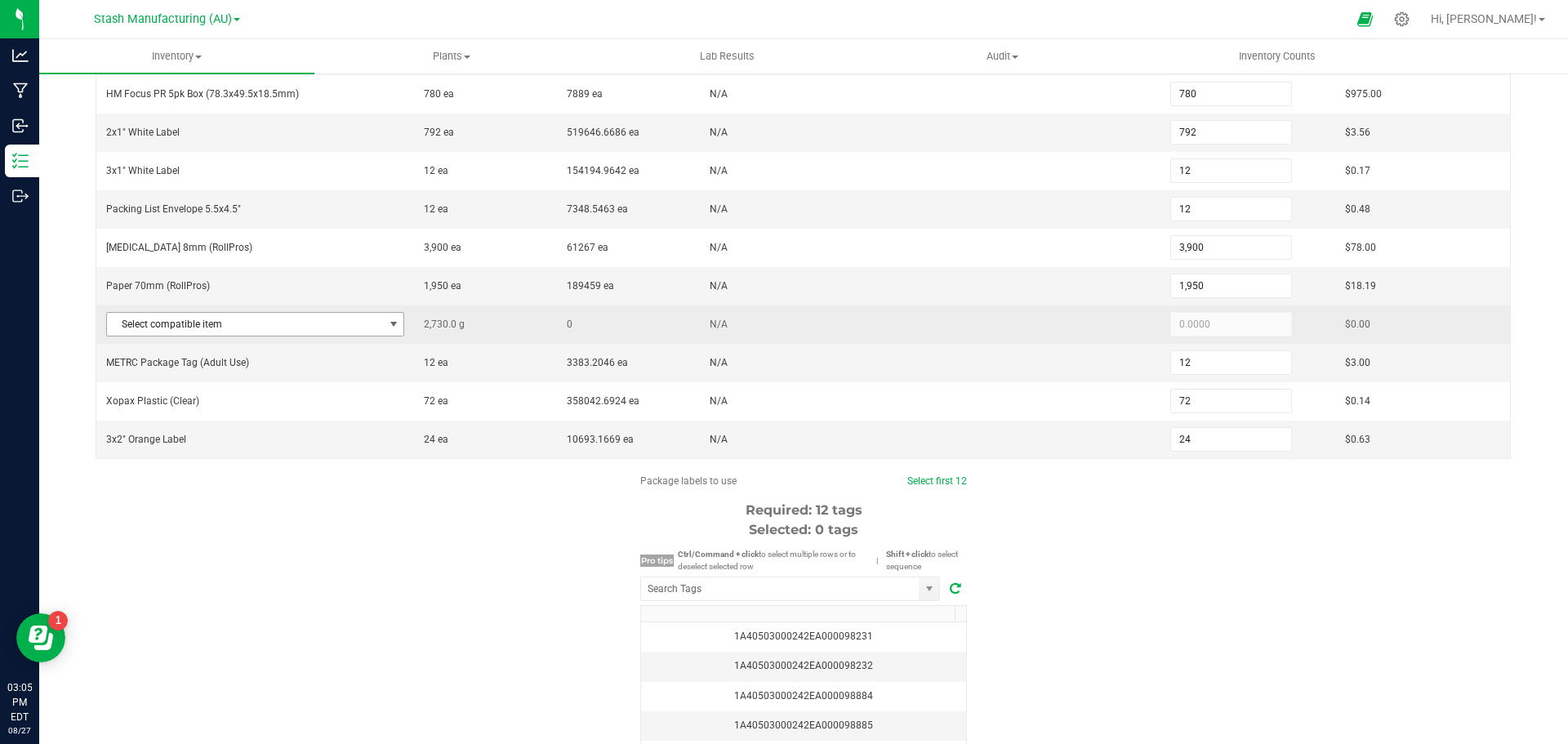
type input "12"
click at [392, 330] on span at bounding box center [394, 325] width 13 height 13
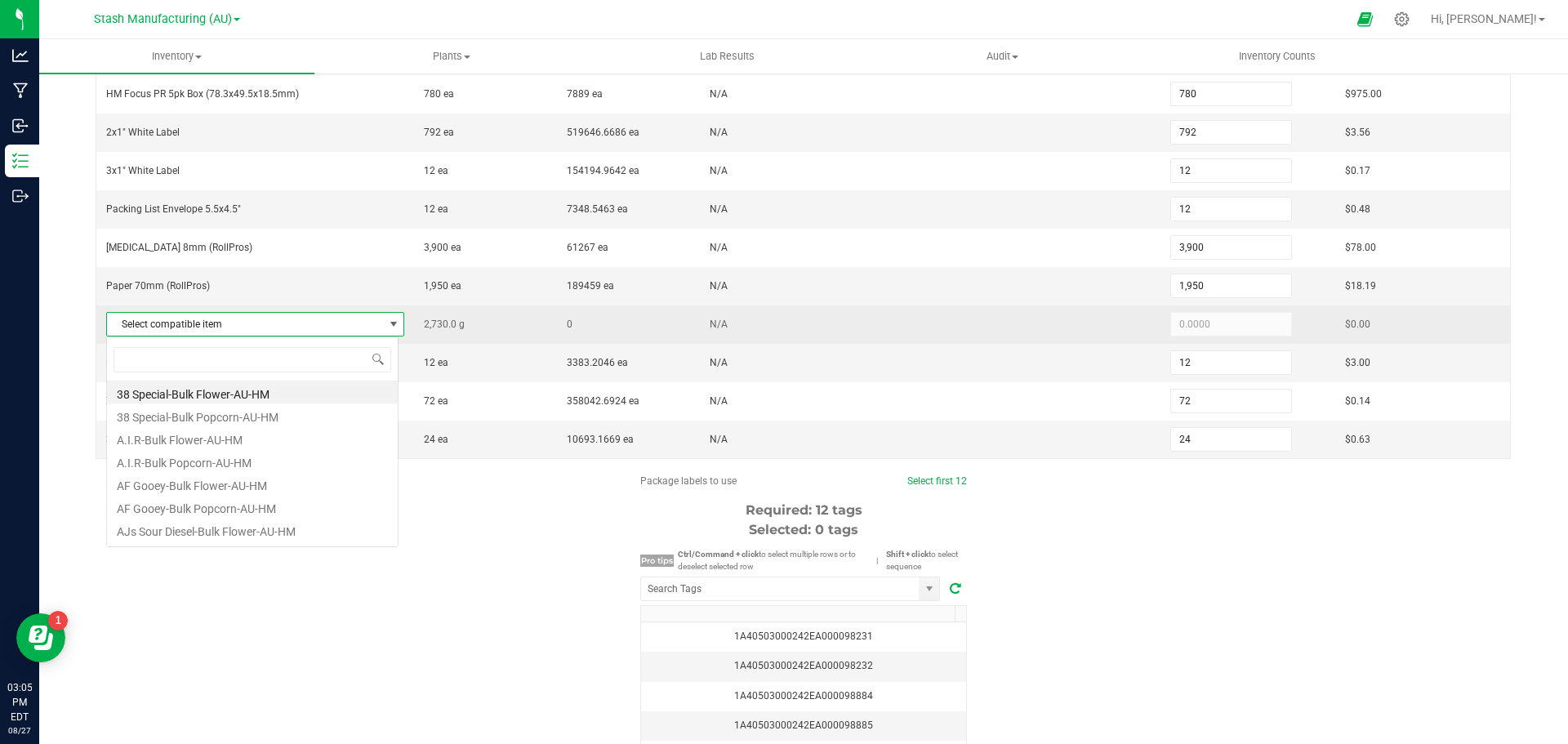
scroll to position [24, 293]
type input "grape horchata"
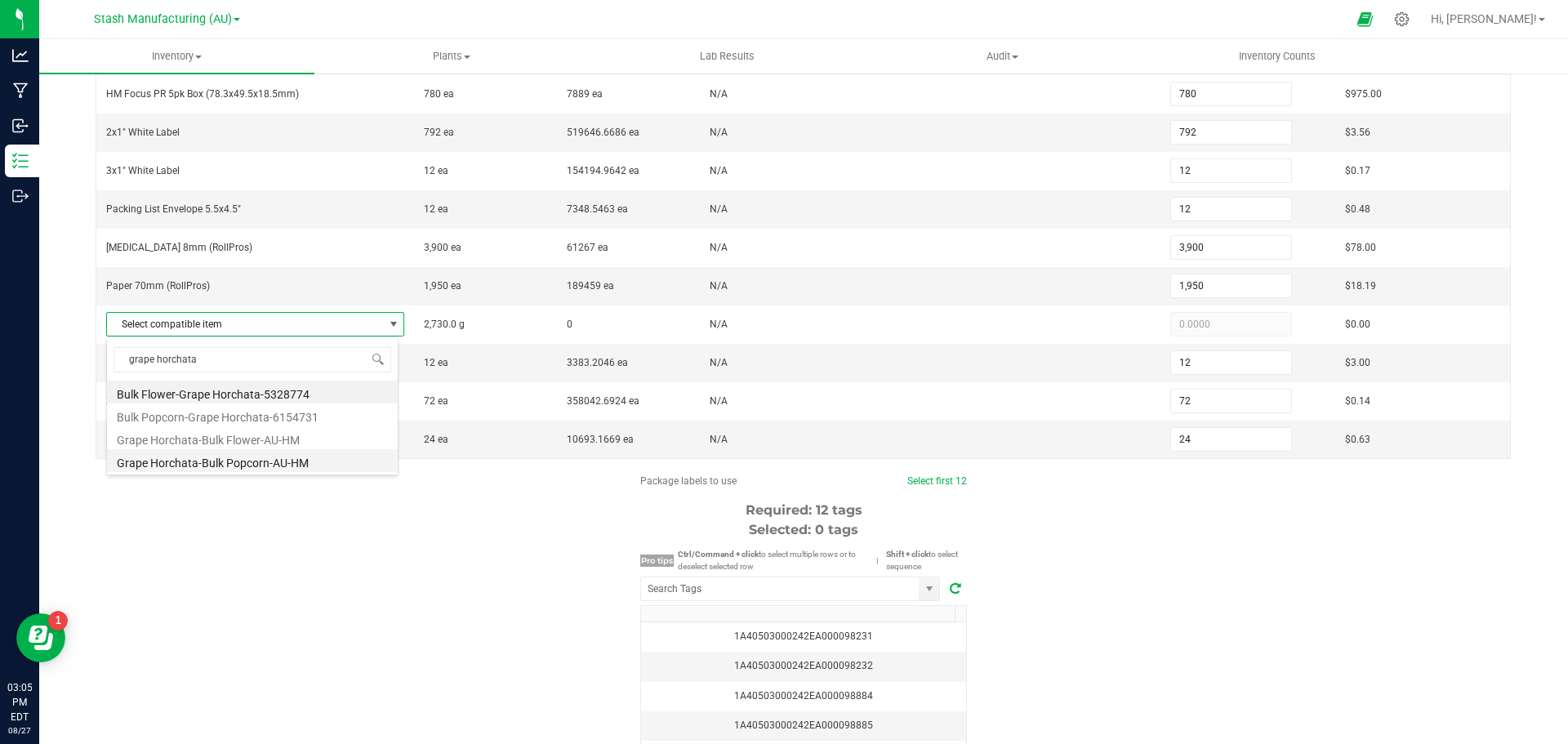
click at [250, 463] on li "Grape Horchata-Bulk Popcorn-AU-HM" at bounding box center [253, 460] width 291 height 23
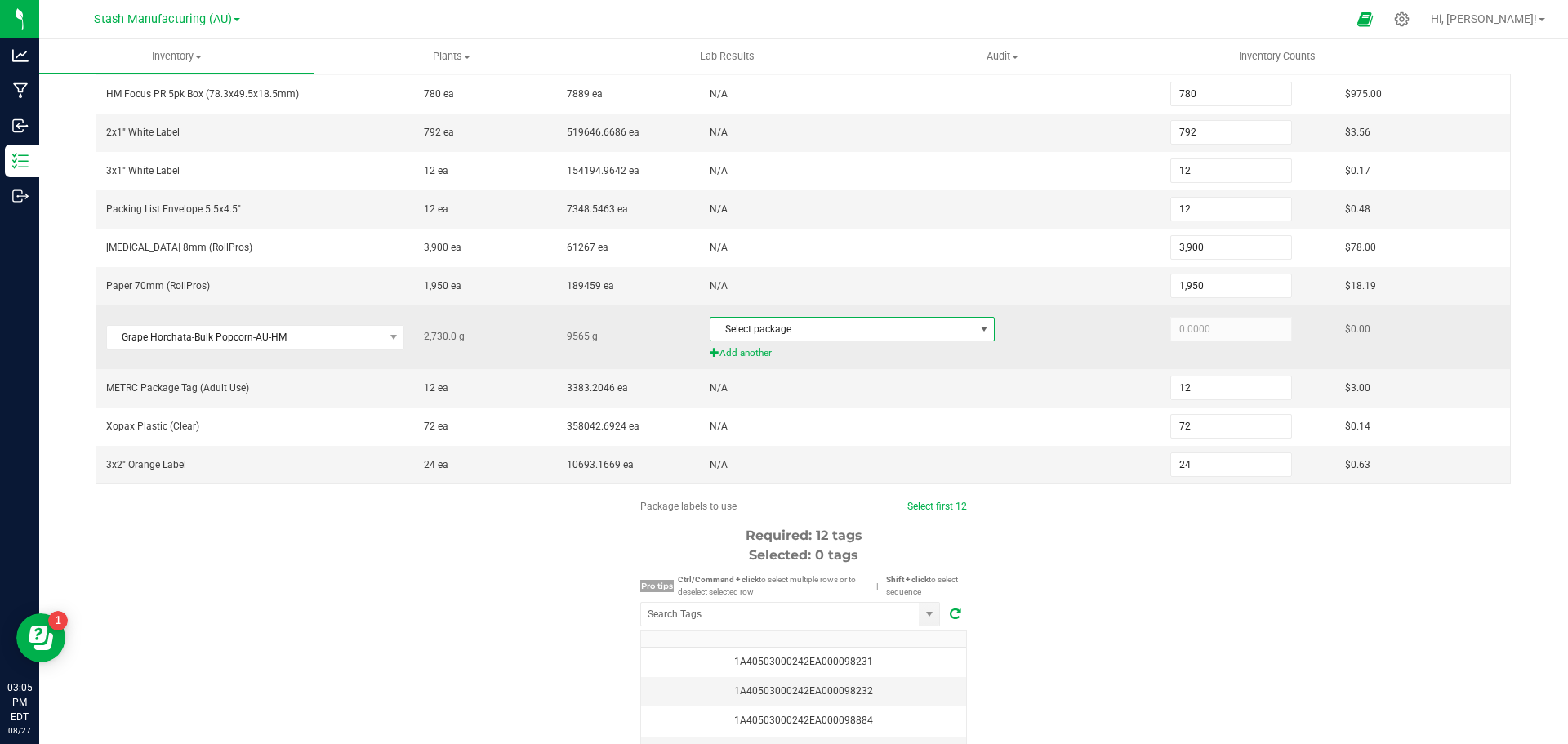
click at [978, 333] on span at bounding box center [985, 330] width 13 height 13
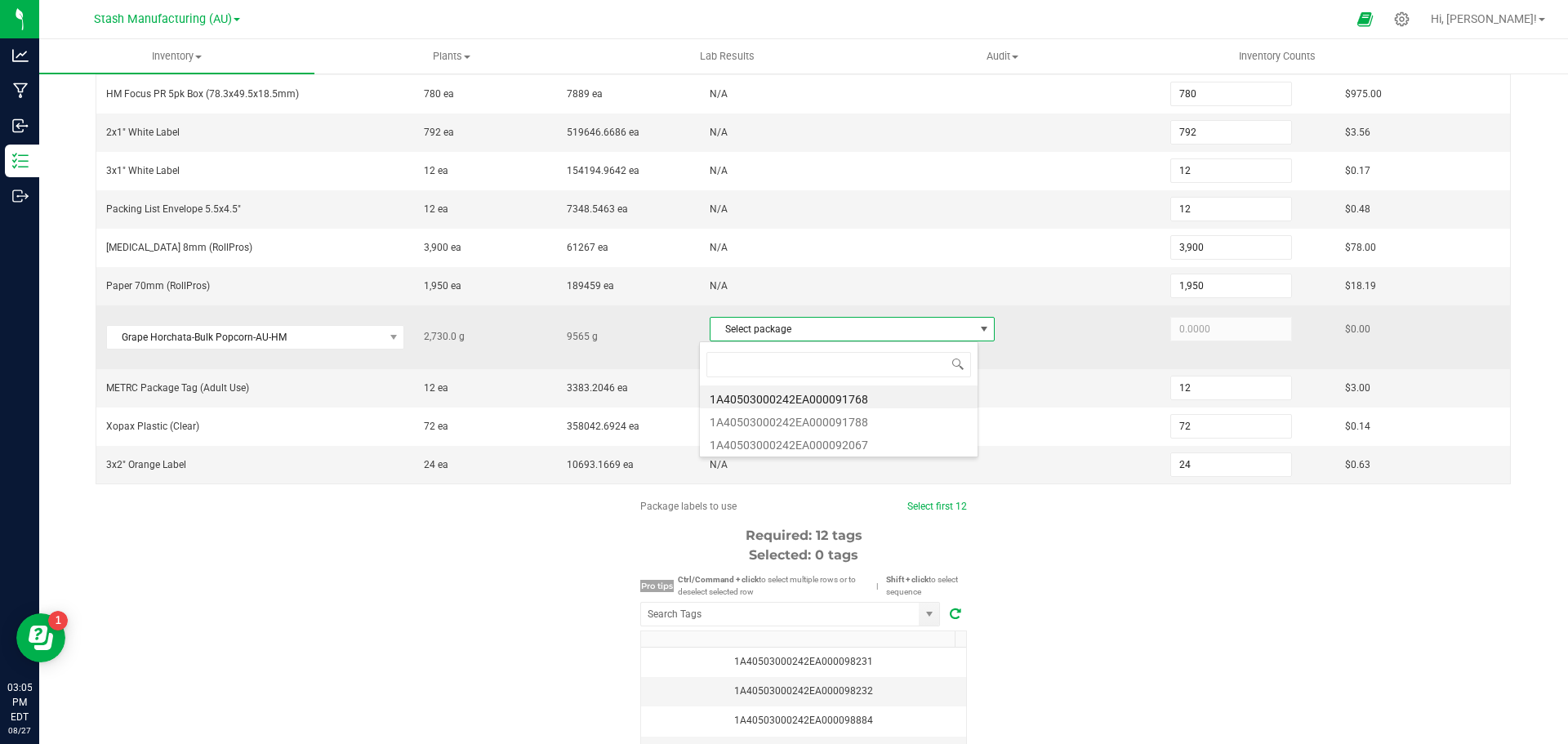
scroll to position [24, 279]
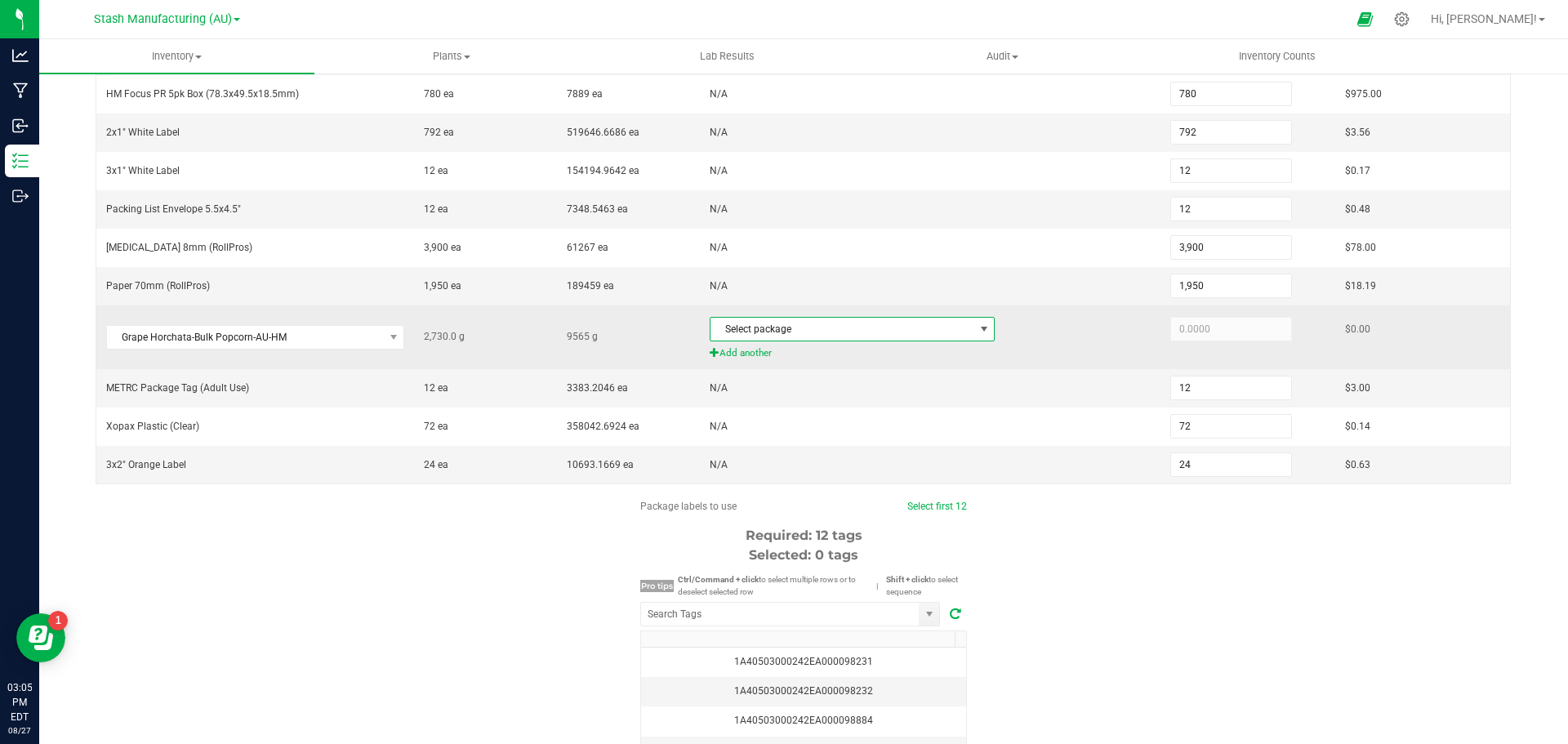
click at [978, 327] on span at bounding box center [985, 330] width 13 height 13
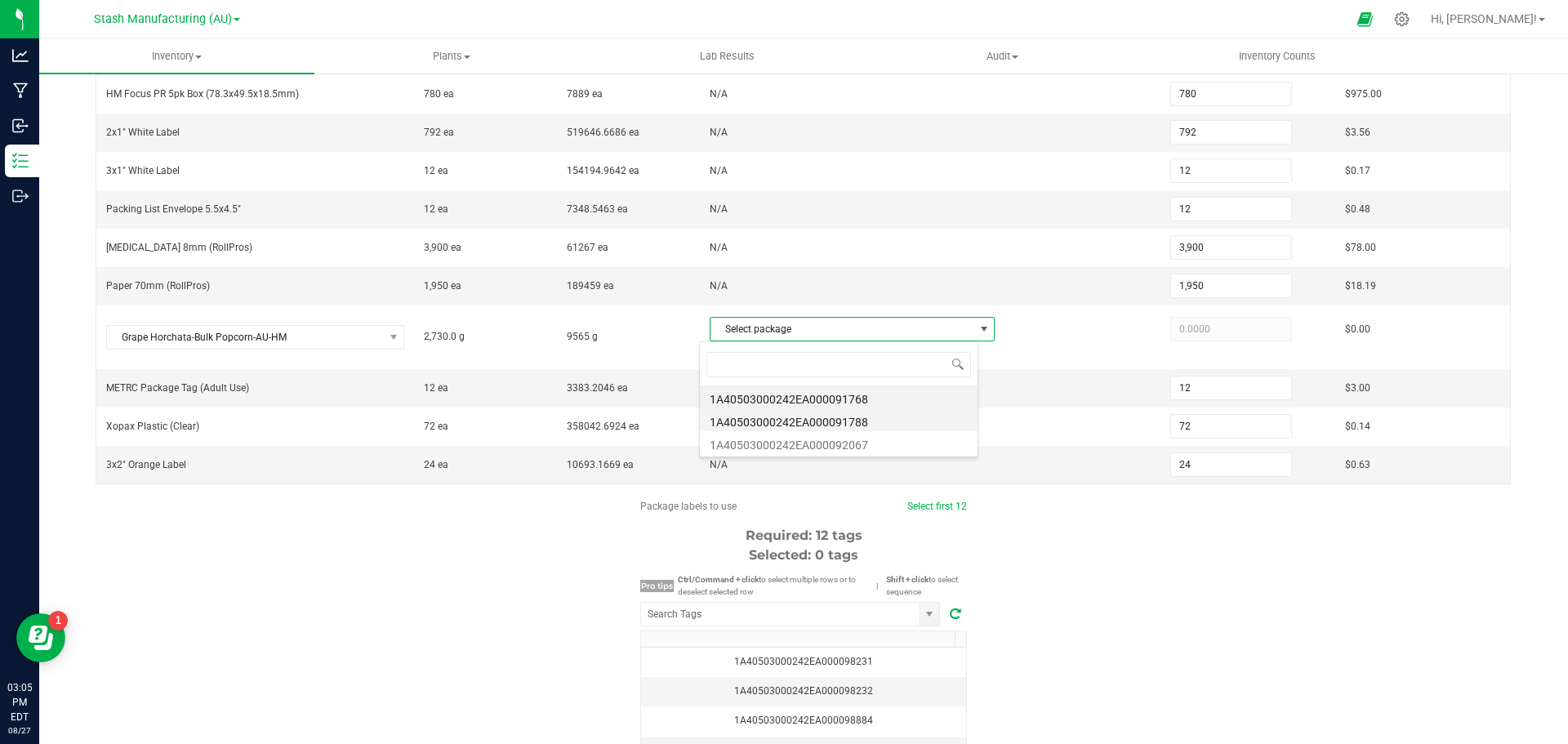
click at [842, 418] on li "1A40503000242EA000091788" at bounding box center [839, 419] width 278 height 23
type input "2,730.0000"
click at [656, 616] on input "NO DATA FOUND" at bounding box center [780, 613] width 278 height 23
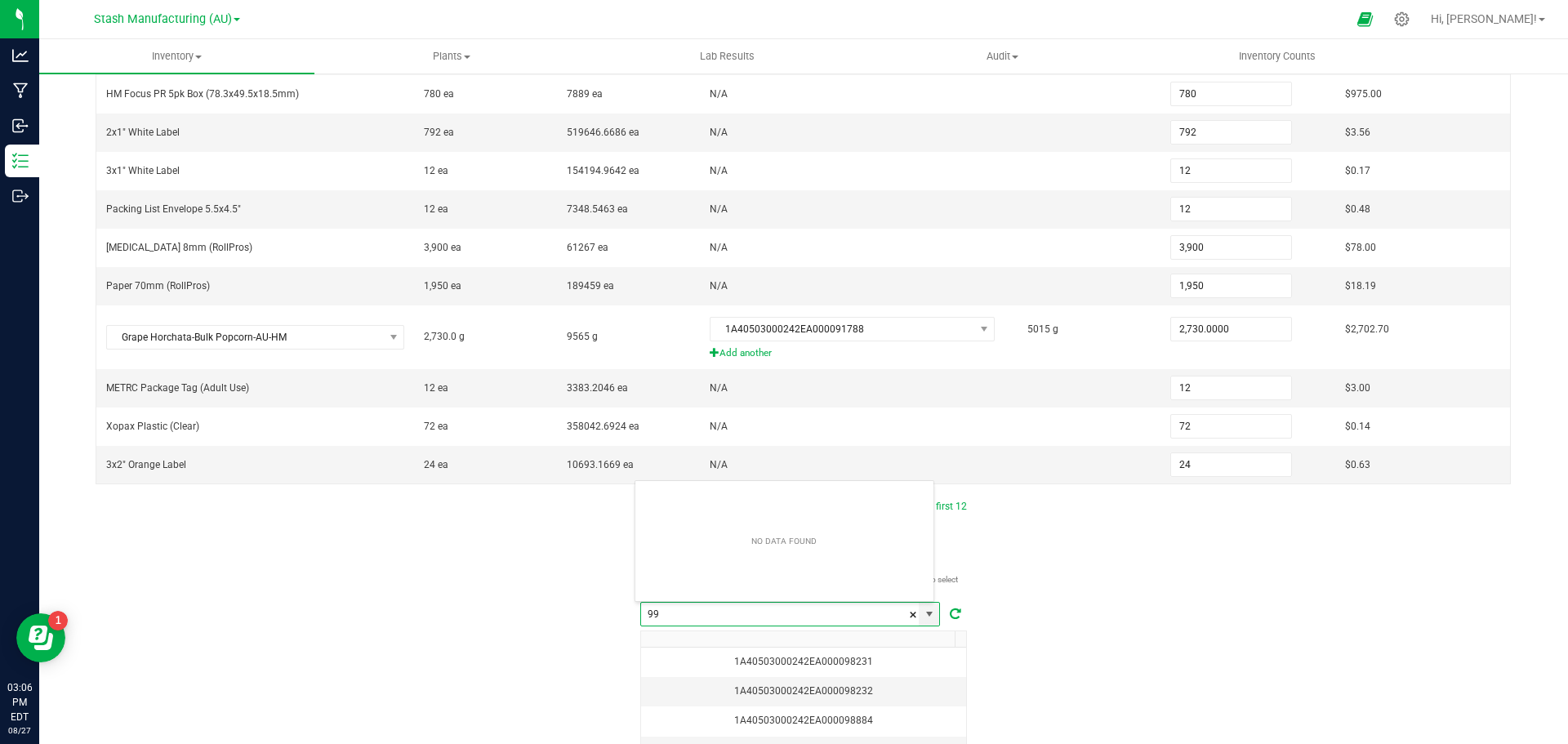
scroll to position [24, 300]
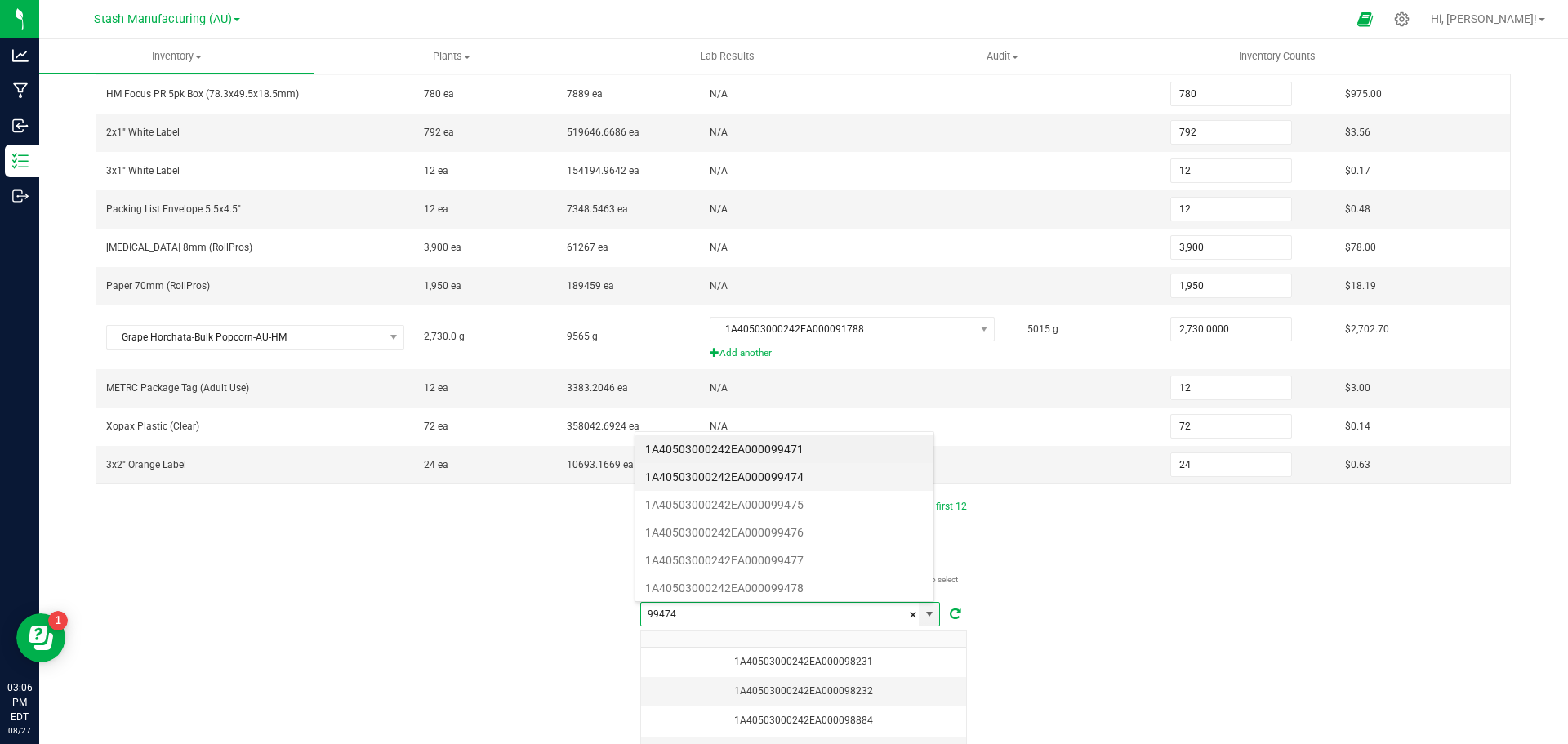
click at [779, 478] on li "1A40503000242EA000099474" at bounding box center [785, 477] width 298 height 28
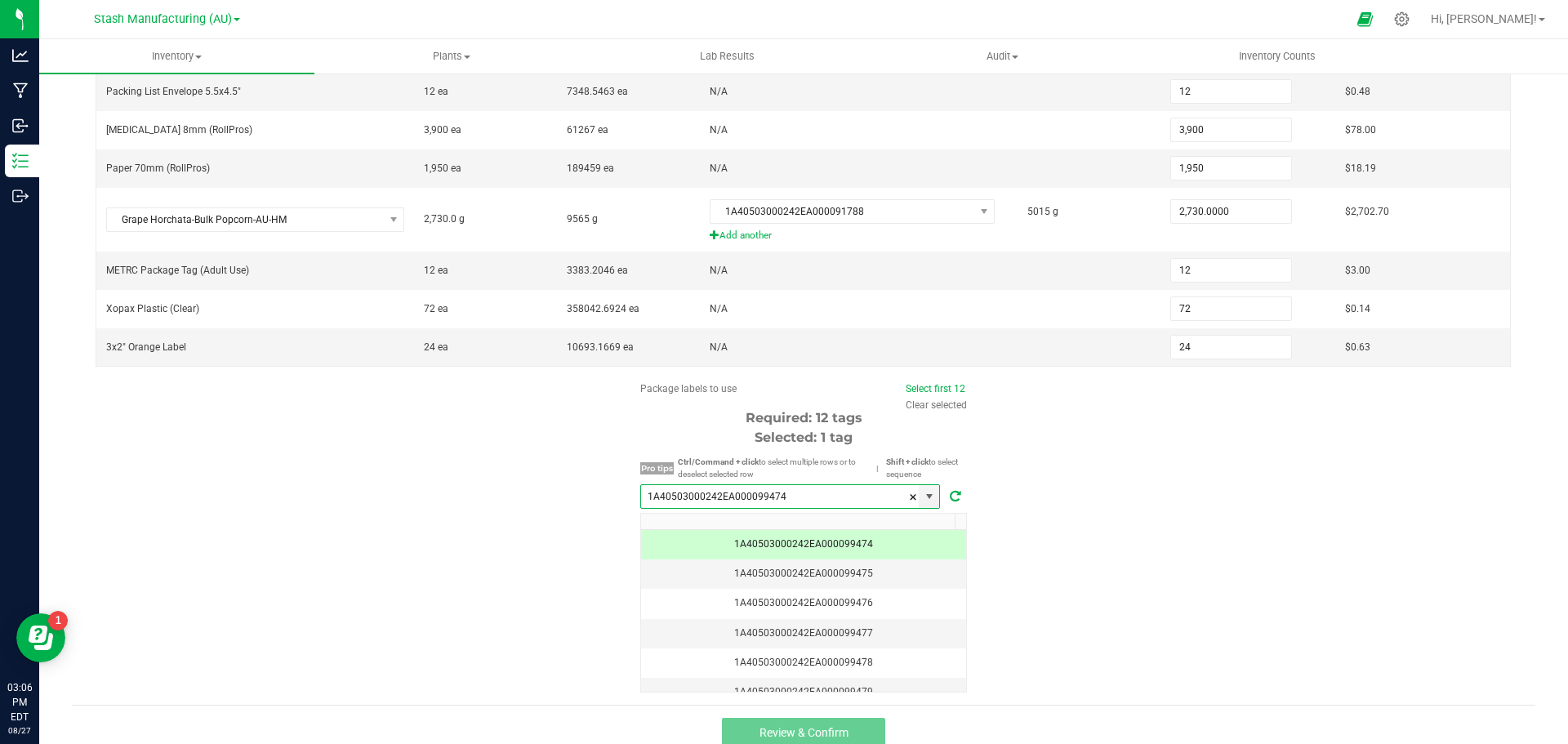
scroll to position [460, 0]
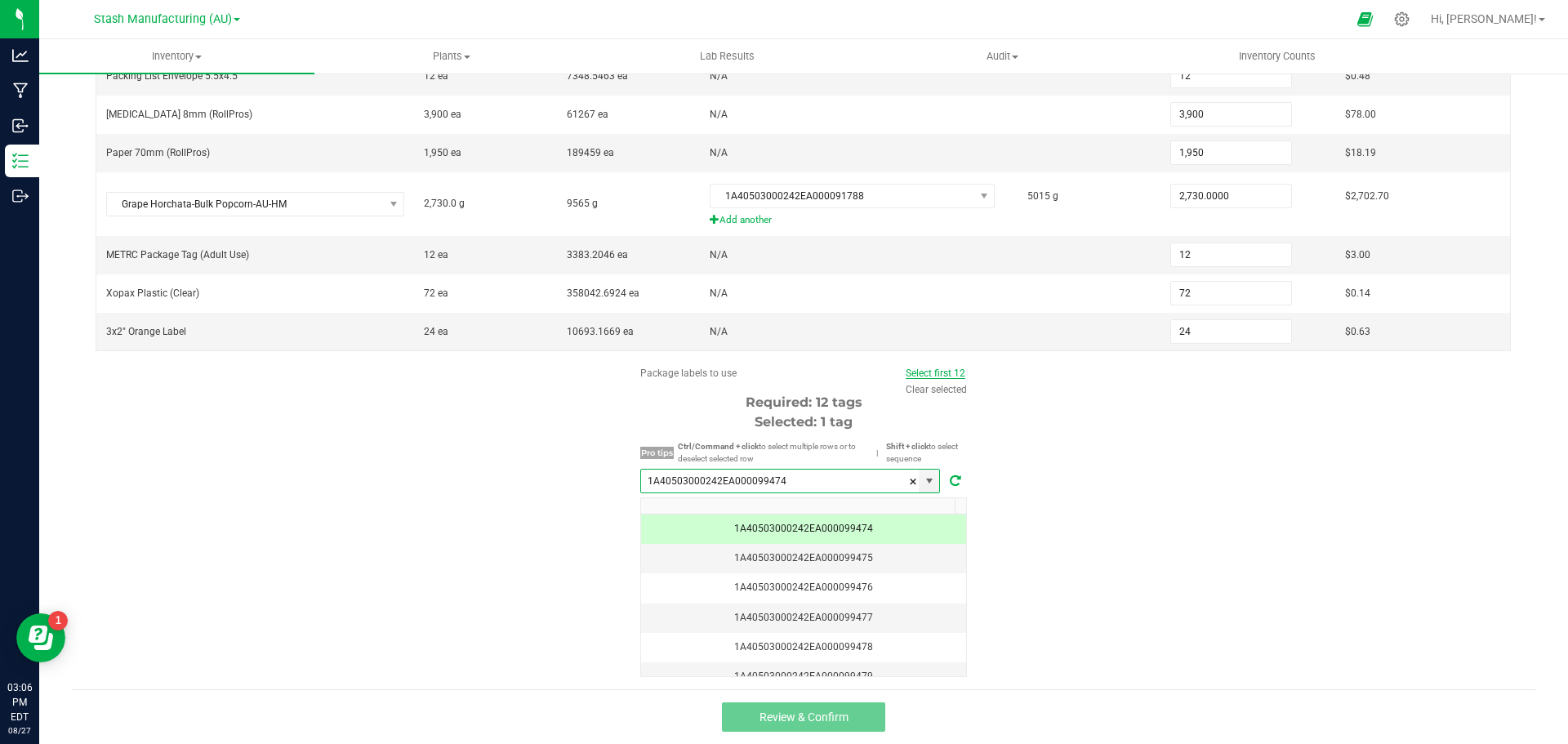
type input "1A40503000242EA000099474"
click at [935, 371] on link "Select first 12" at bounding box center [935, 373] width 59 height 12
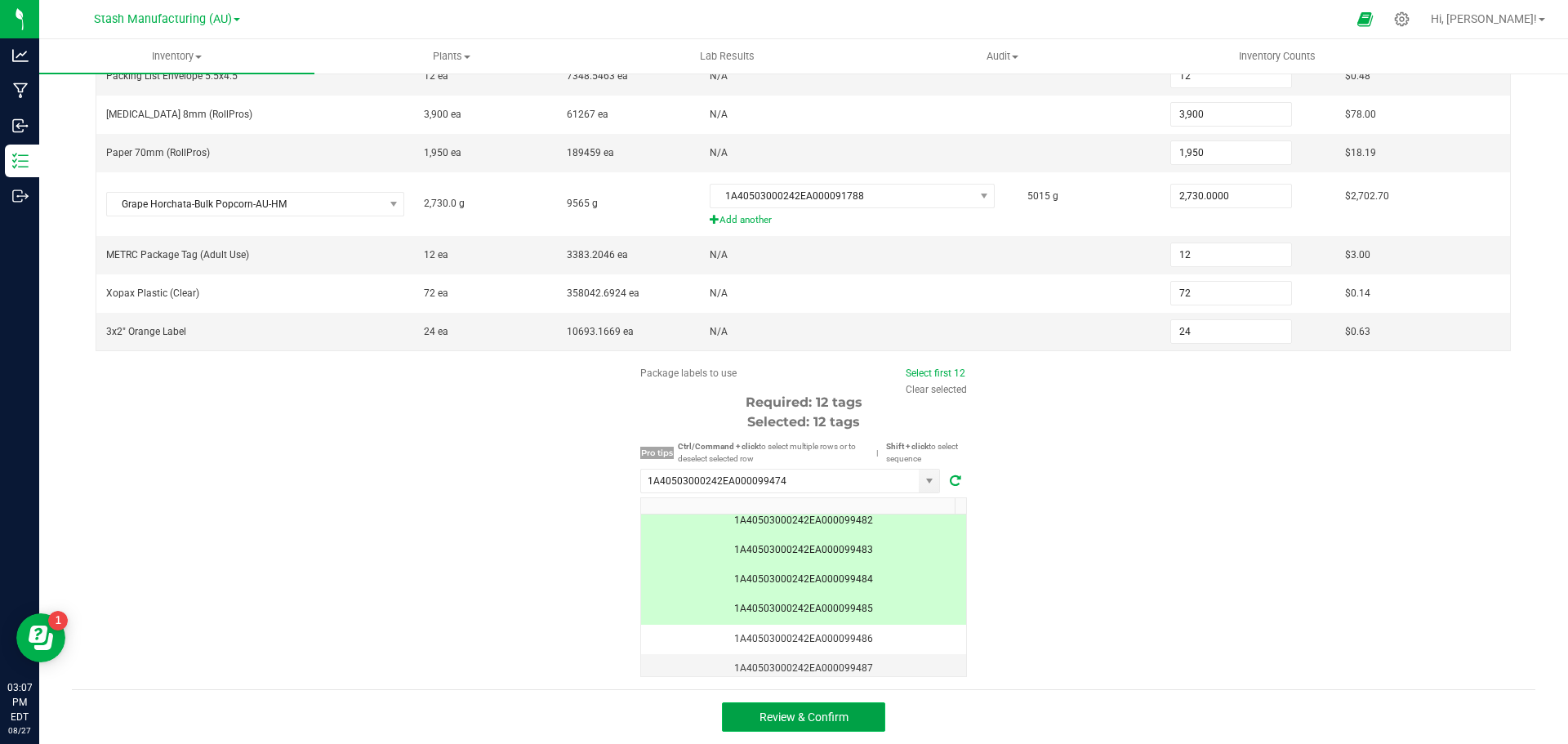
click at [844, 717] on button "Review & Confirm" at bounding box center [803, 717] width 163 height 29
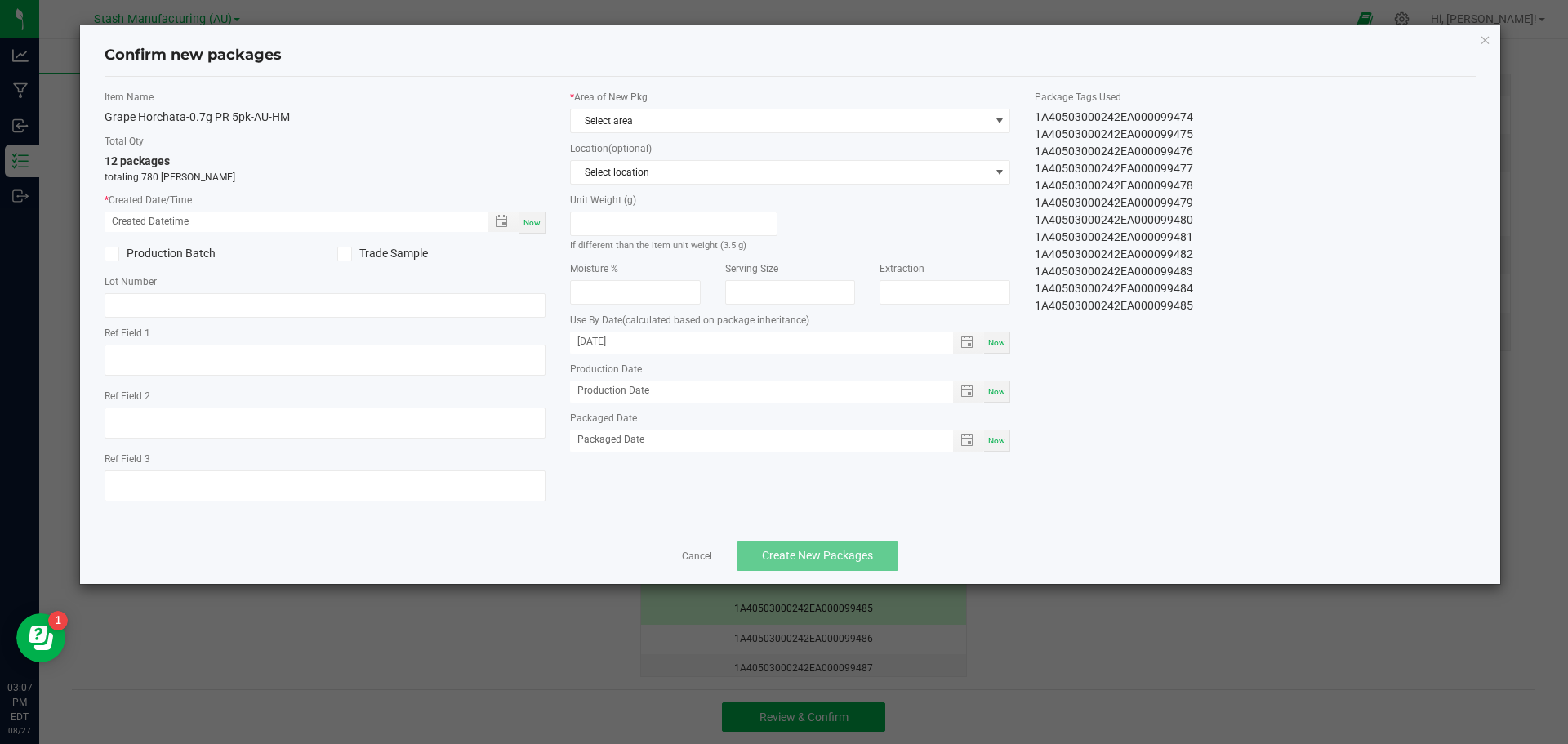
click at [530, 221] on span "Now" at bounding box center [532, 223] width 18 height 9
type input "[DATE] 03:07 PM"
click at [1003, 117] on span at bounding box center [1000, 121] width 13 height 13
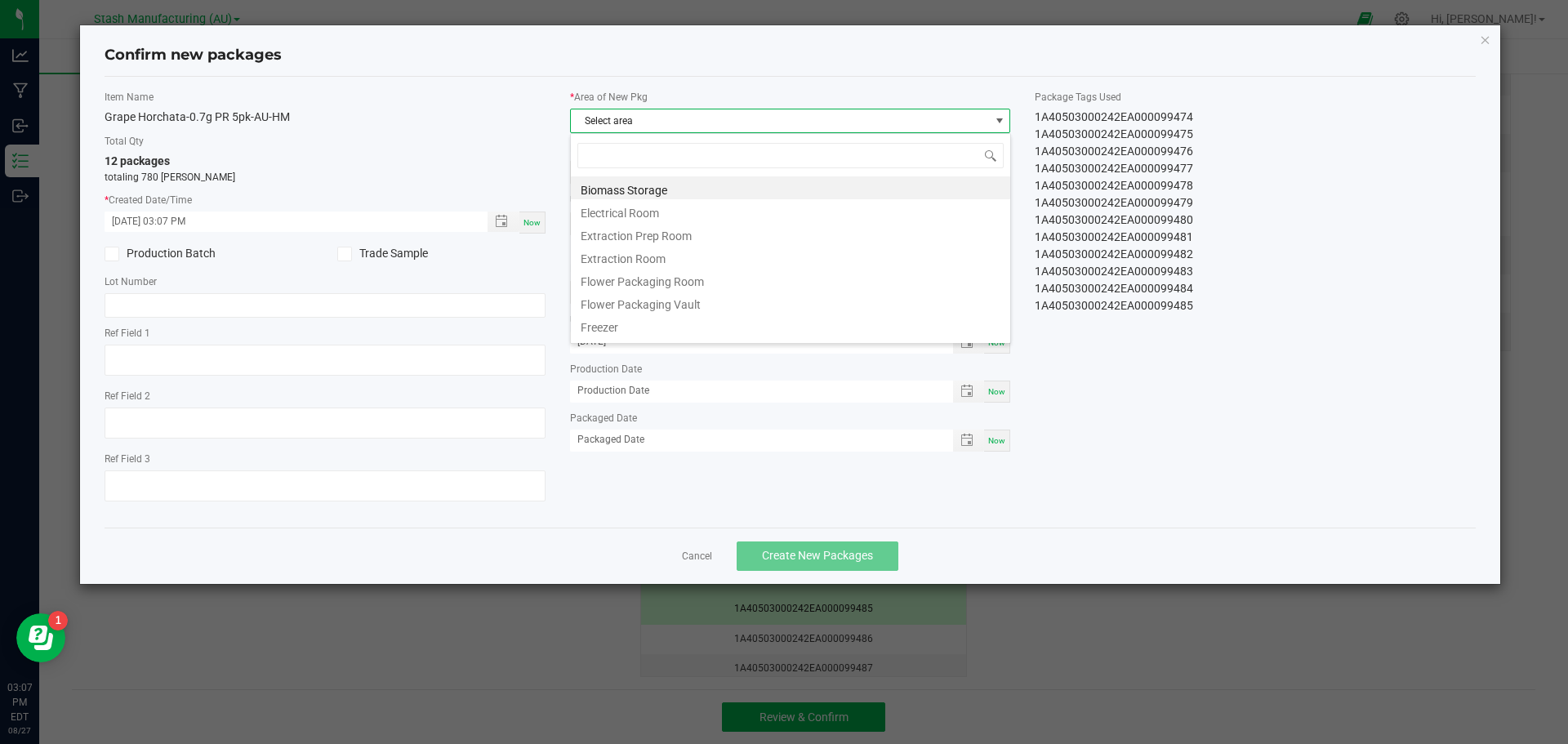
scroll to position [24, 441]
click at [677, 284] on li "Flower Packaging Room" at bounding box center [790, 279] width 439 height 23
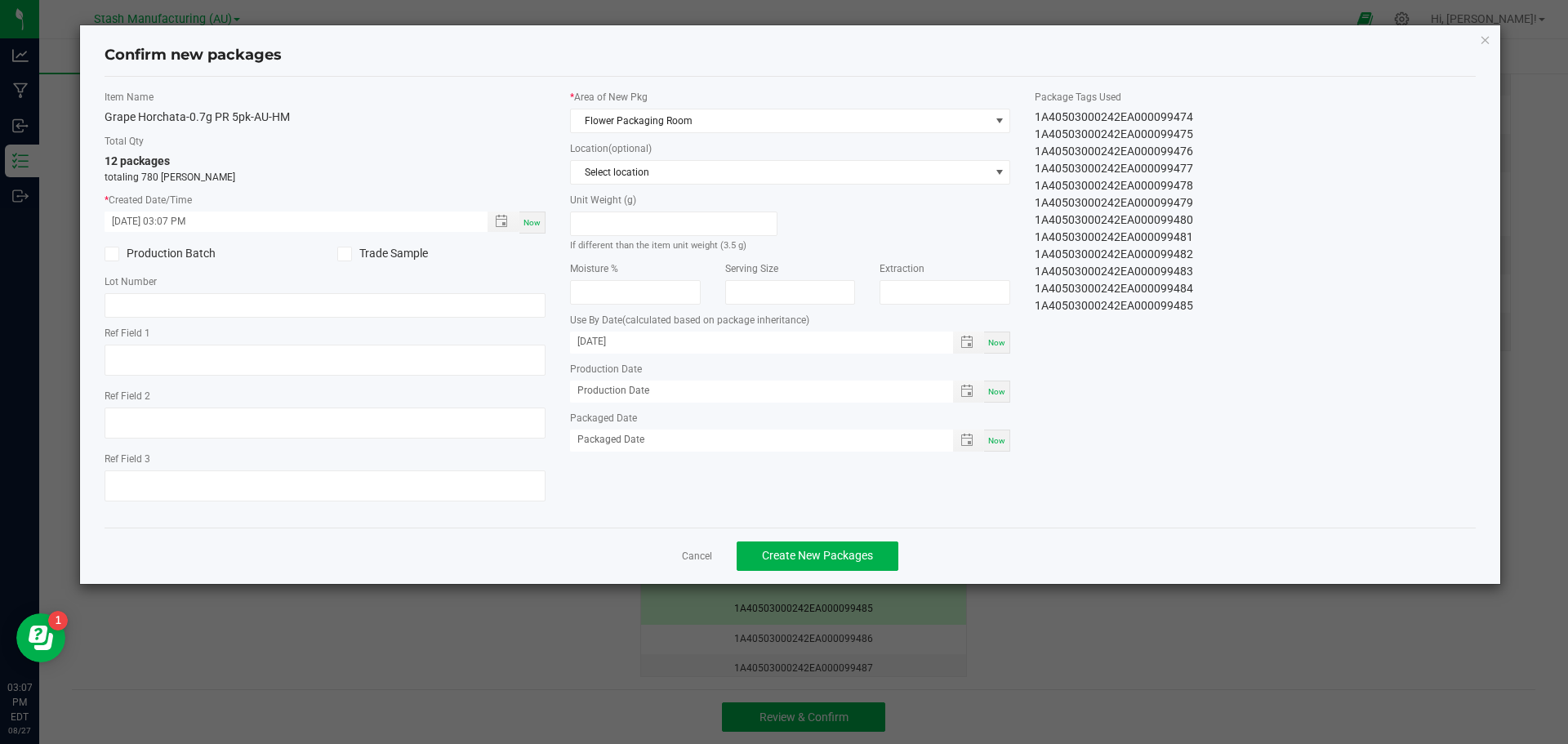
click at [1006, 341] on span "Now" at bounding box center [997, 342] width 18 height 9
click at [683, 344] on input "[DATE]" at bounding box center [752, 341] width 366 height 20
type input "[DATE]"
click at [1006, 444] on span "Now" at bounding box center [997, 440] width 18 height 9
type input "[DATE]"
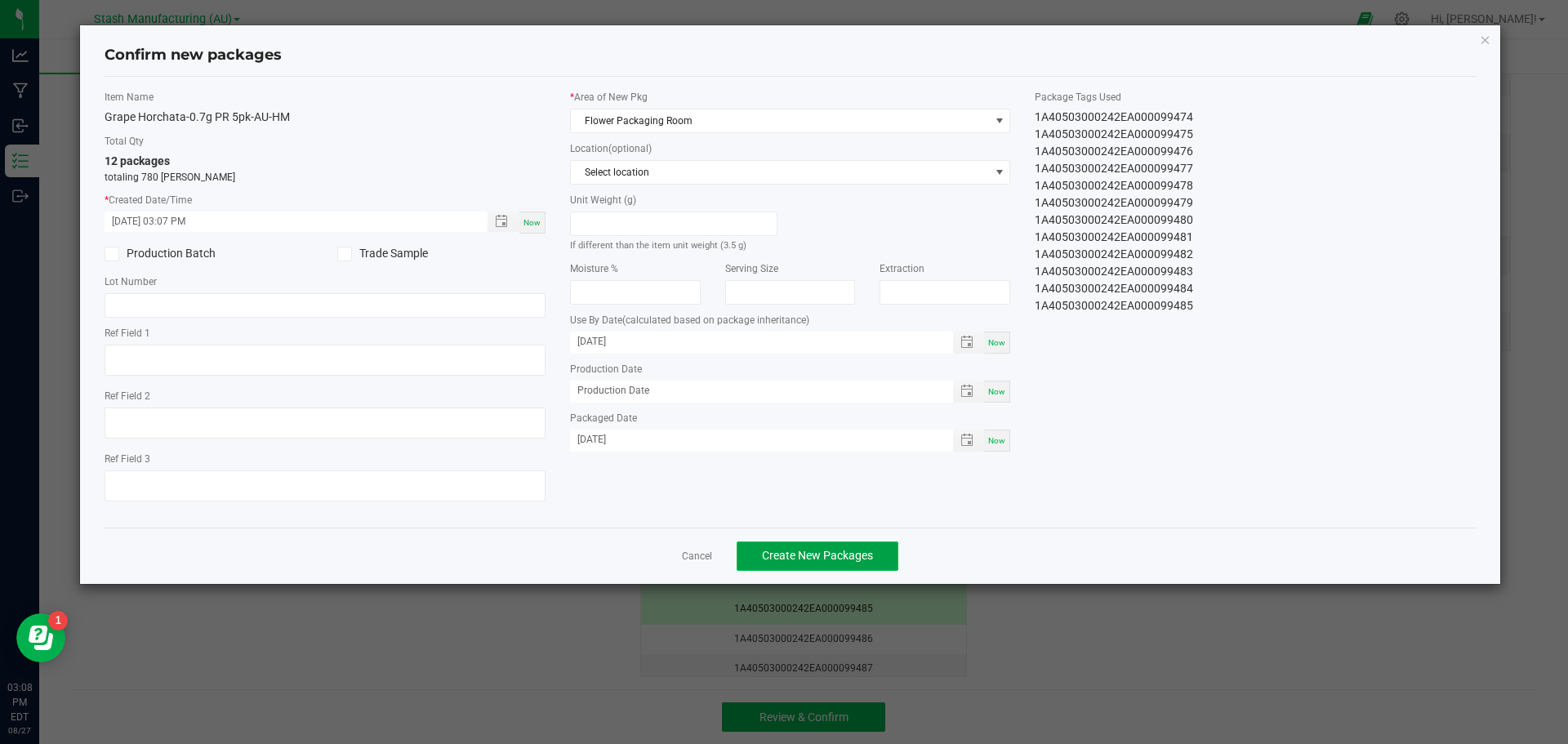
click at [865, 551] on span "Create New Packages" at bounding box center [817, 556] width 111 height 13
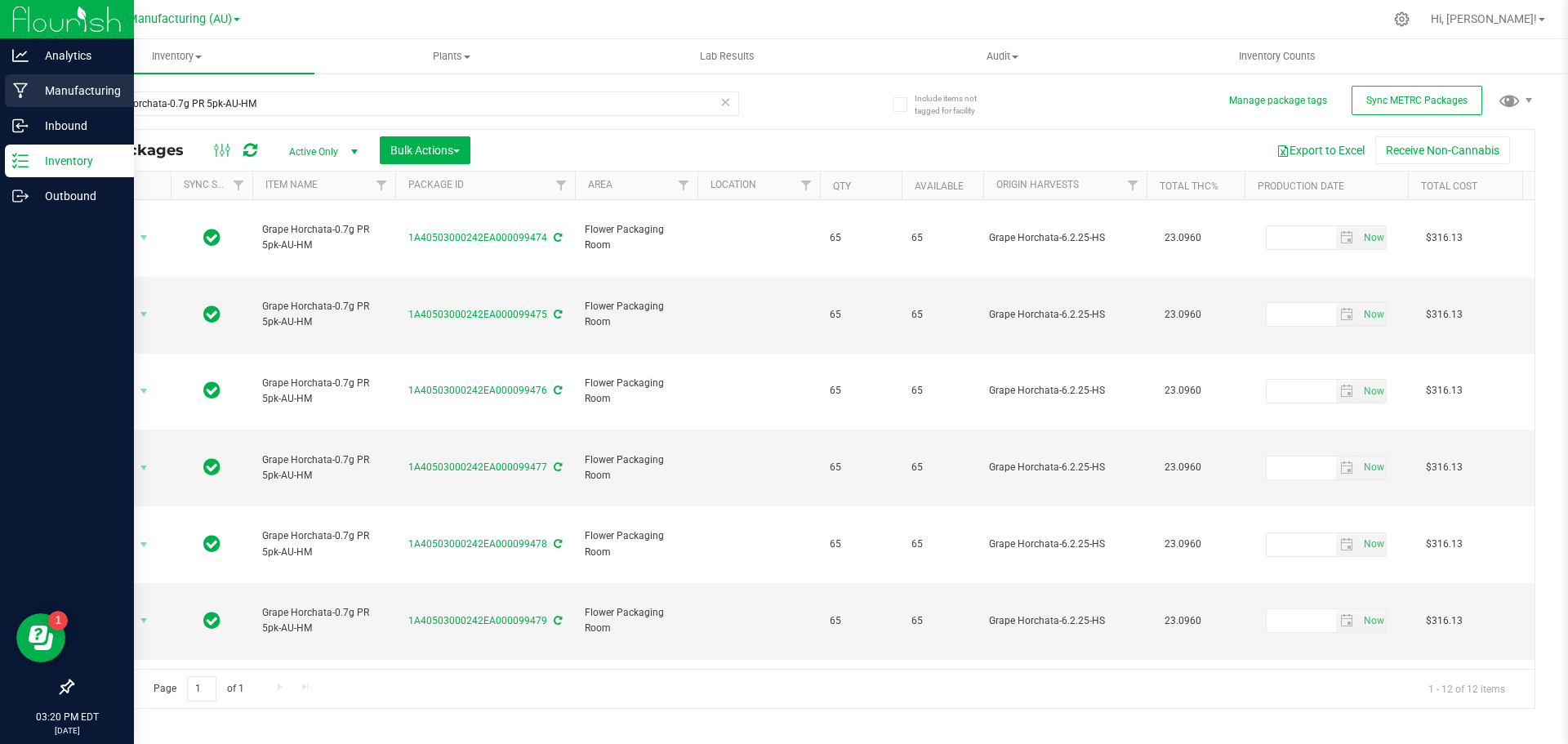
click at [52, 91] on p "Manufacturing" at bounding box center [77, 90] width 98 height 19
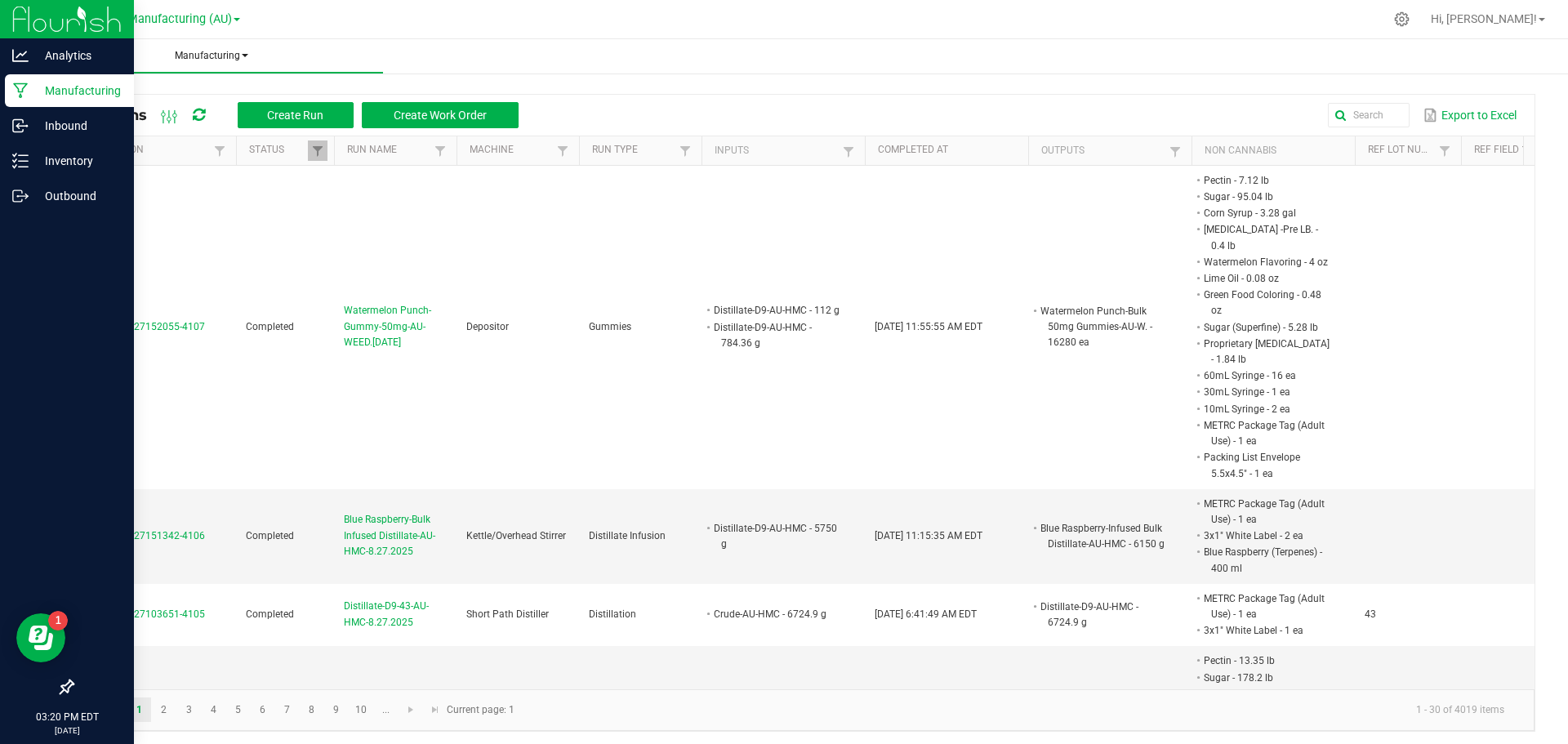
click at [233, 54] on span "Manufacturing" at bounding box center [211, 56] width 344 height 14
click at [295, 28] on div at bounding box center [838, 19] width 1091 height 32
click at [290, 114] on span "Create Run" at bounding box center [295, 115] width 56 height 13
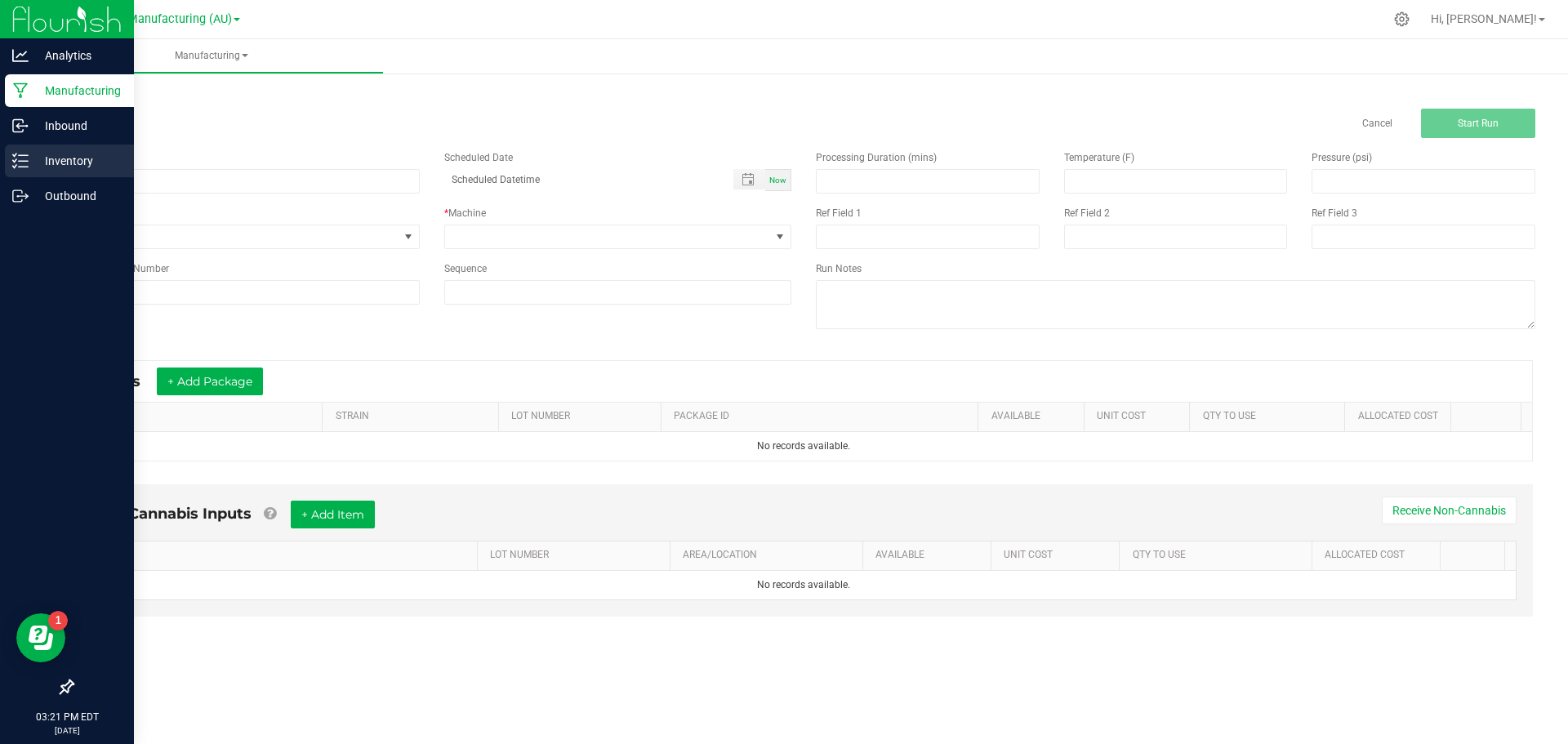
click at [74, 160] on p "Inventory" at bounding box center [77, 161] width 98 height 19
